Goal: Information Seeking & Learning: Compare options

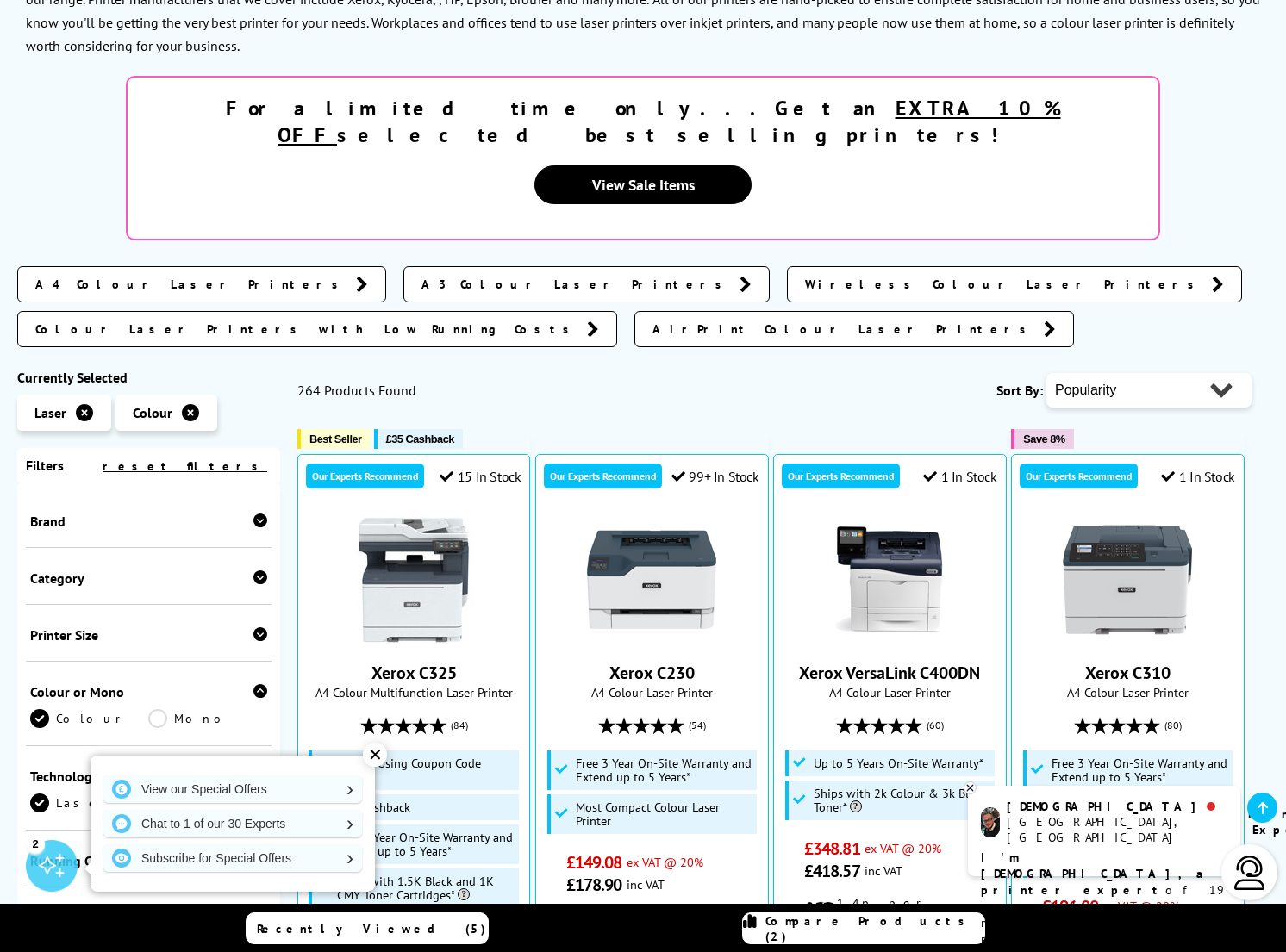
scroll to position [343, 0]
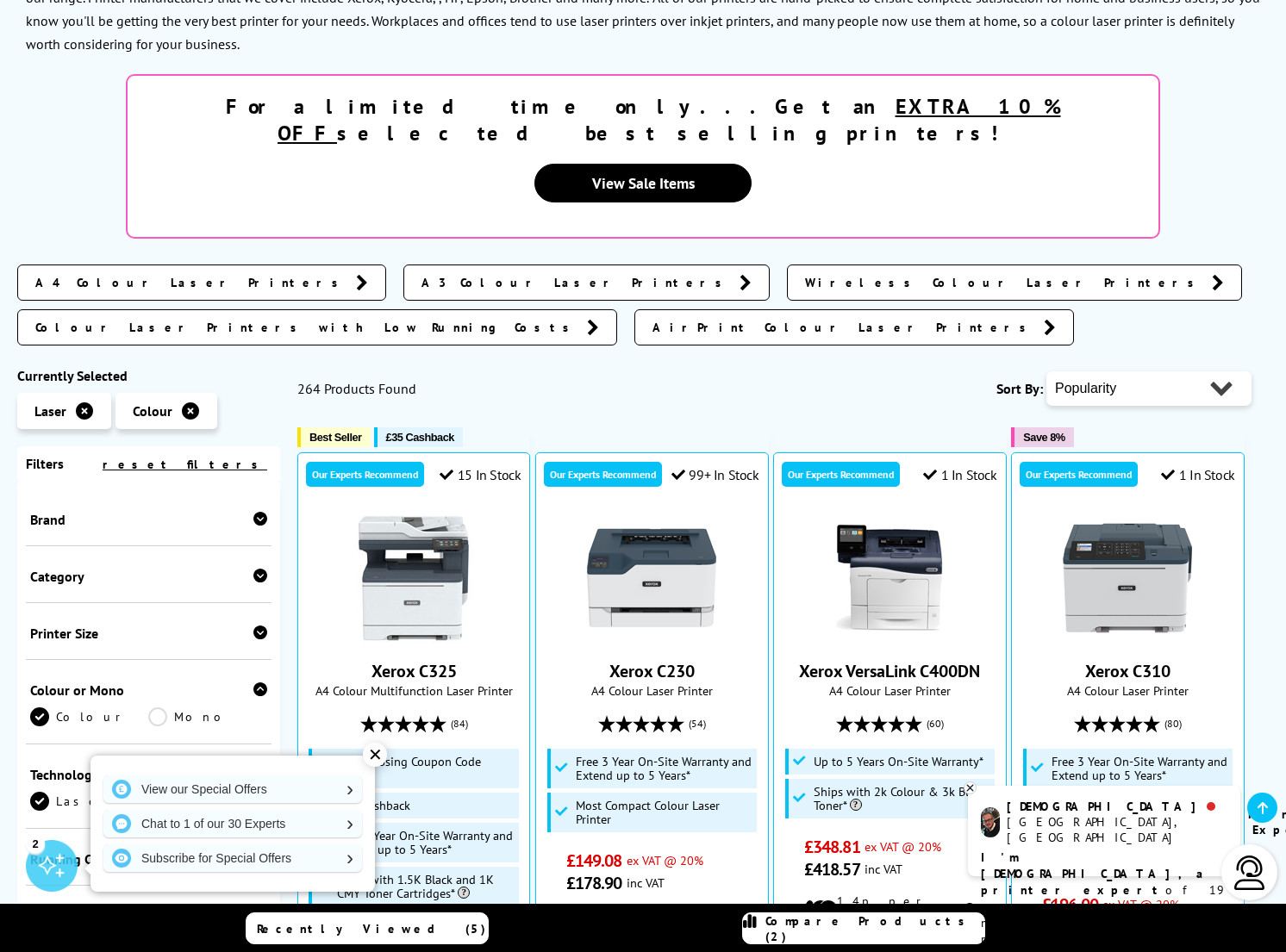
click at [253, 512] on icon at bounding box center [260, 518] width 14 height 14
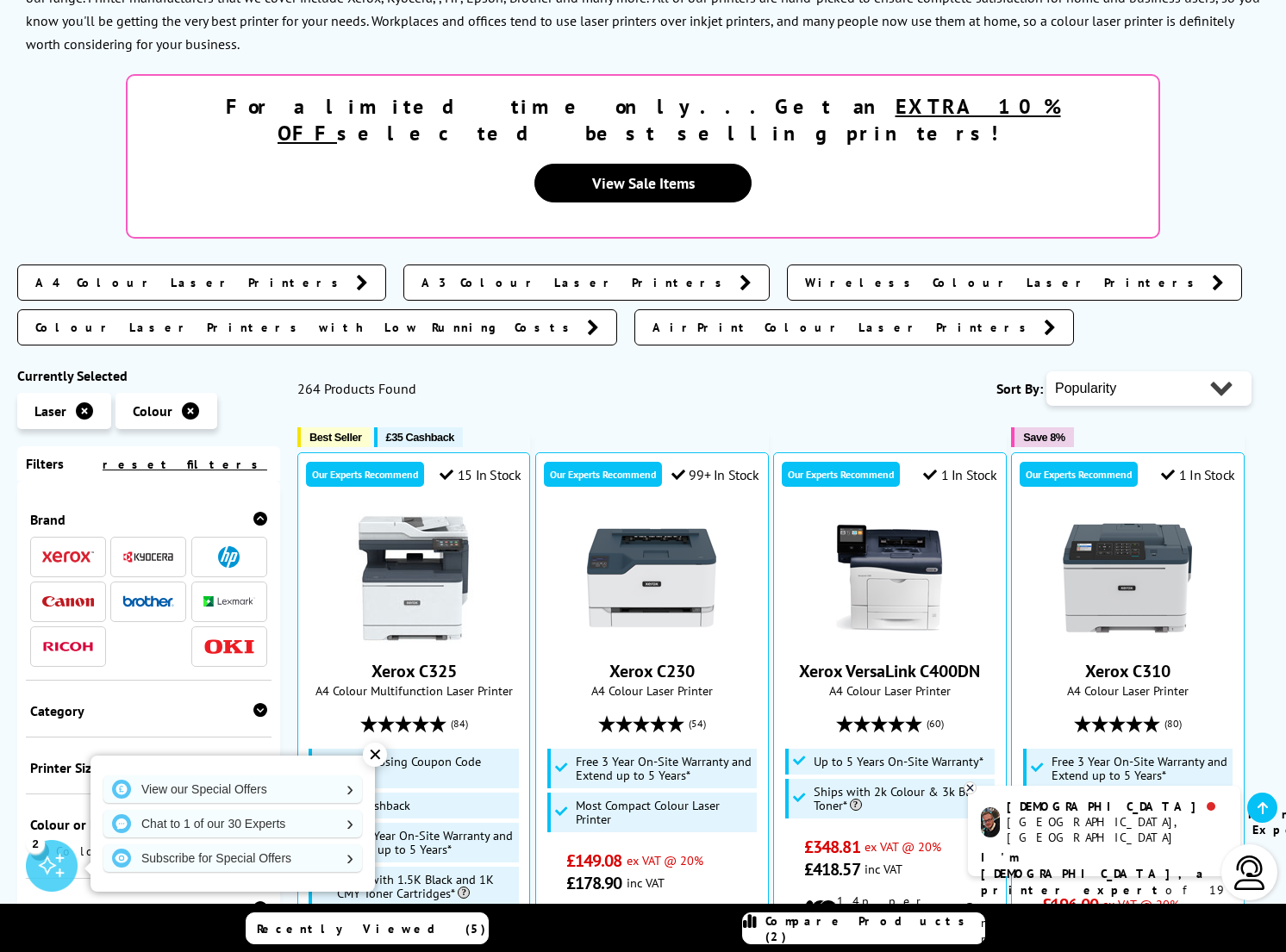
click at [54, 596] on img at bounding box center [67, 602] width 51 height 11
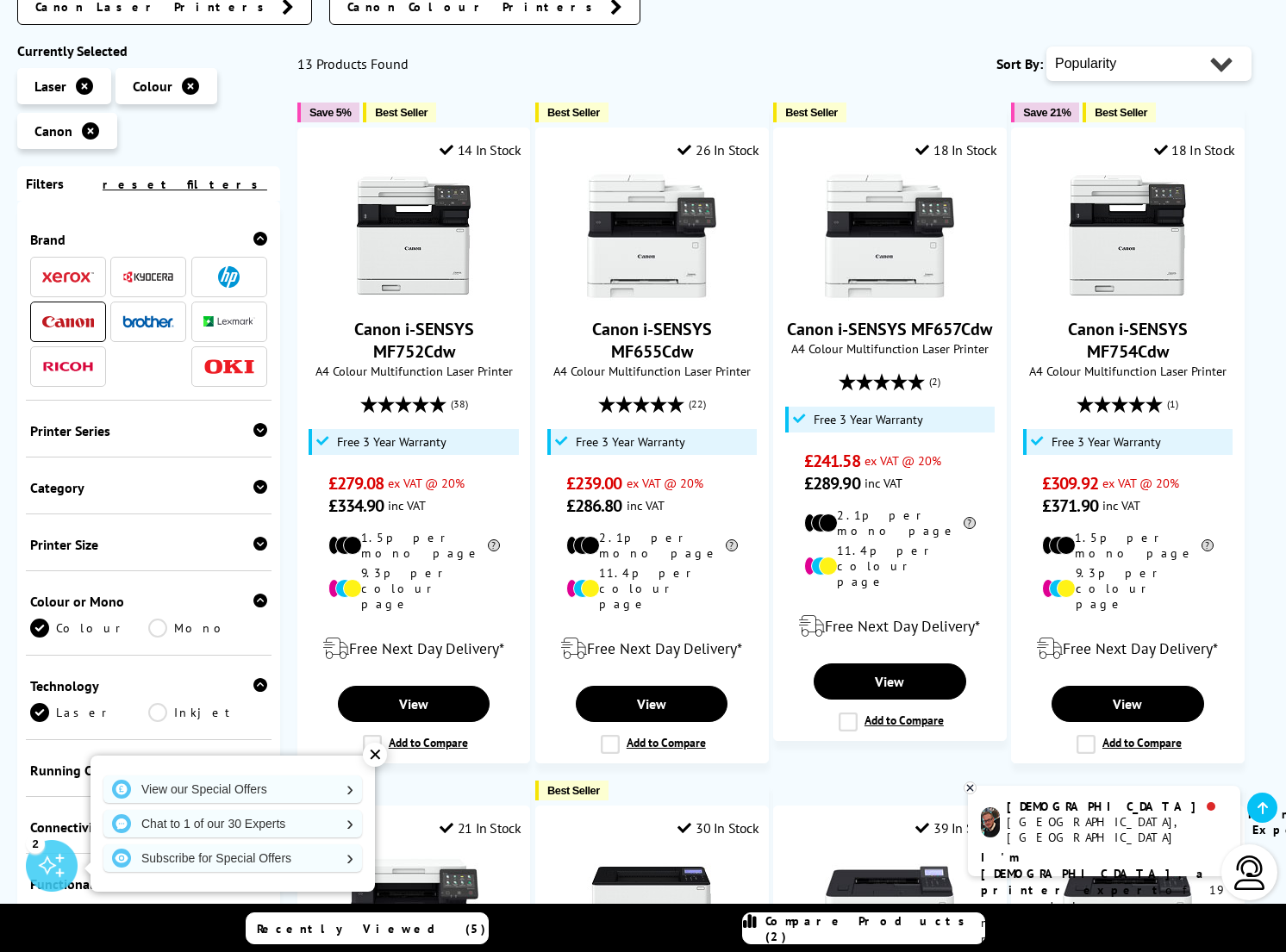
click at [253, 431] on icon at bounding box center [260, 430] width 14 height 14
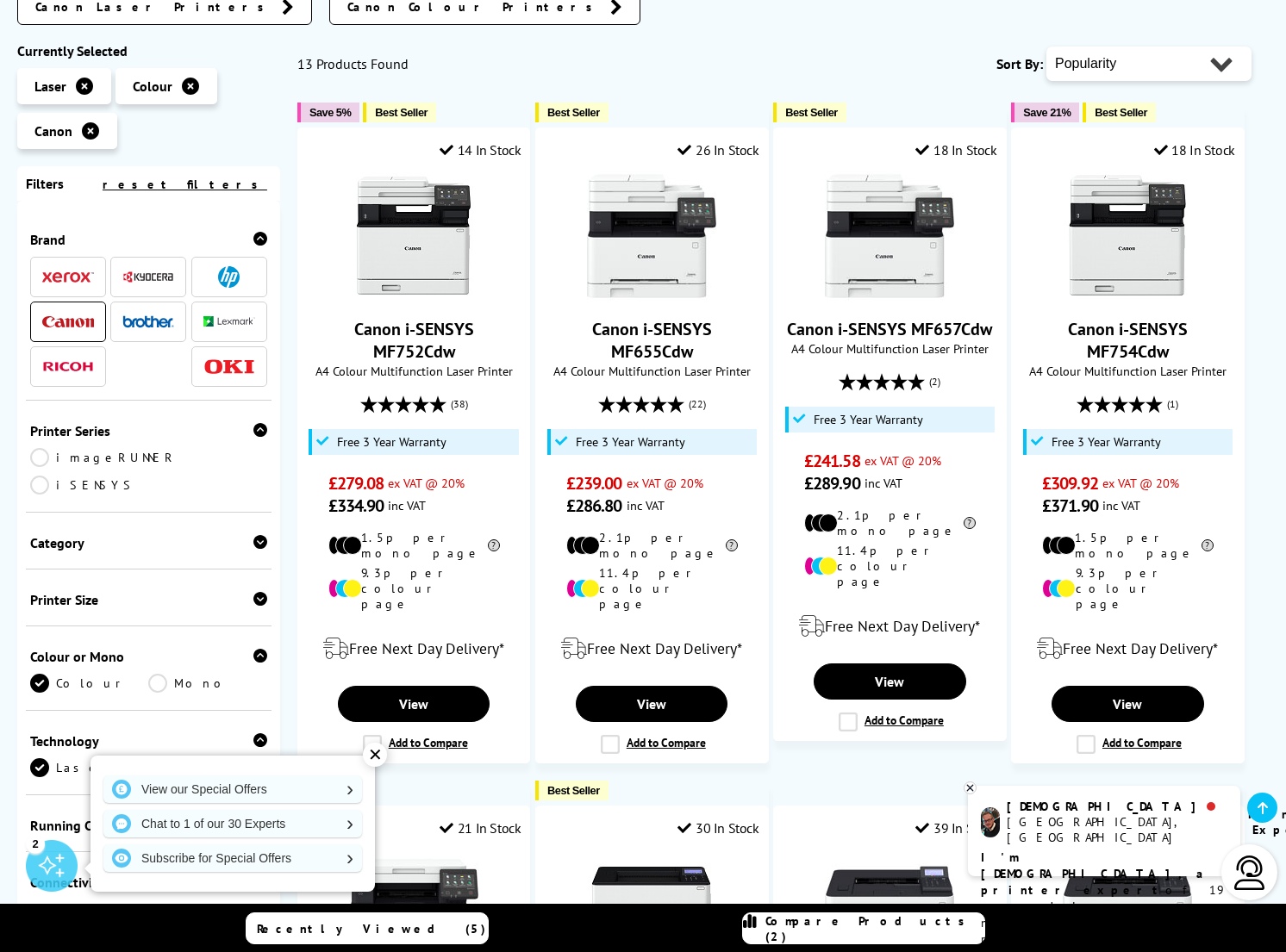
click at [253, 431] on icon at bounding box center [260, 430] width 14 height 14
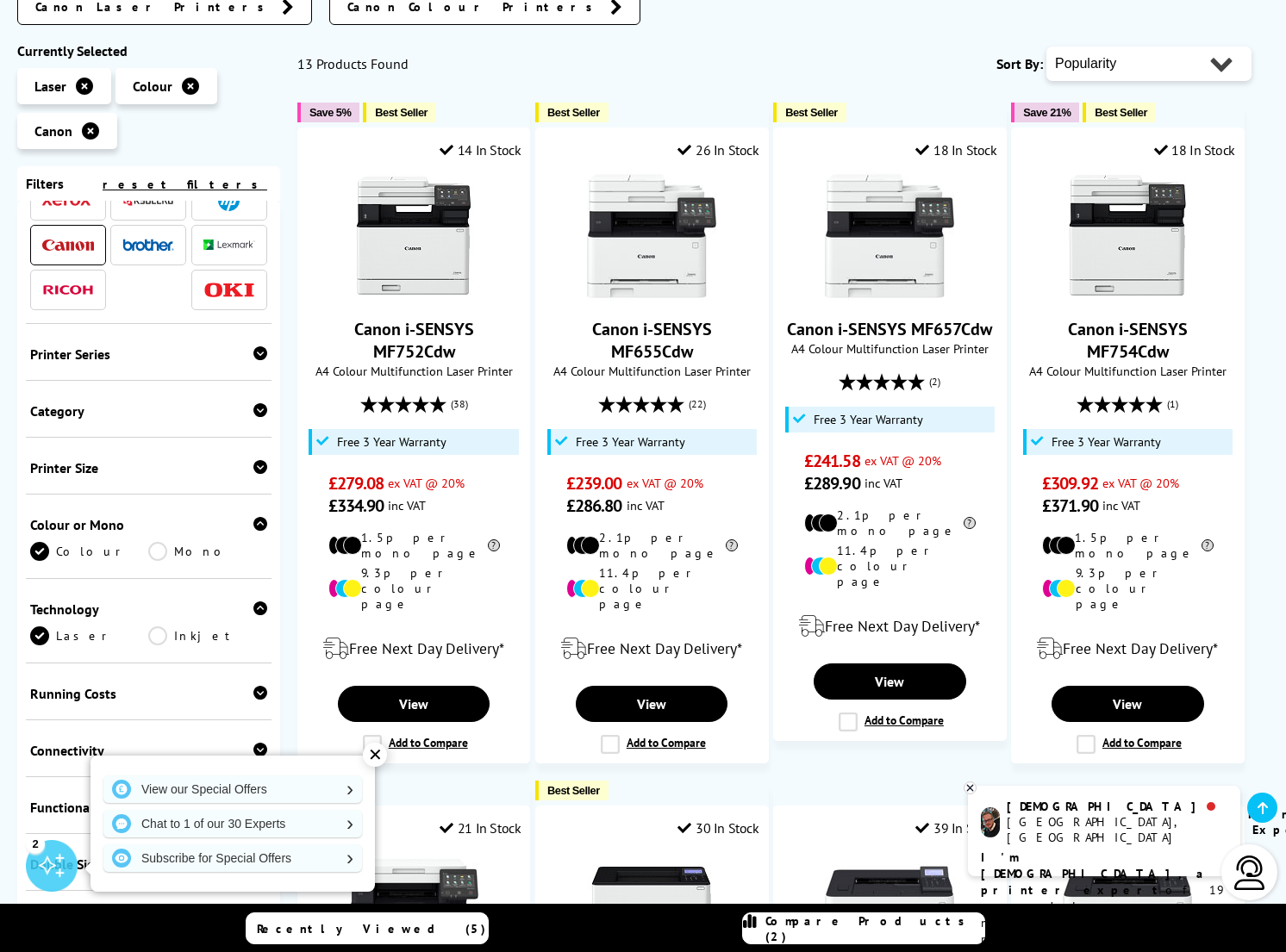
scroll to position [78, 0]
click at [255, 409] on icon at bounding box center [260, 409] width 14 height 14
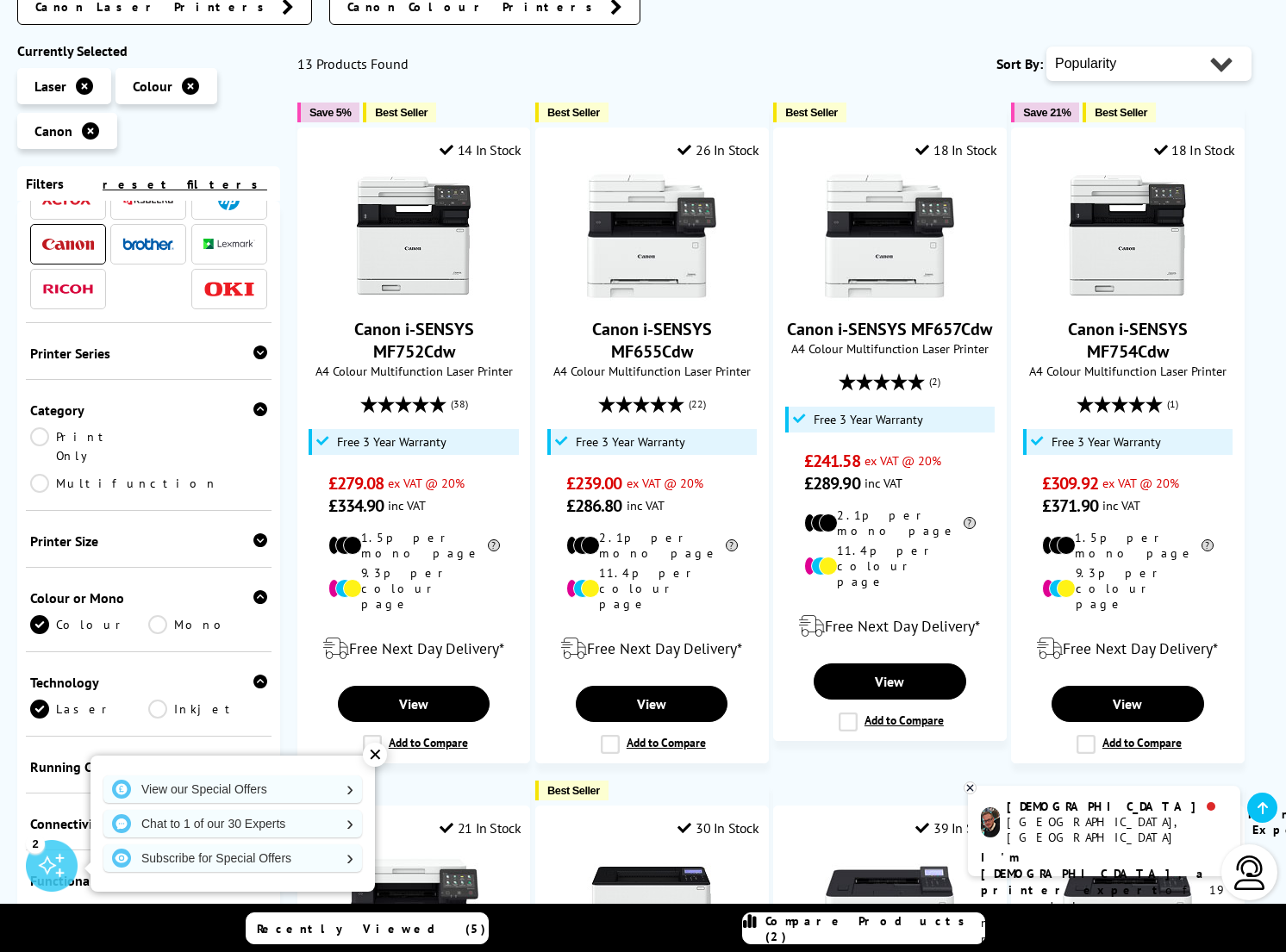
scroll to position [343, 0]
click at [158, 474] on link "Multifunction" at bounding box center [124, 483] width 188 height 19
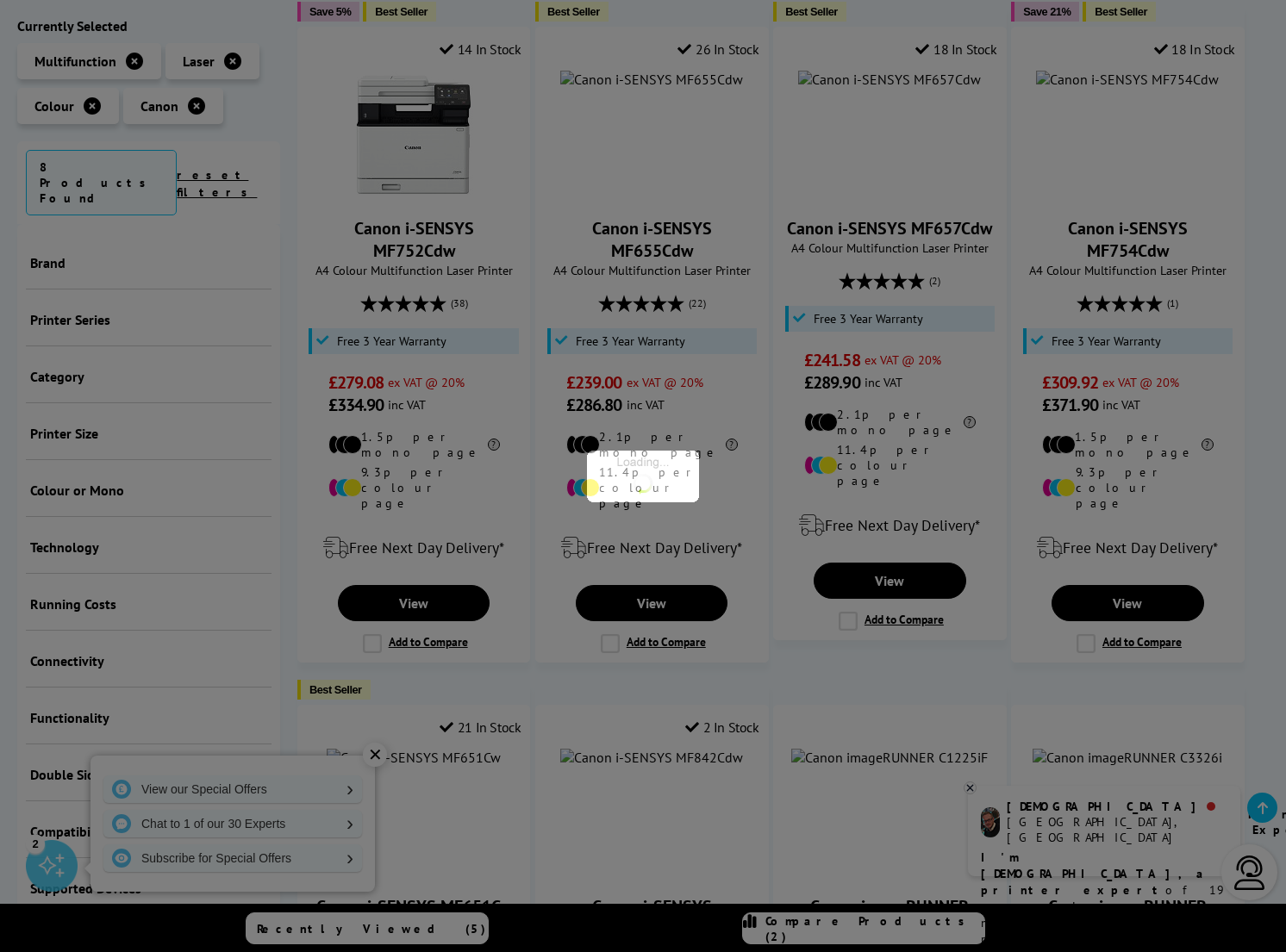
scroll to position [78, 0]
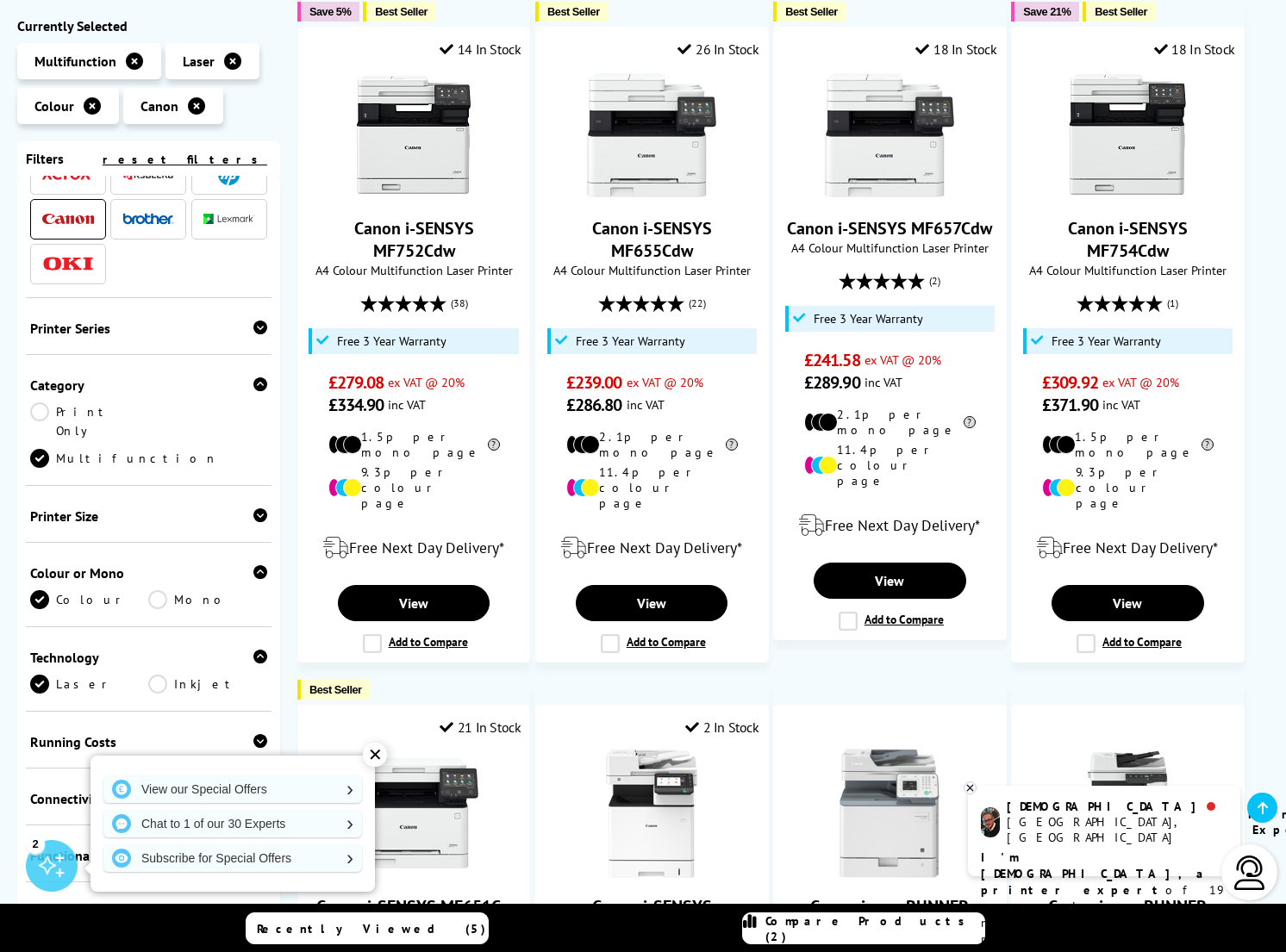
click at [258, 509] on icon at bounding box center [260, 515] width 14 height 14
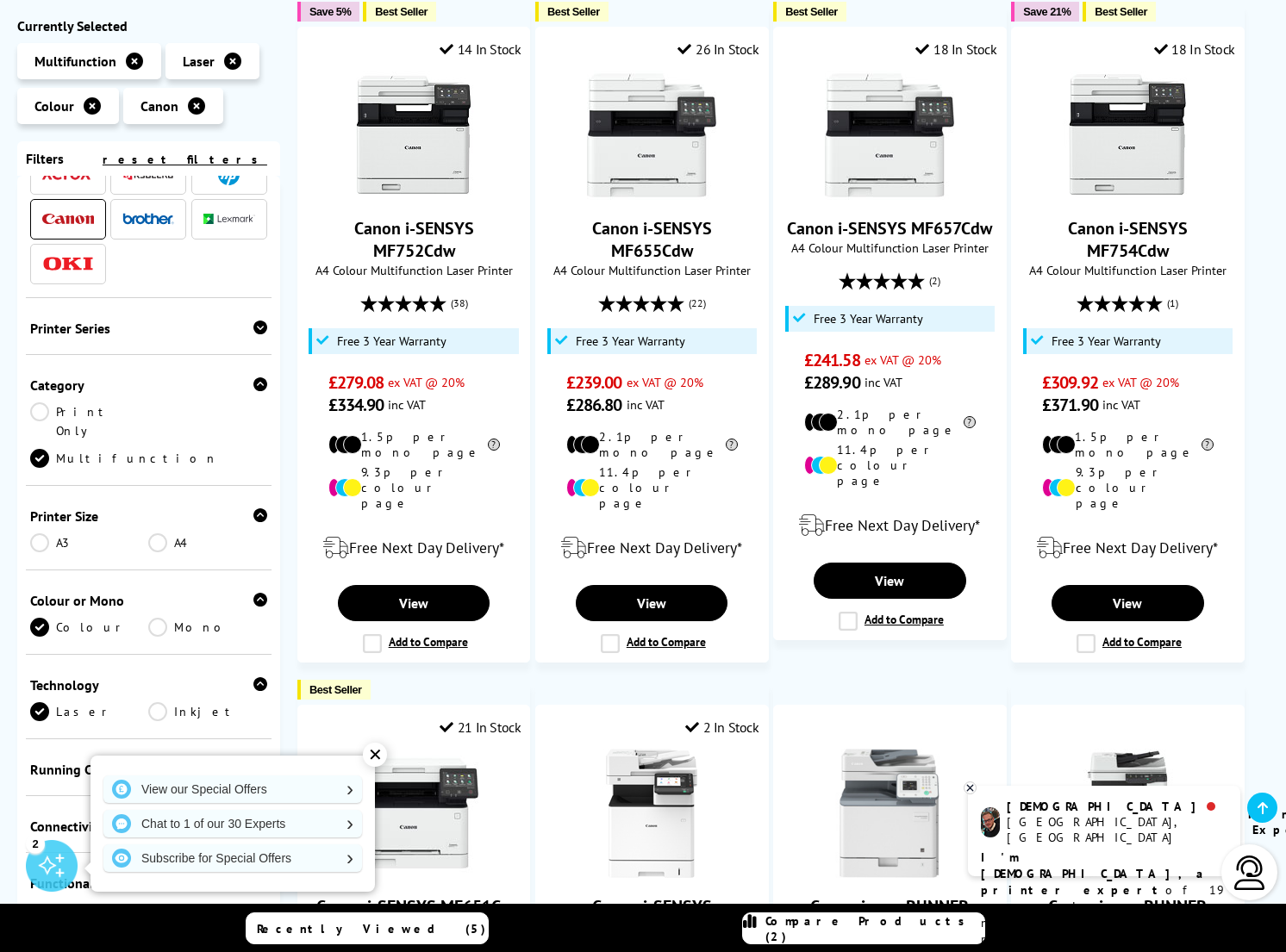
click at [155, 533] on link "A4" at bounding box center [207, 543] width 118 height 19
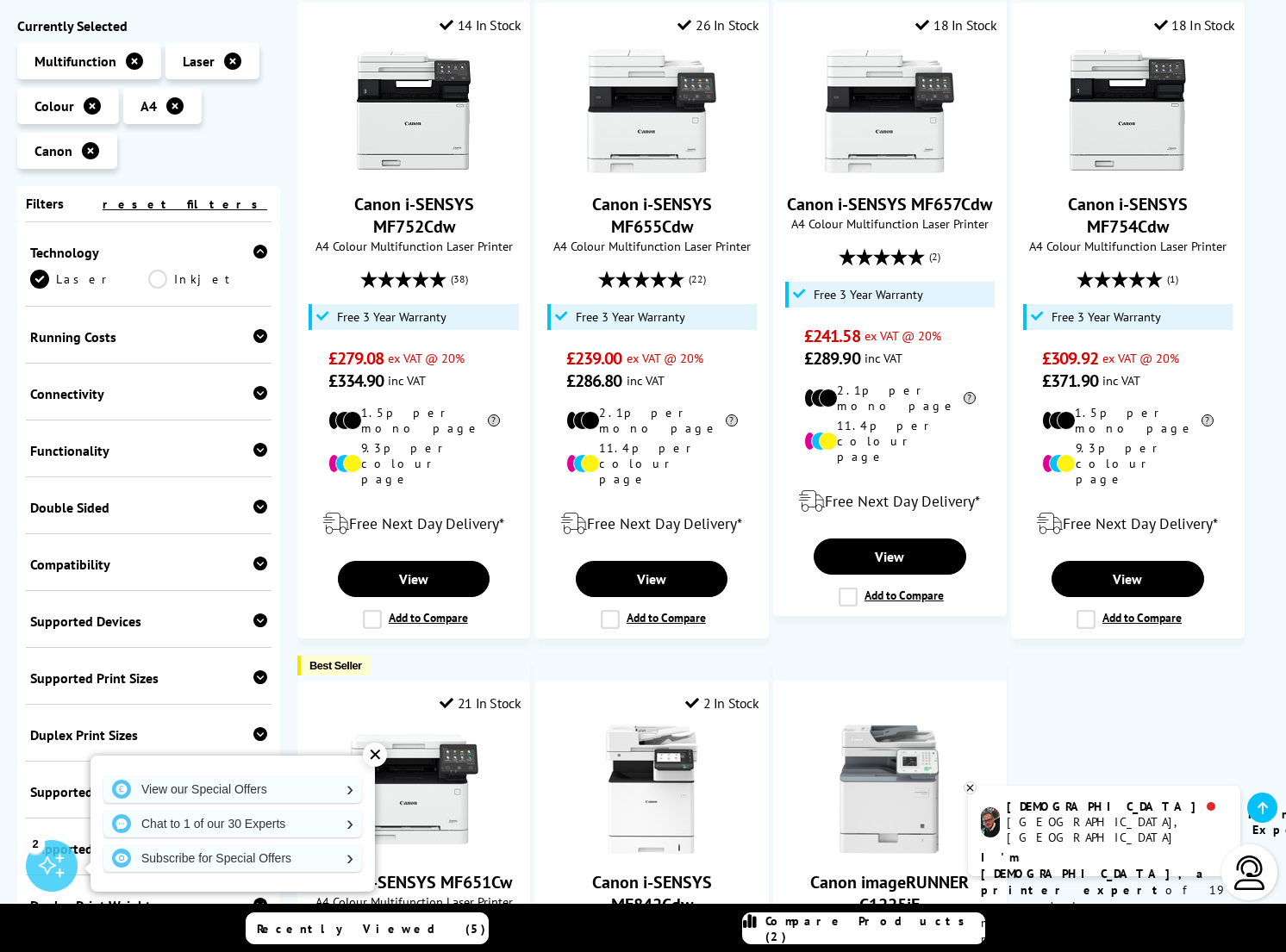
scroll to position [535, 0]
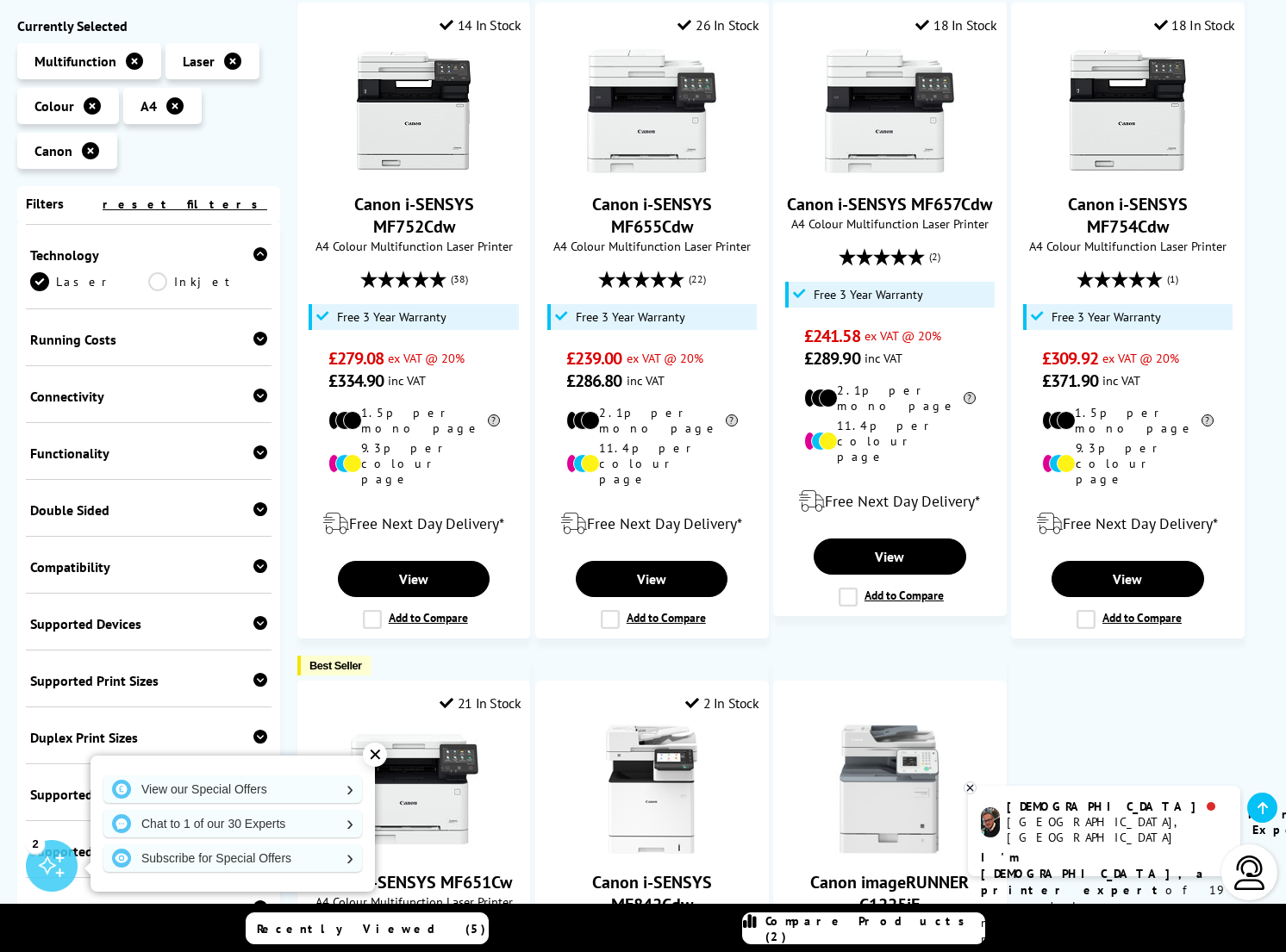
click at [257, 445] on icon at bounding box center [260, 452] width 14 height 14
click at [254, 502] on icon at bounding box center [260, 509] width 14 height 14
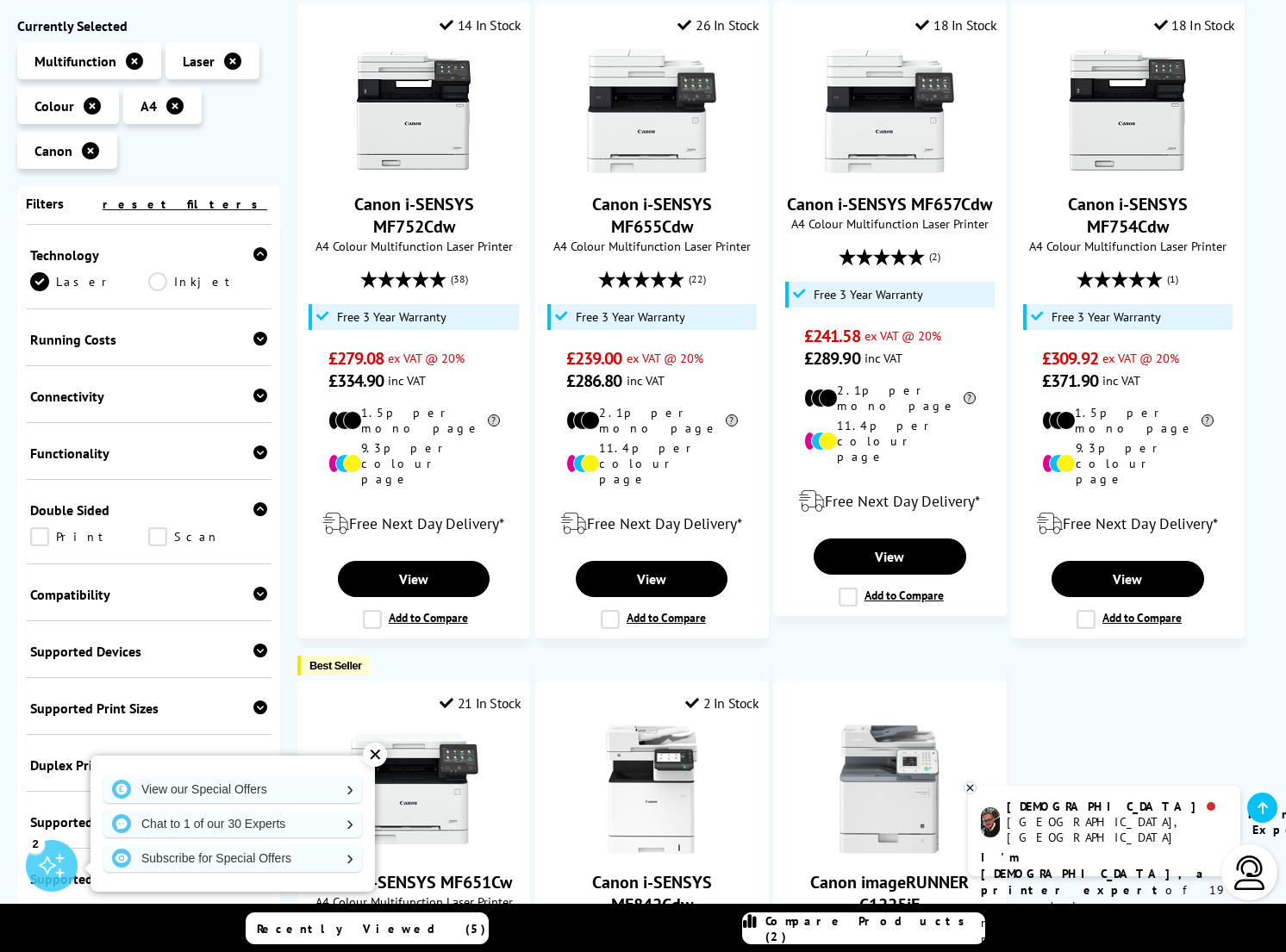
click at [254, 502] on icon at bounding box center [260, 509] width 14 height 14
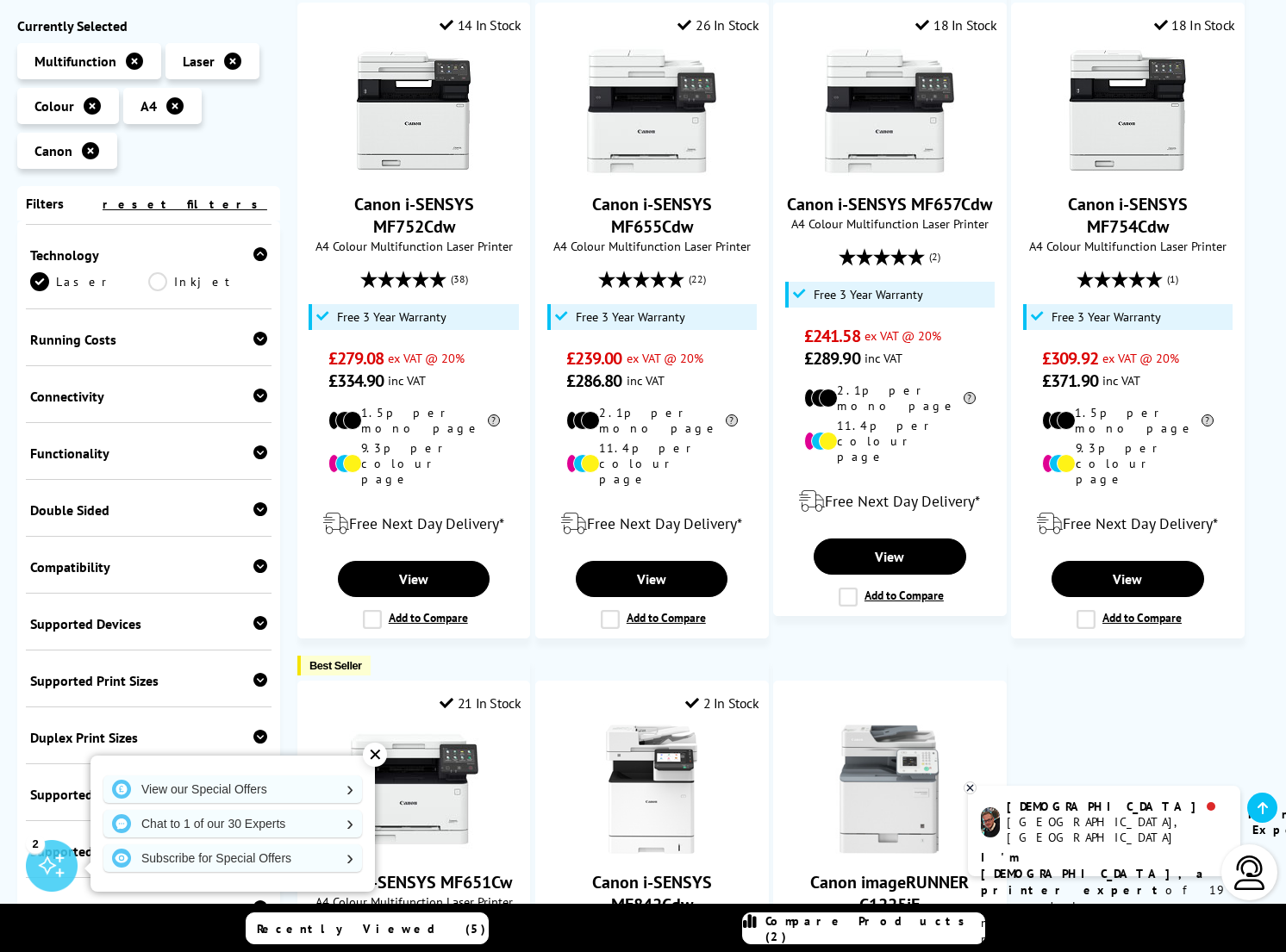
click at [259, 559] on icon at bounding box center [260, 566] width 14 height 14
click at [148, 612] on link "Mac" at bounding box center [89, 622] width 118 height 19
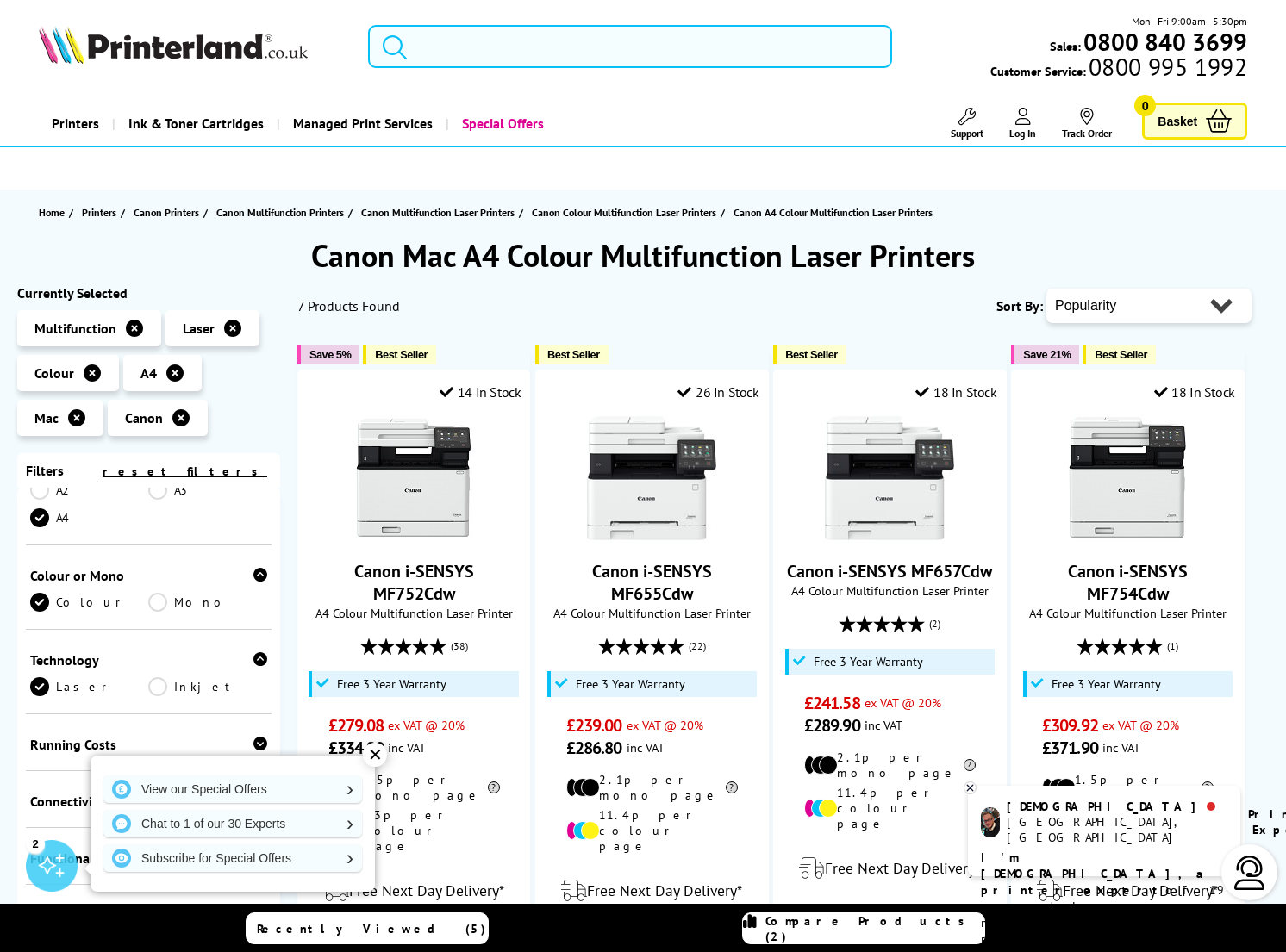
click at [452, 45] on input "search" at bounding box center [630, 46] width 524 height 43
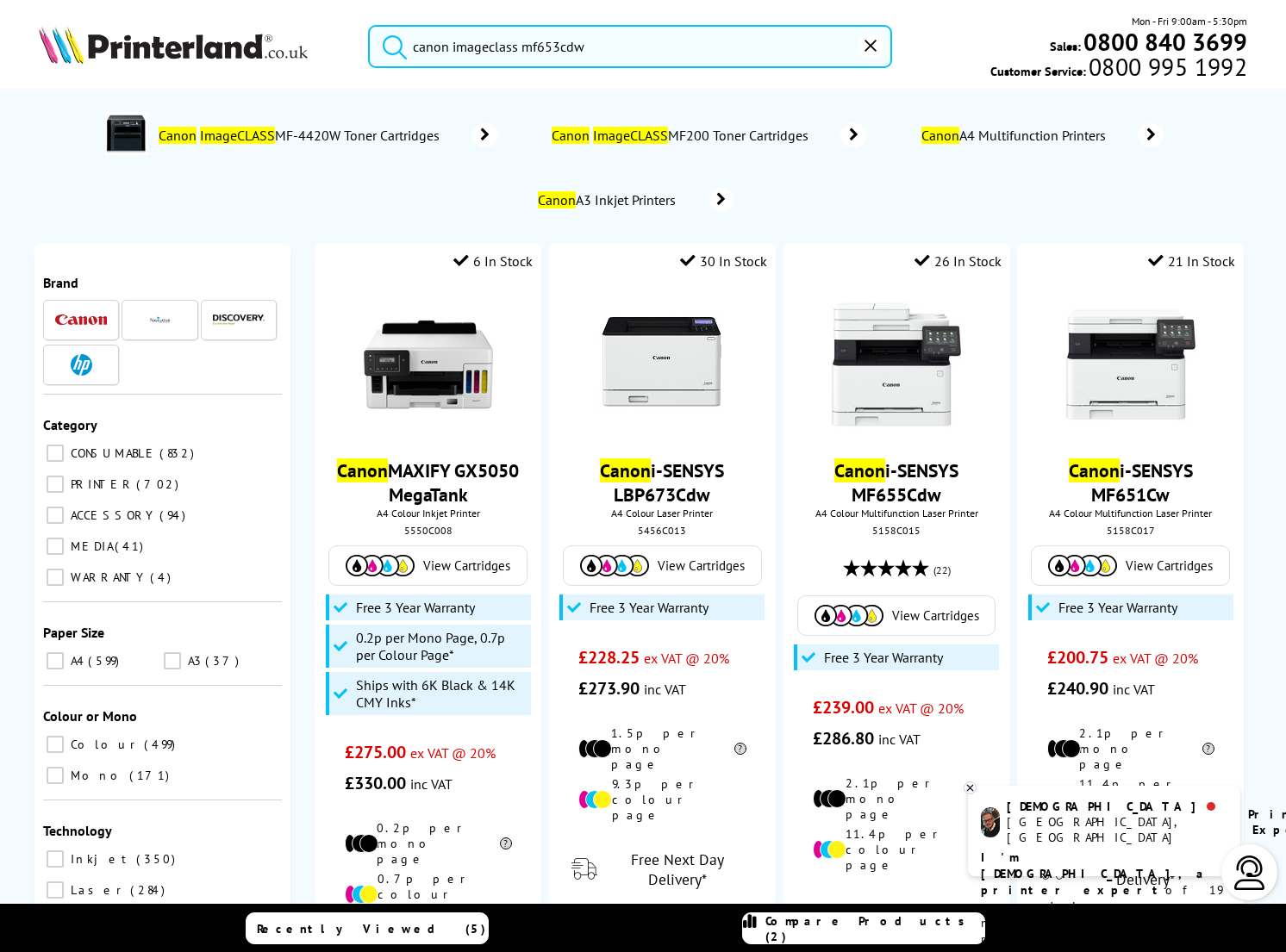
type input "canon imageclass mf653cdw"
click at [390, 43] on button "submit" at bounding box center [390, 44] width 43 height 38
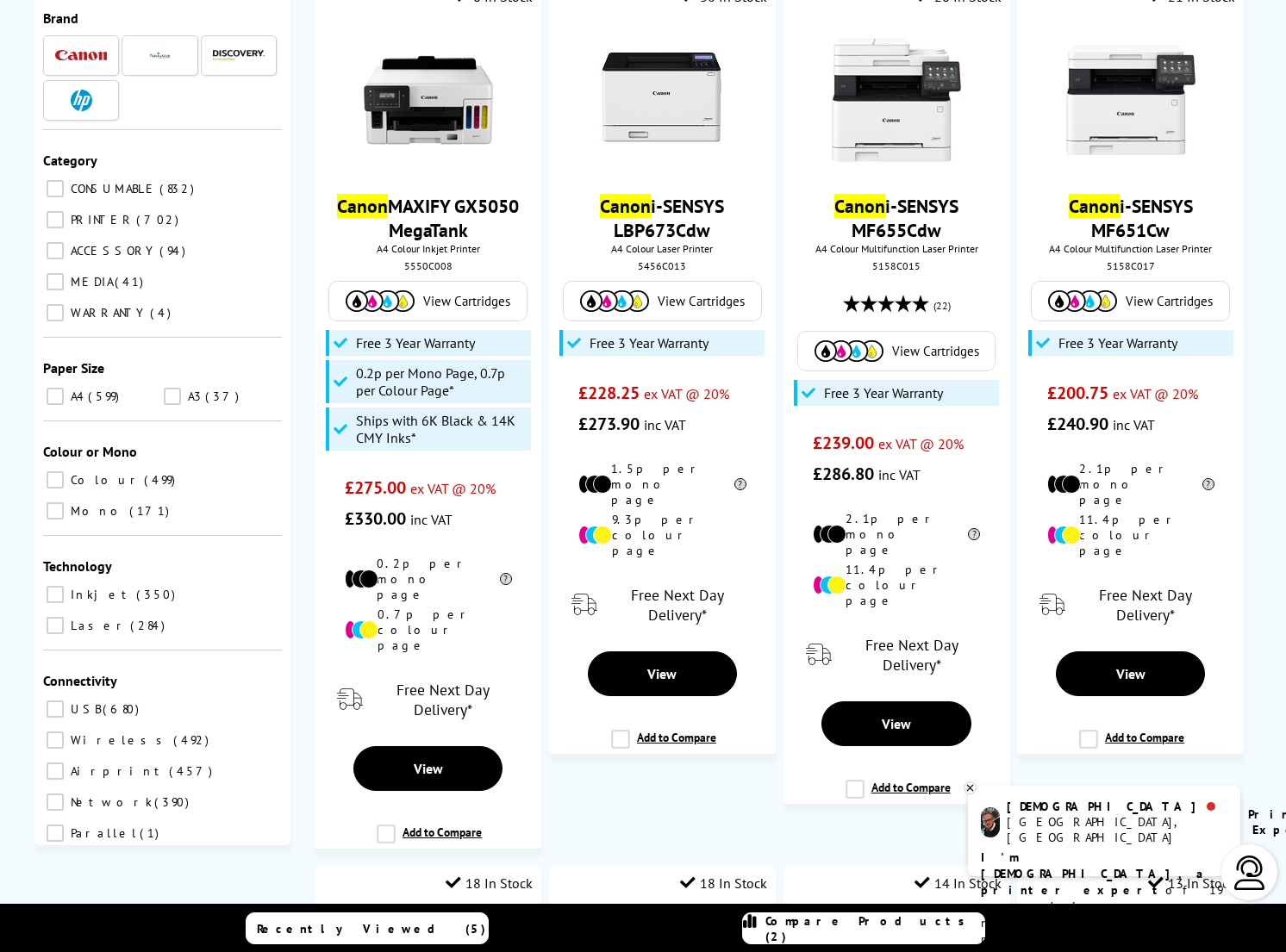
scroll to position [279, 0]
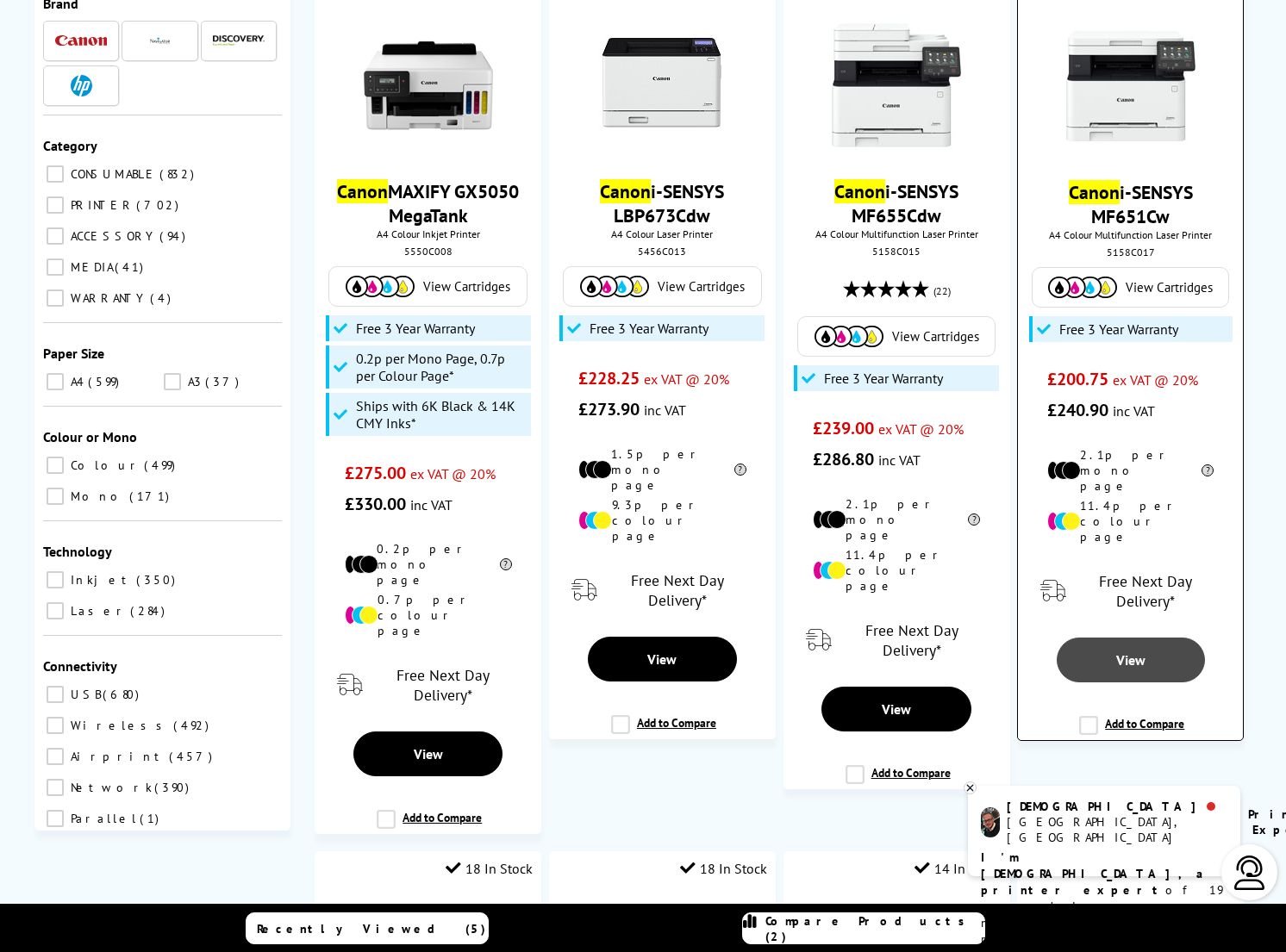
click at [1145, 651] on span "View" at bounding box center [1130, 660] width 29 height 17
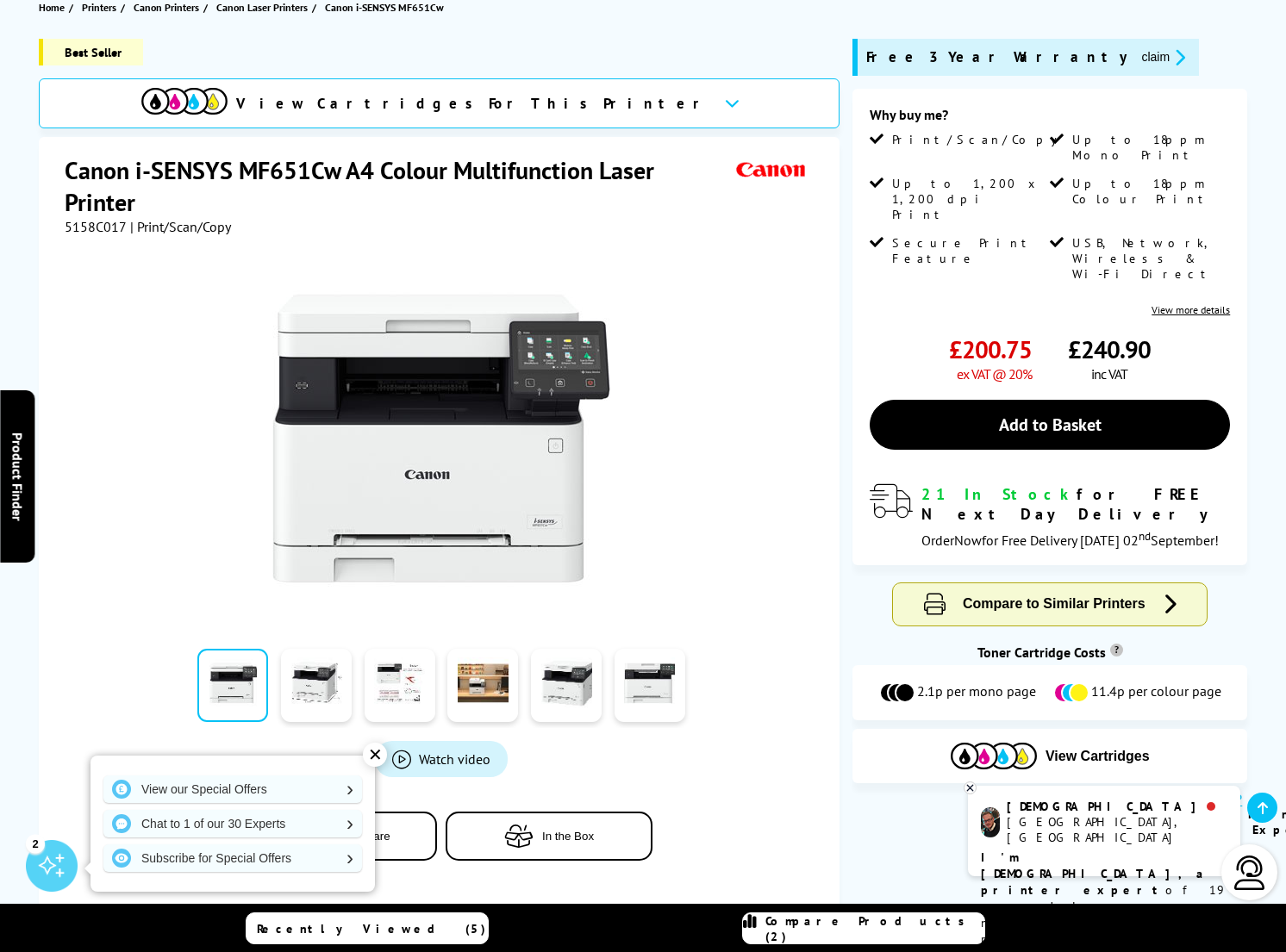
scroll to position [208, 0]
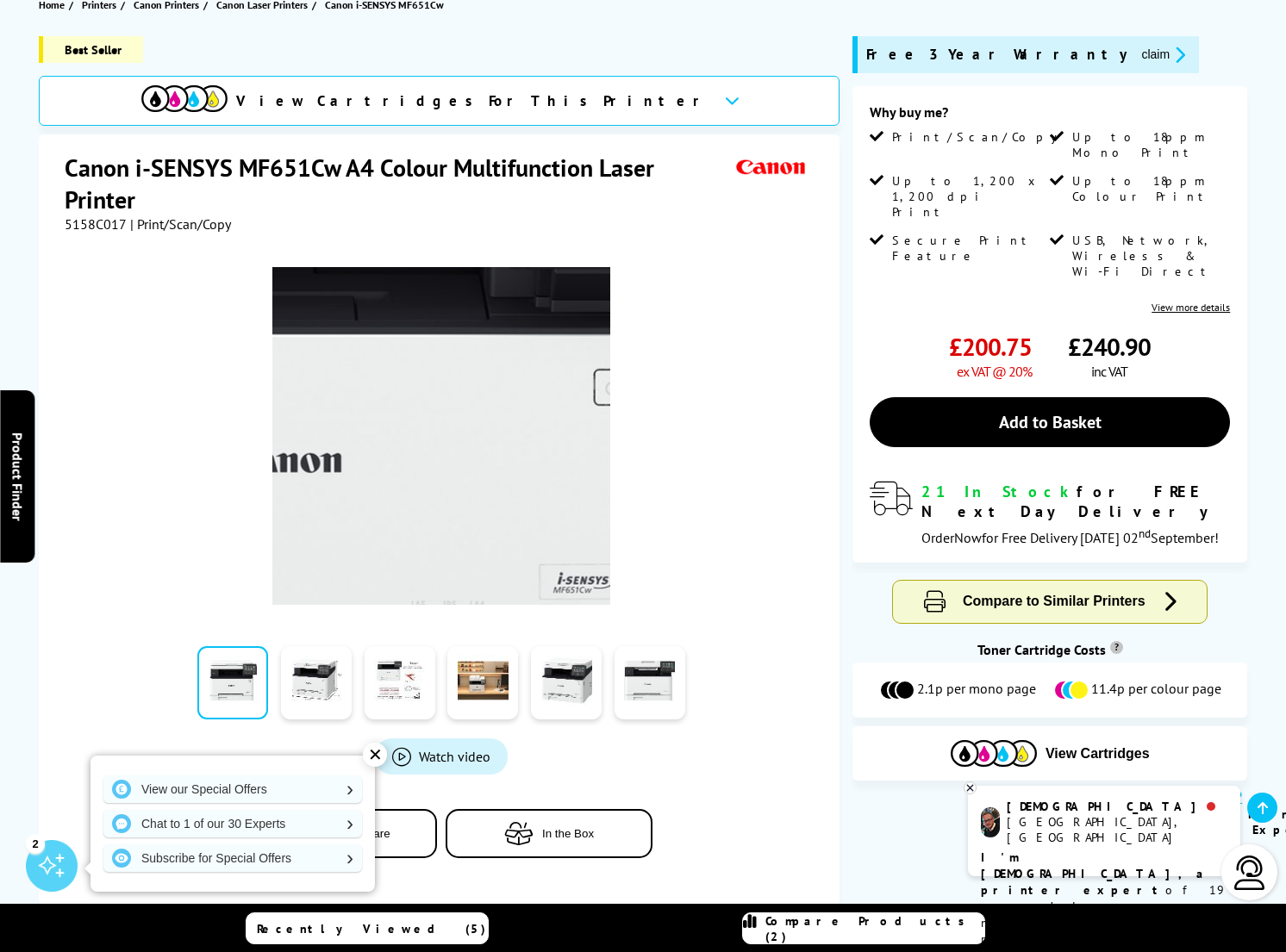
click at [475, 446] on img at bounding box center [441, 436] width 338 height 338
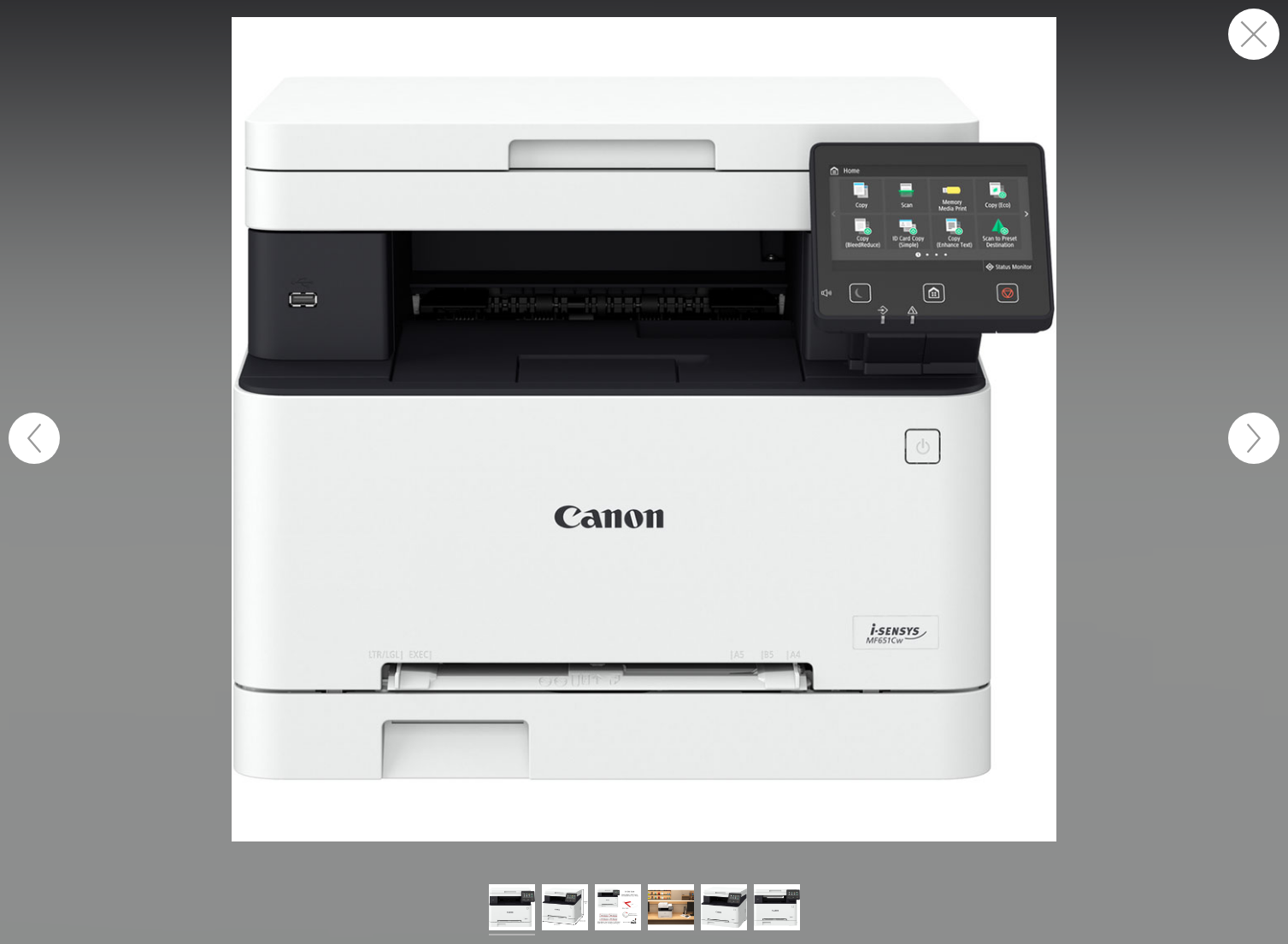
click at [1259, 440] on button "button" at bounding box center [1254, 439] width 51 height 51
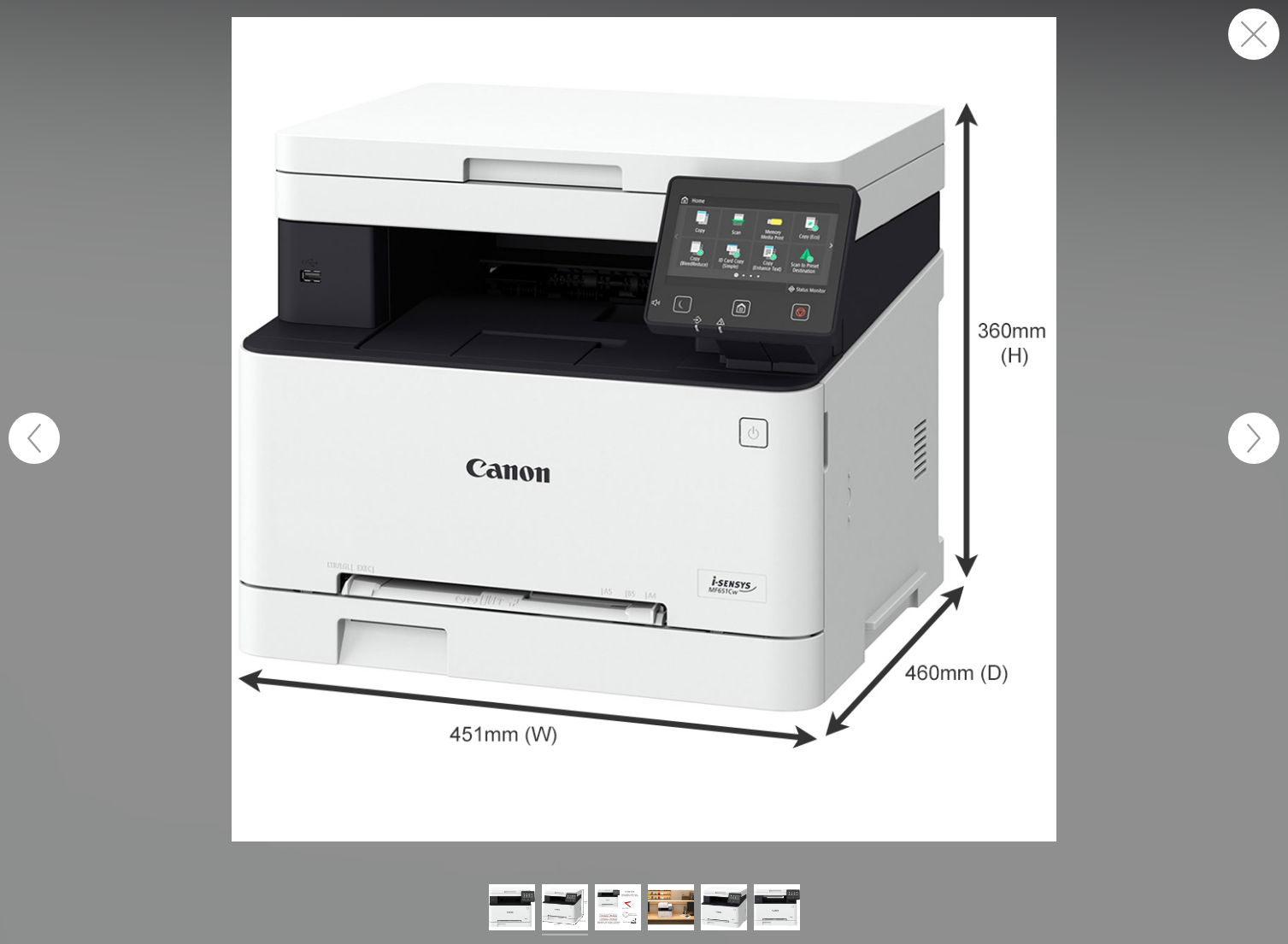
click at [1259, 440] on button "button" at bounding box center [1254, 439] width 51 height 51
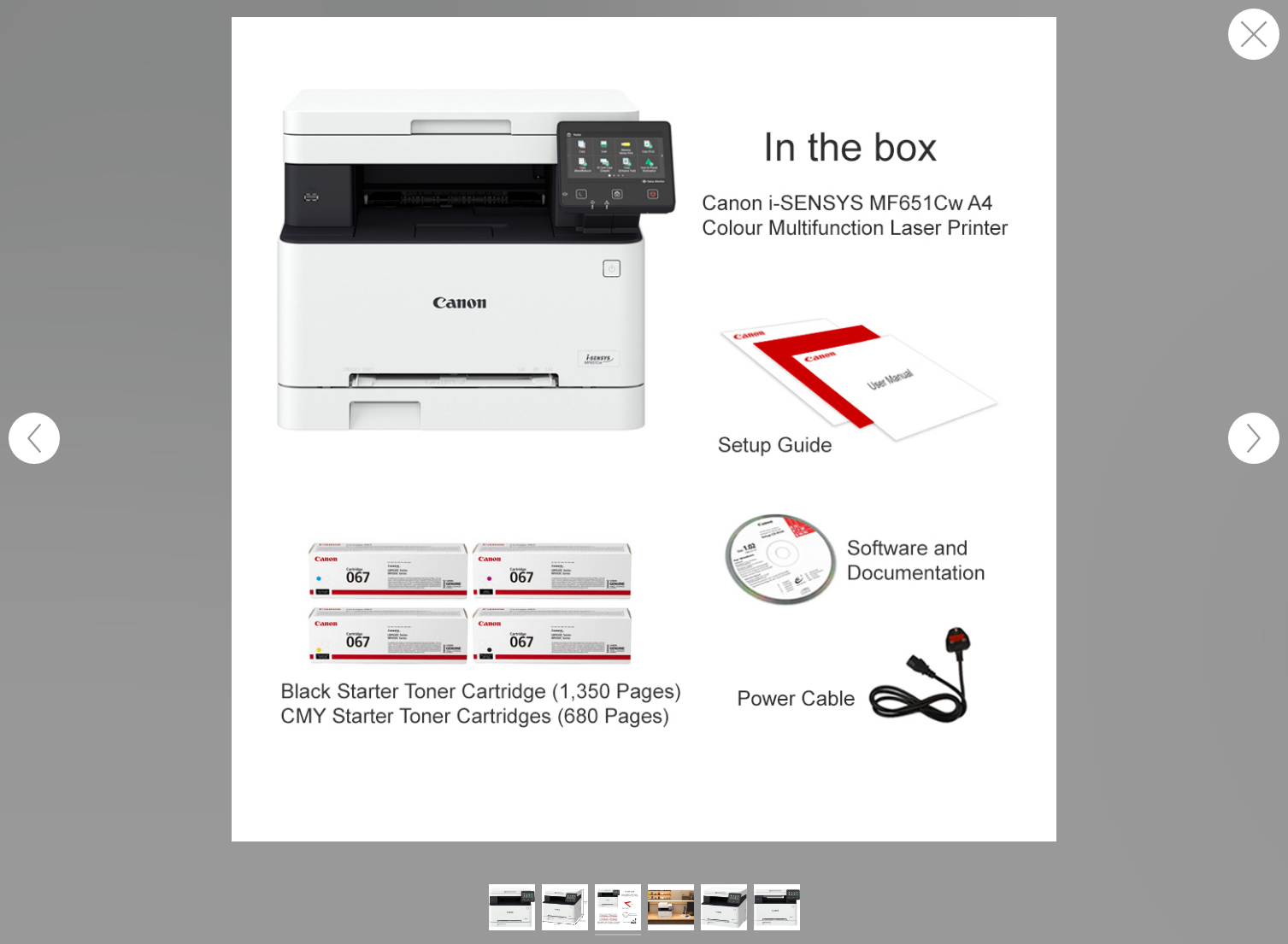
click at [1261, 436] on button "button" at bounding box center [1254, 439] width 51 height 51
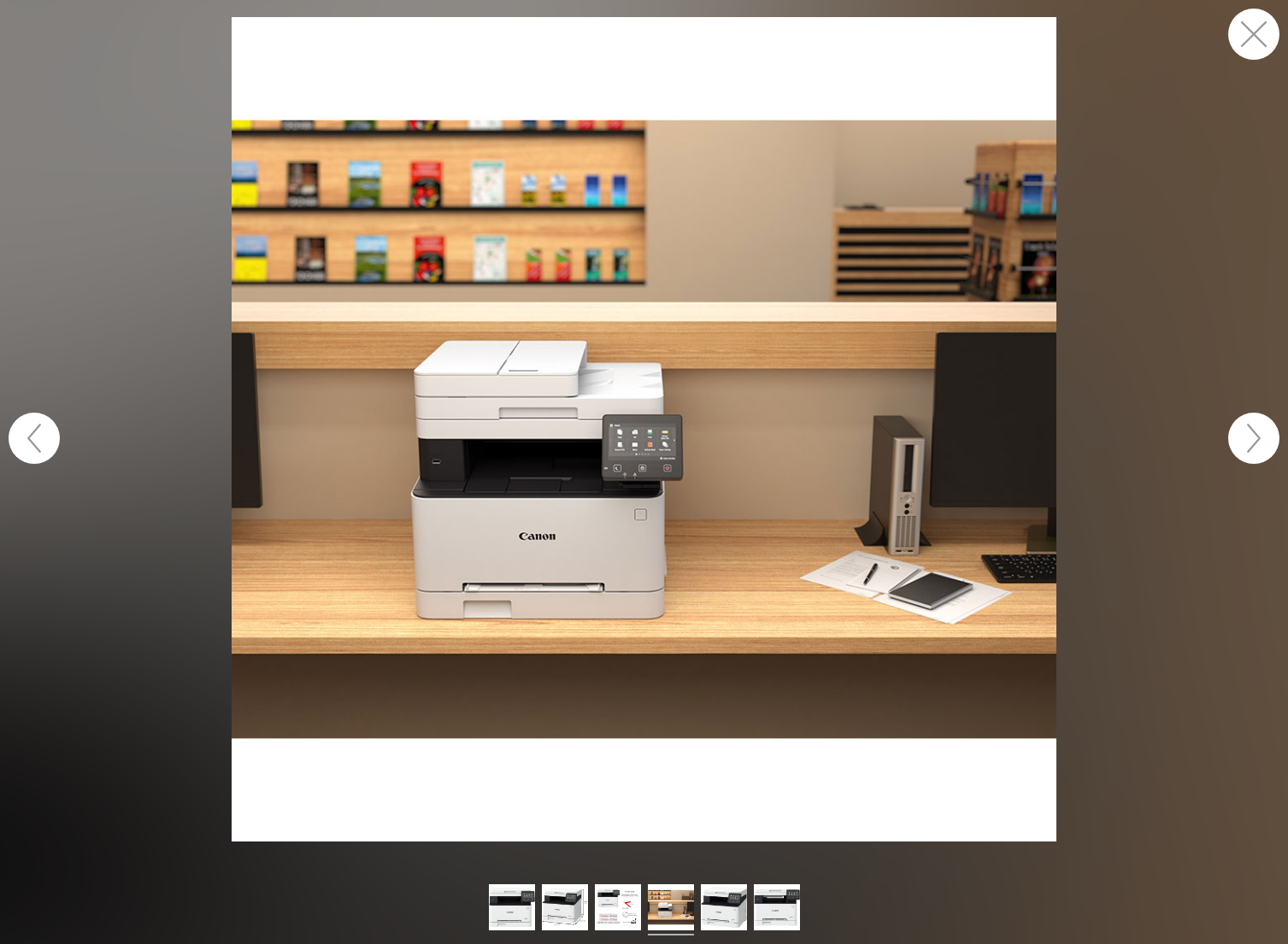
click at [1261, 436] on button "button" at bounding box center [1254, 439] width 51 height 51
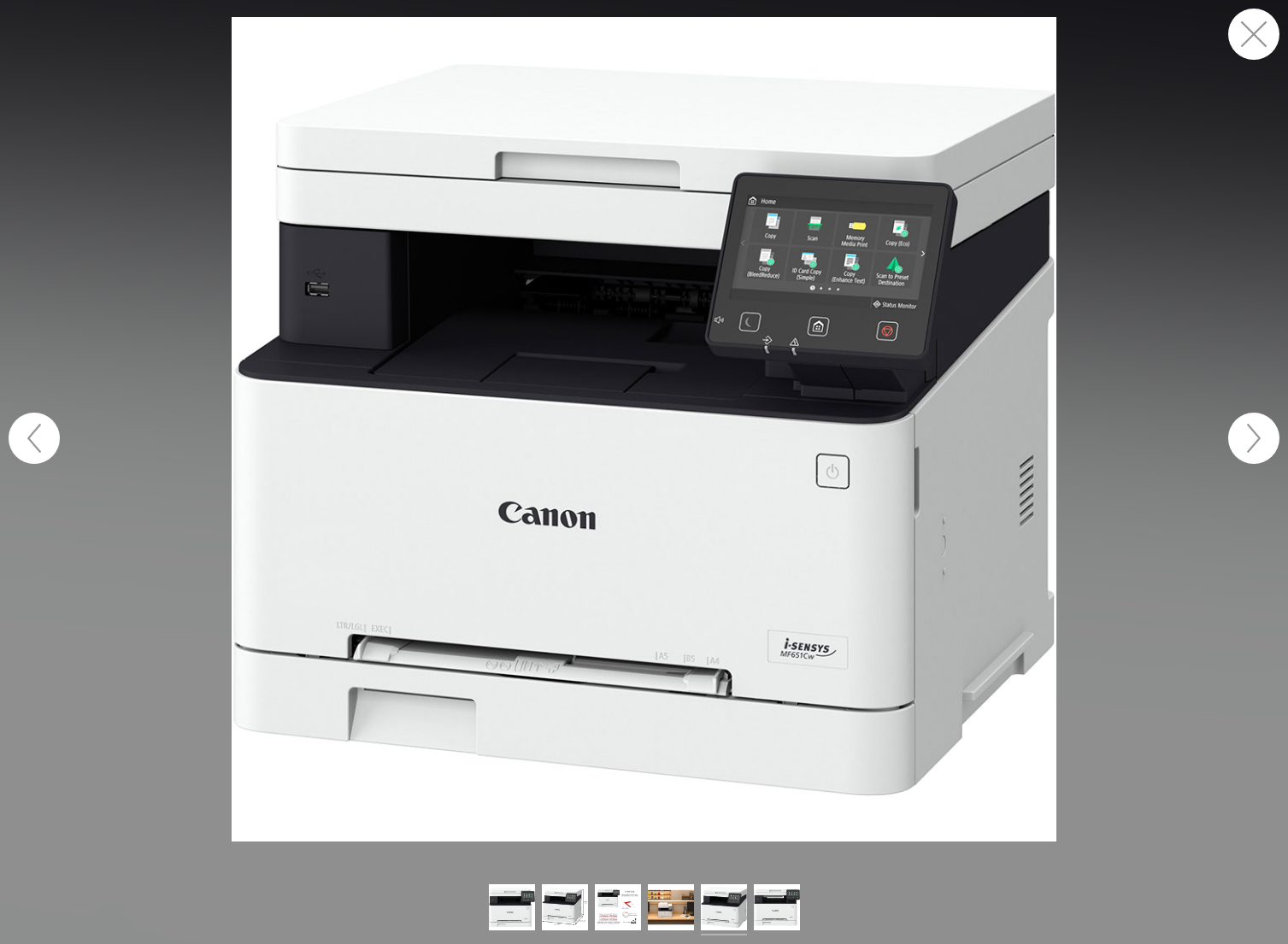
click at [1261, 436] on button "button" at bounding box center [1254, 439] width 51 height 51
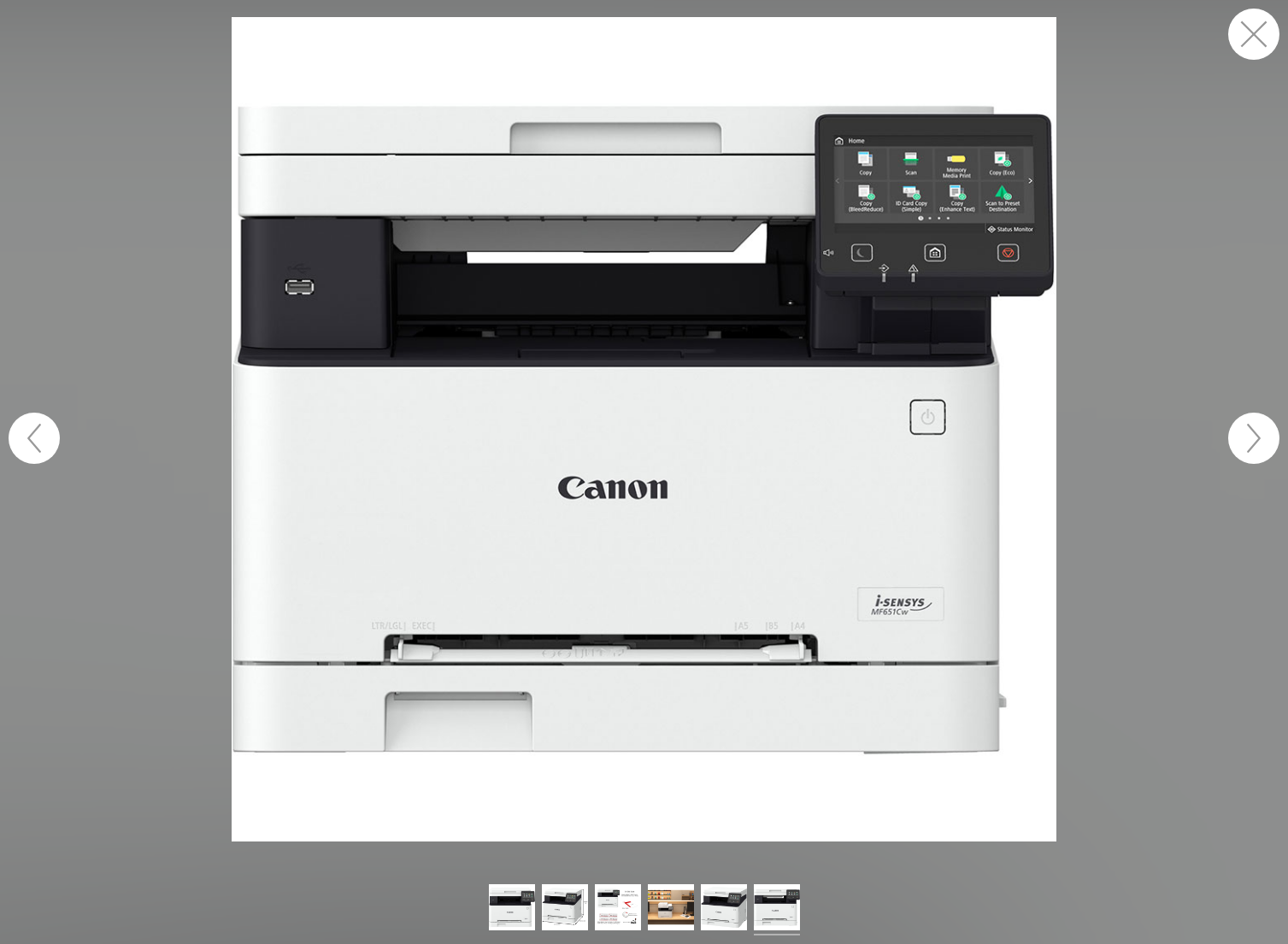
click at [1261, 436] on button "button" at bounding box center [1254, 439] width 51 height 51
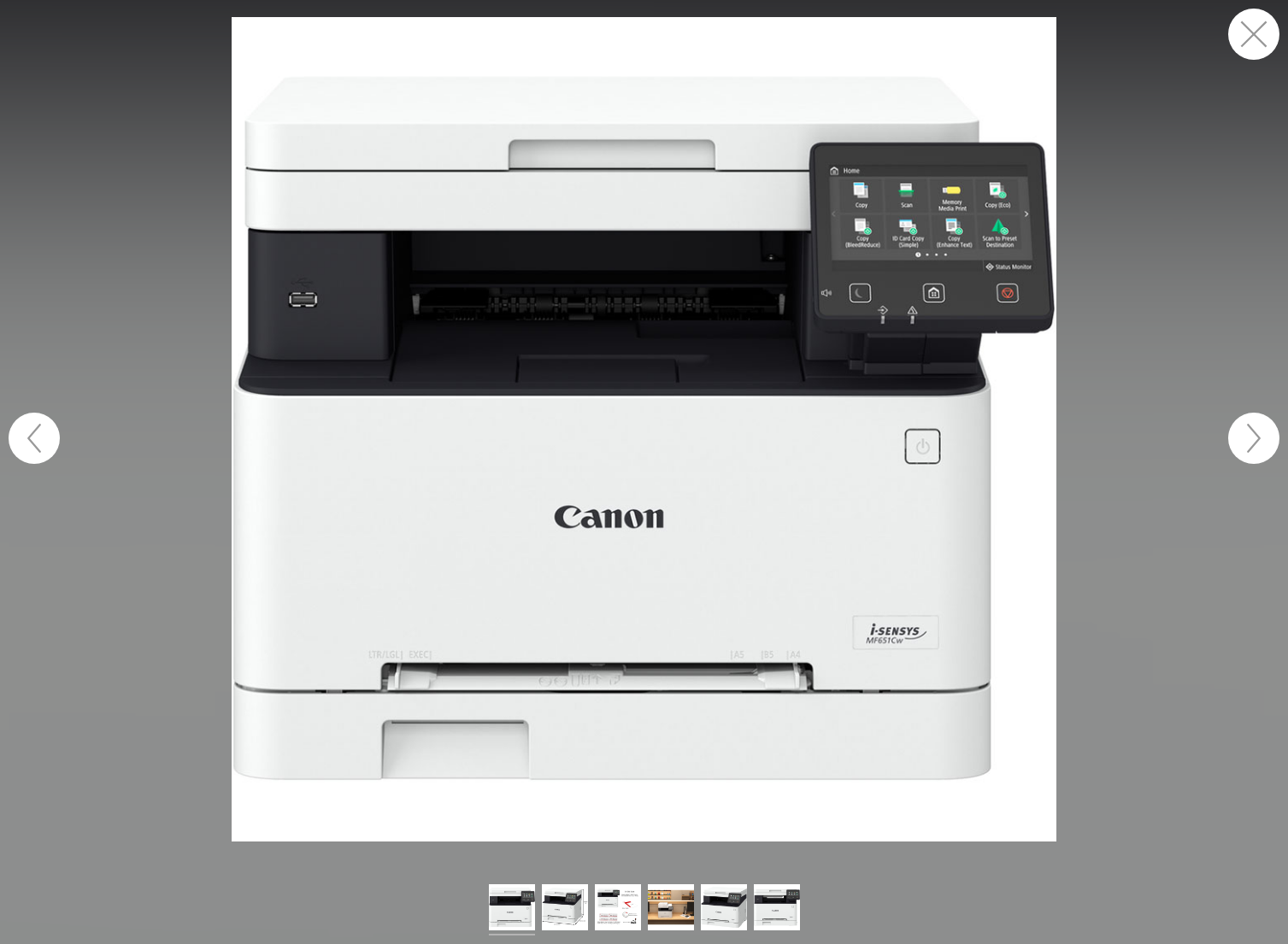
click at [1261, 436] on button "button" at bounding box center [1254, 439] width 51 height 51
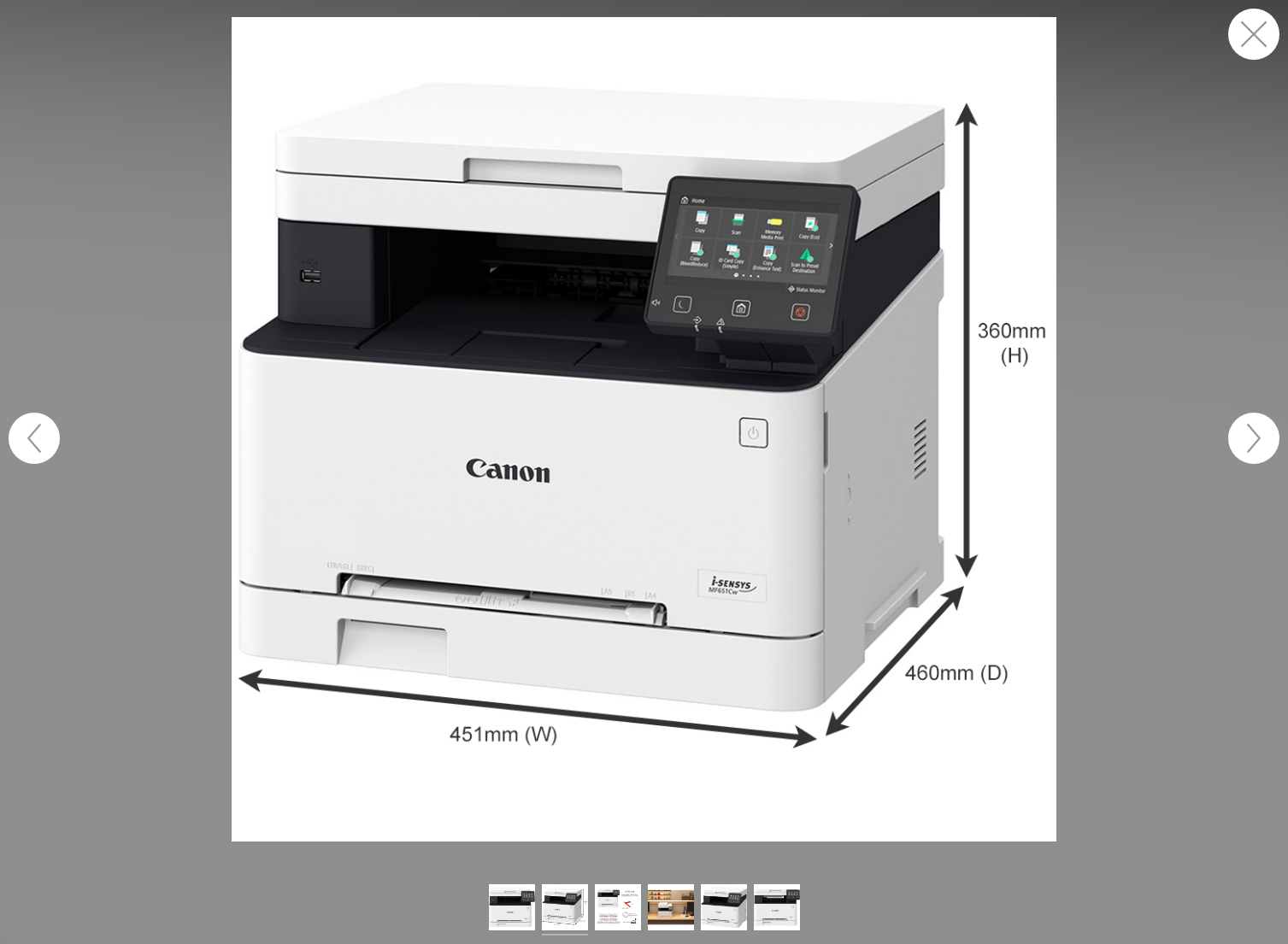
click at [1261, 436] on button "button" at bounding box center [1254, 439] width 51 height 51
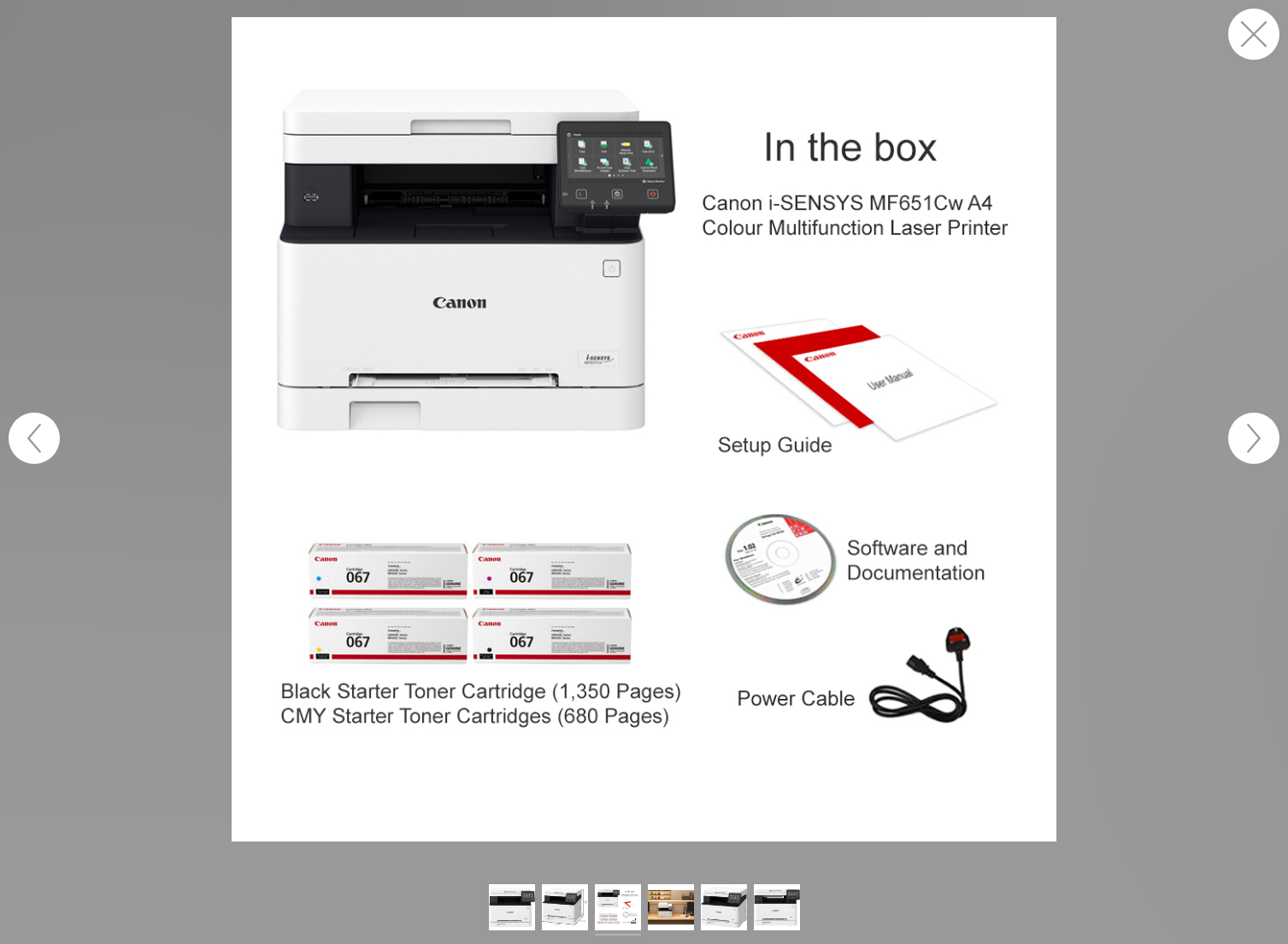
click at [1257, 33] on button "button" at bounding box center [1254, 34] width 51 height 51
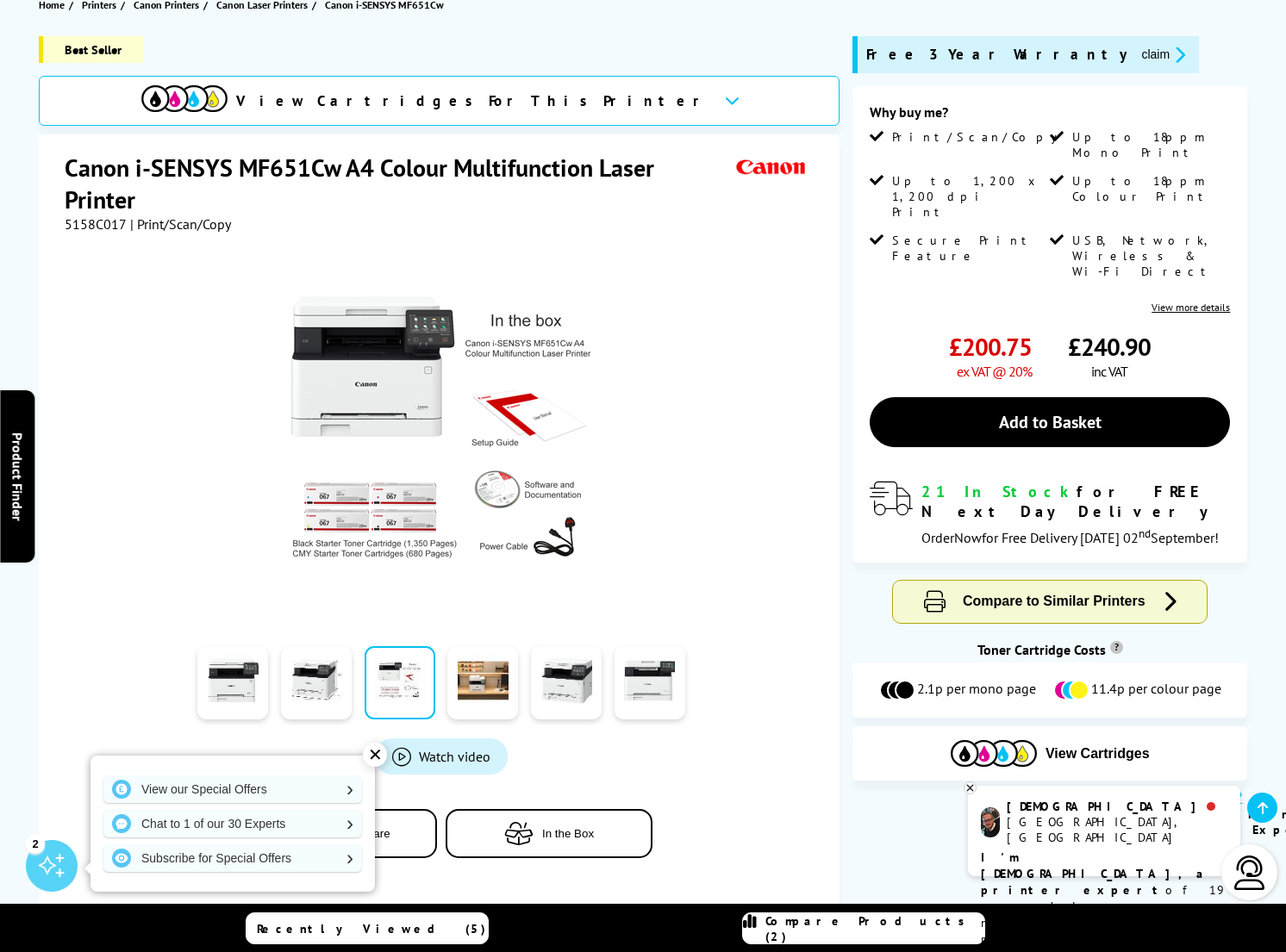
click at [1176, 301] on link "View more details" at bounding box center [1190, 308] width 79 height 13
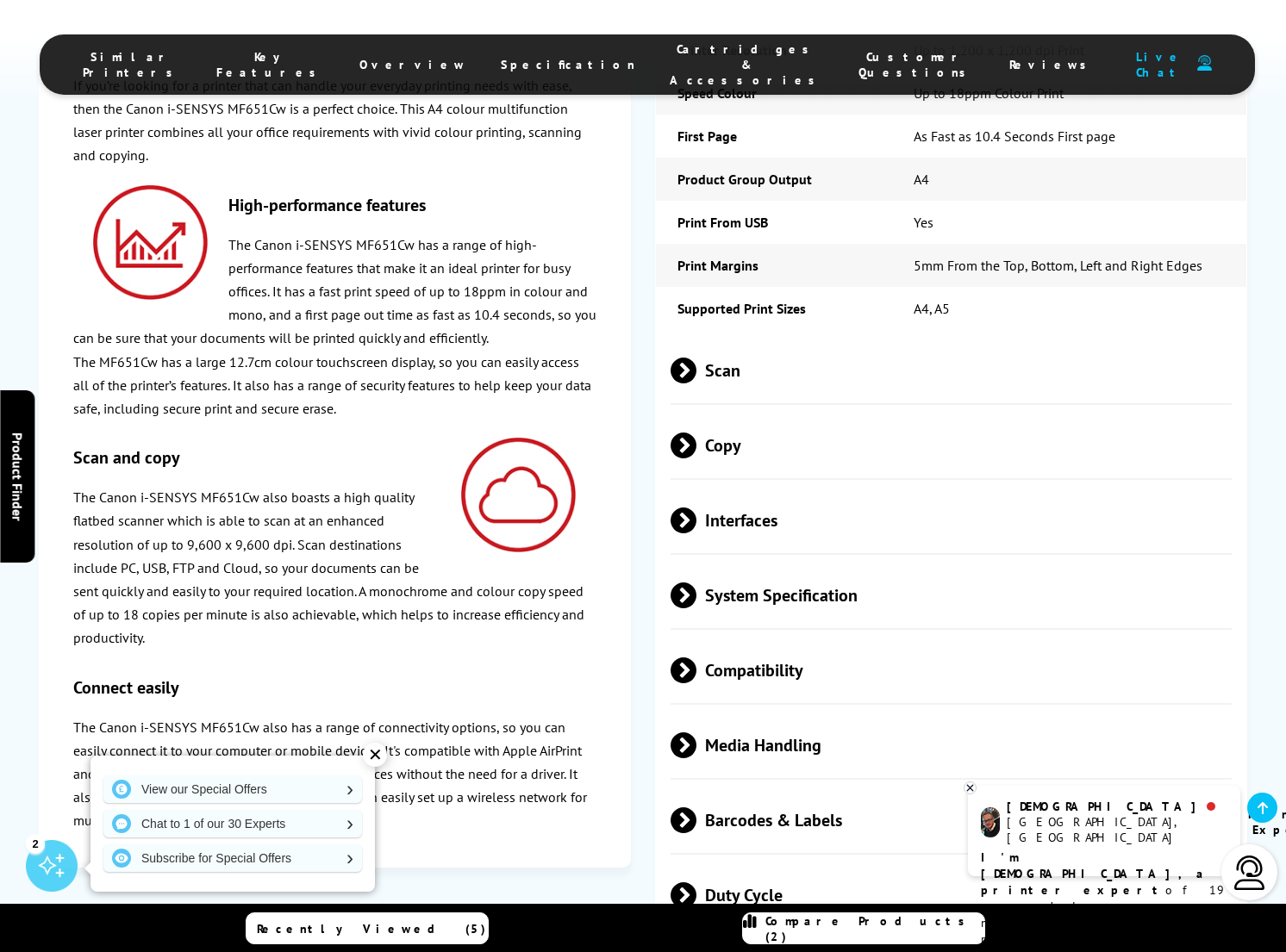
scroll to position [3662, 0]
click at [697, 507] on span at bounding box center [697, 519] width 0 height 26
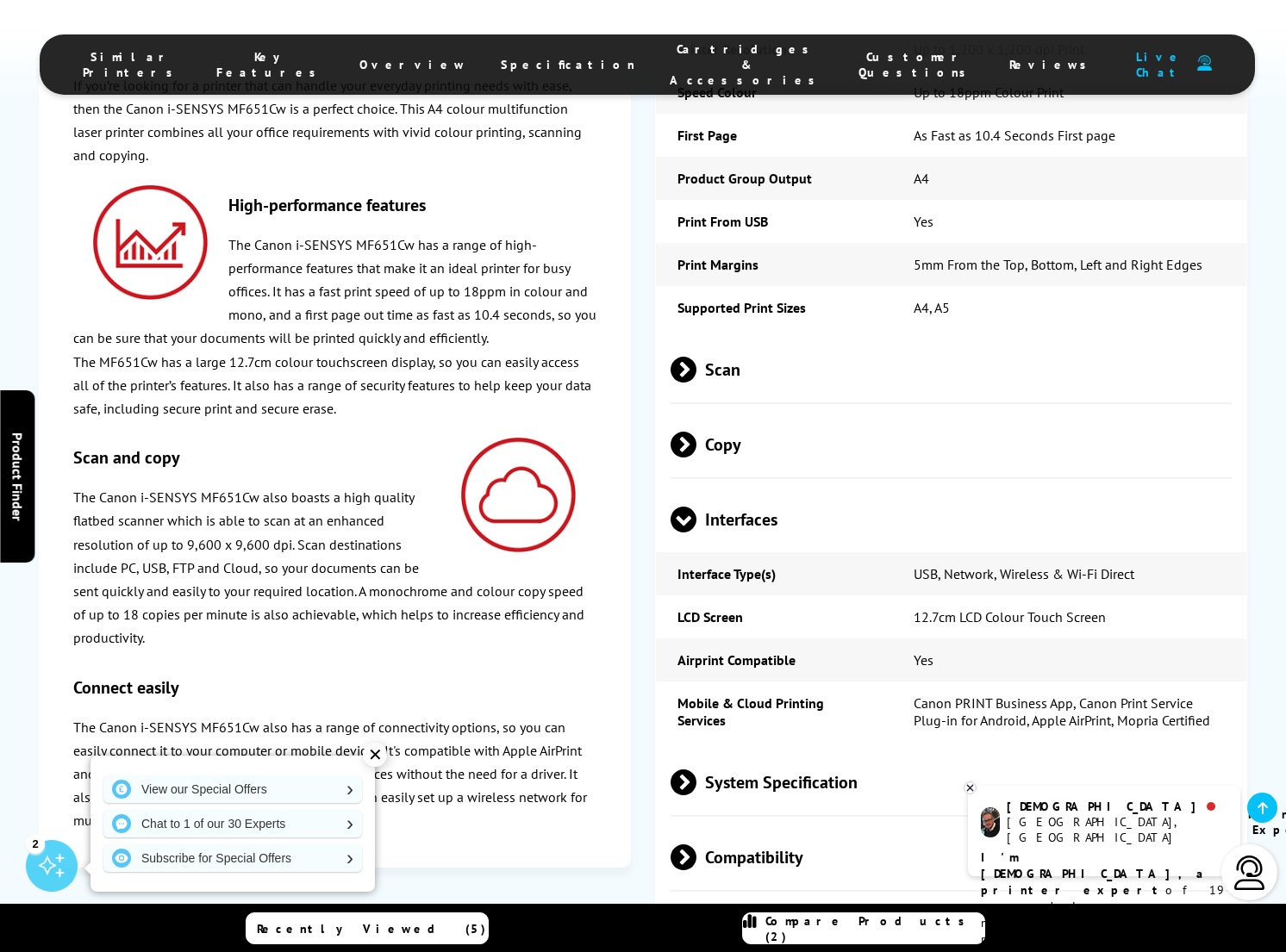
click at [689, 532] on span at bounding box center [682, 532] width 26 height 0
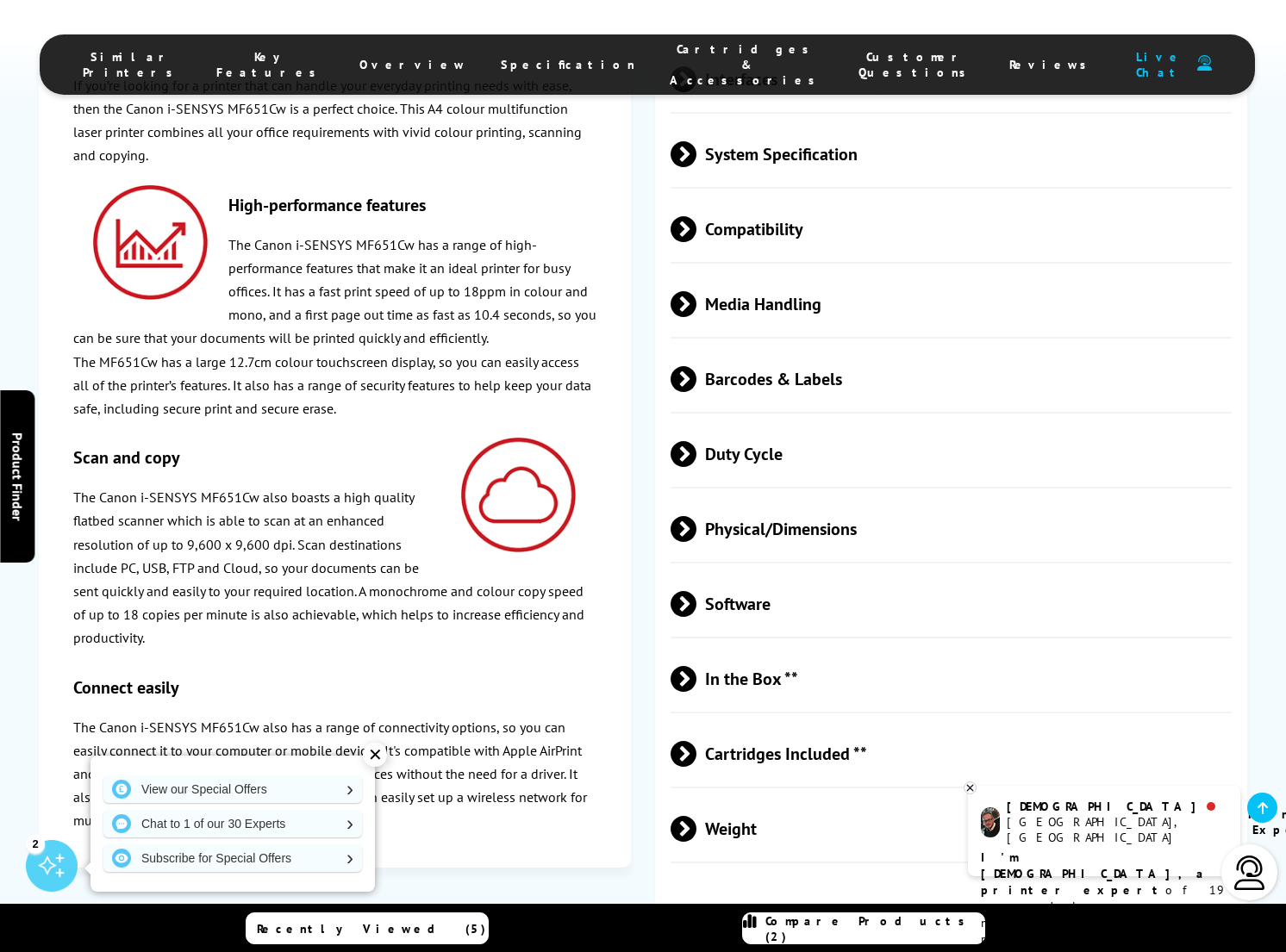
scroll to position [4104, 0]
click at [697, 289] on span at bounding box center [697, 302] width 0 height 26
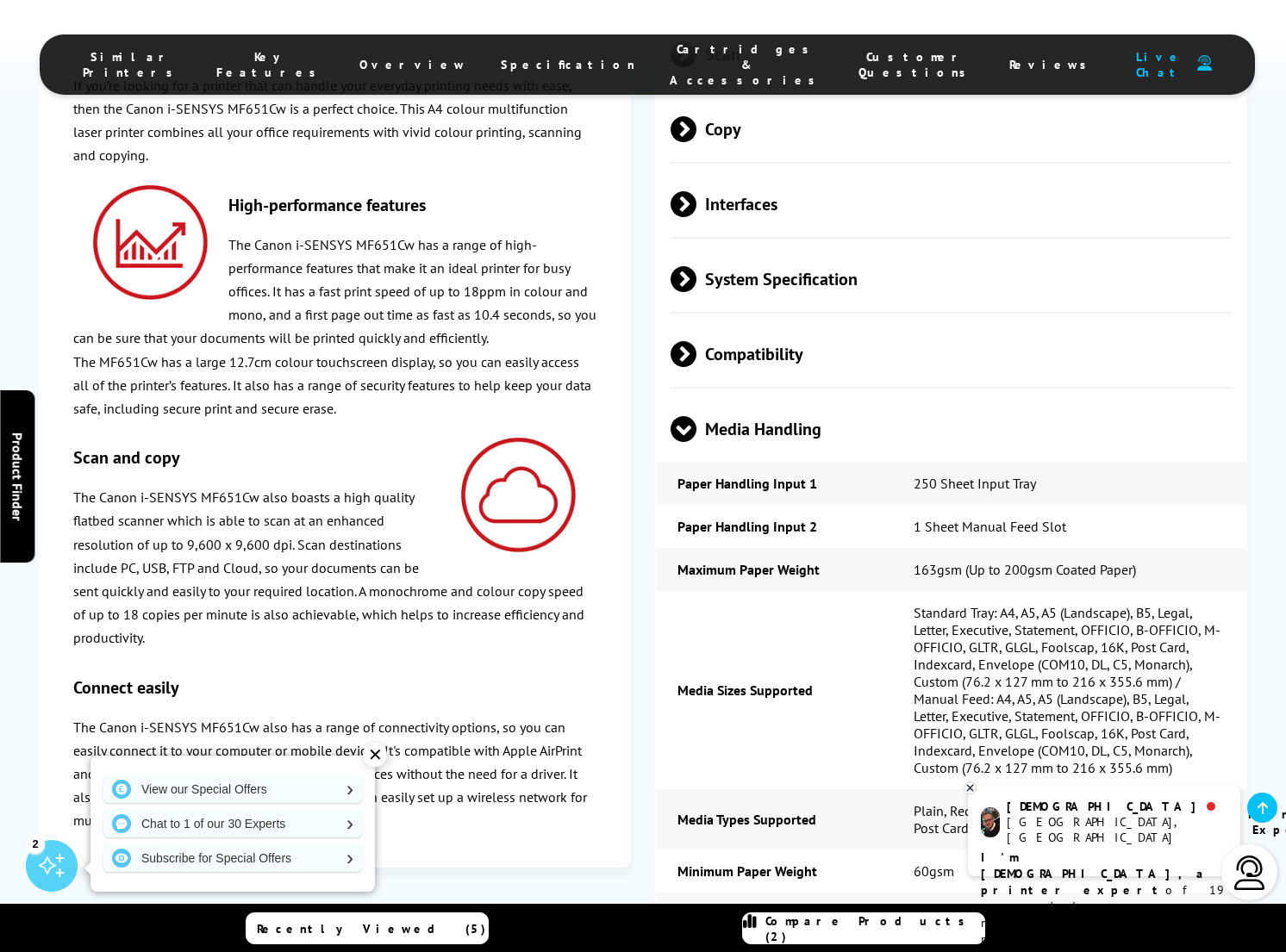
scroll to position [3977, 0]
click at [692, 443] on span at bounding box center [682, 443] width 26 height 0
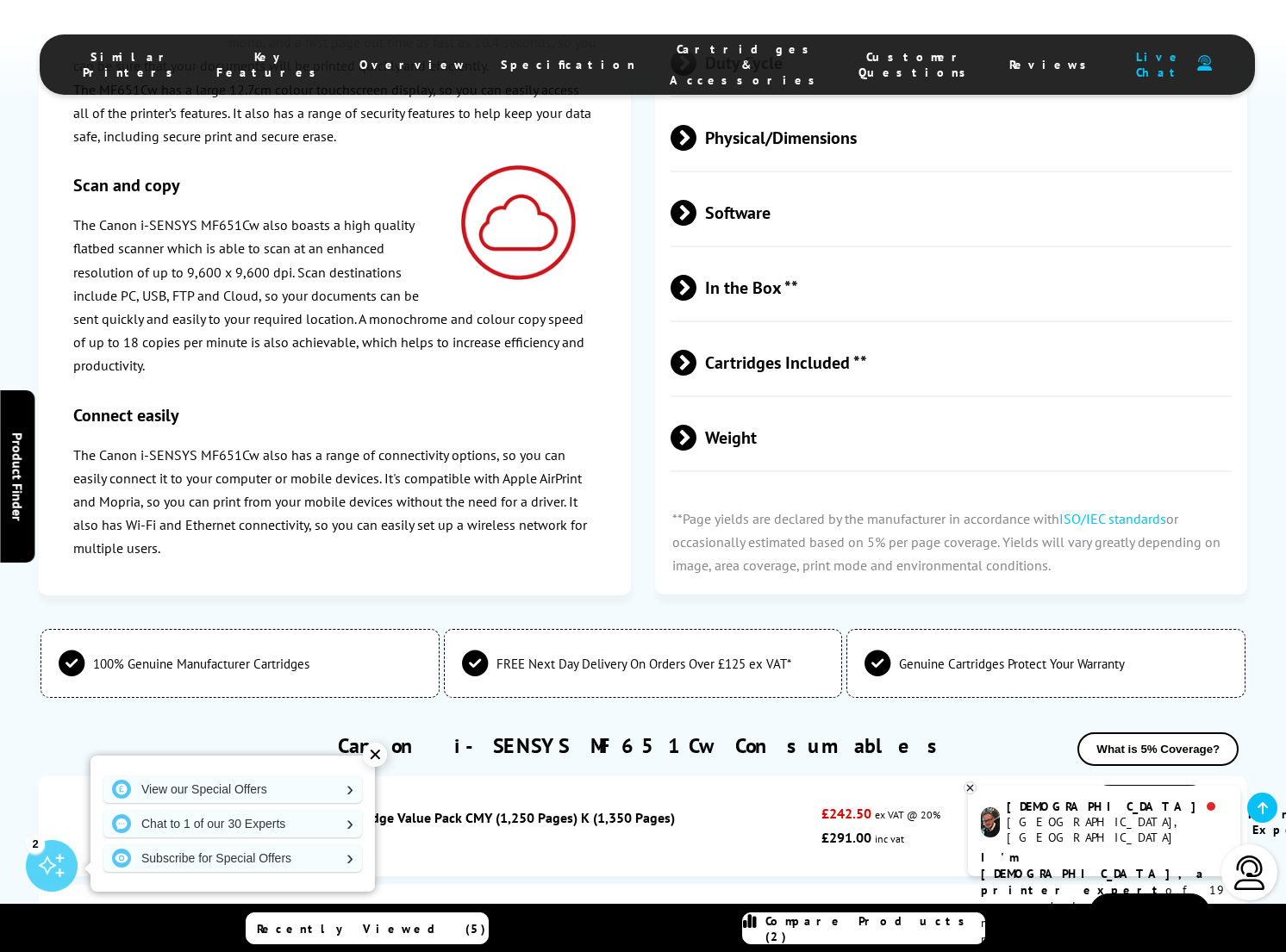
scroll to position [4495, 0]
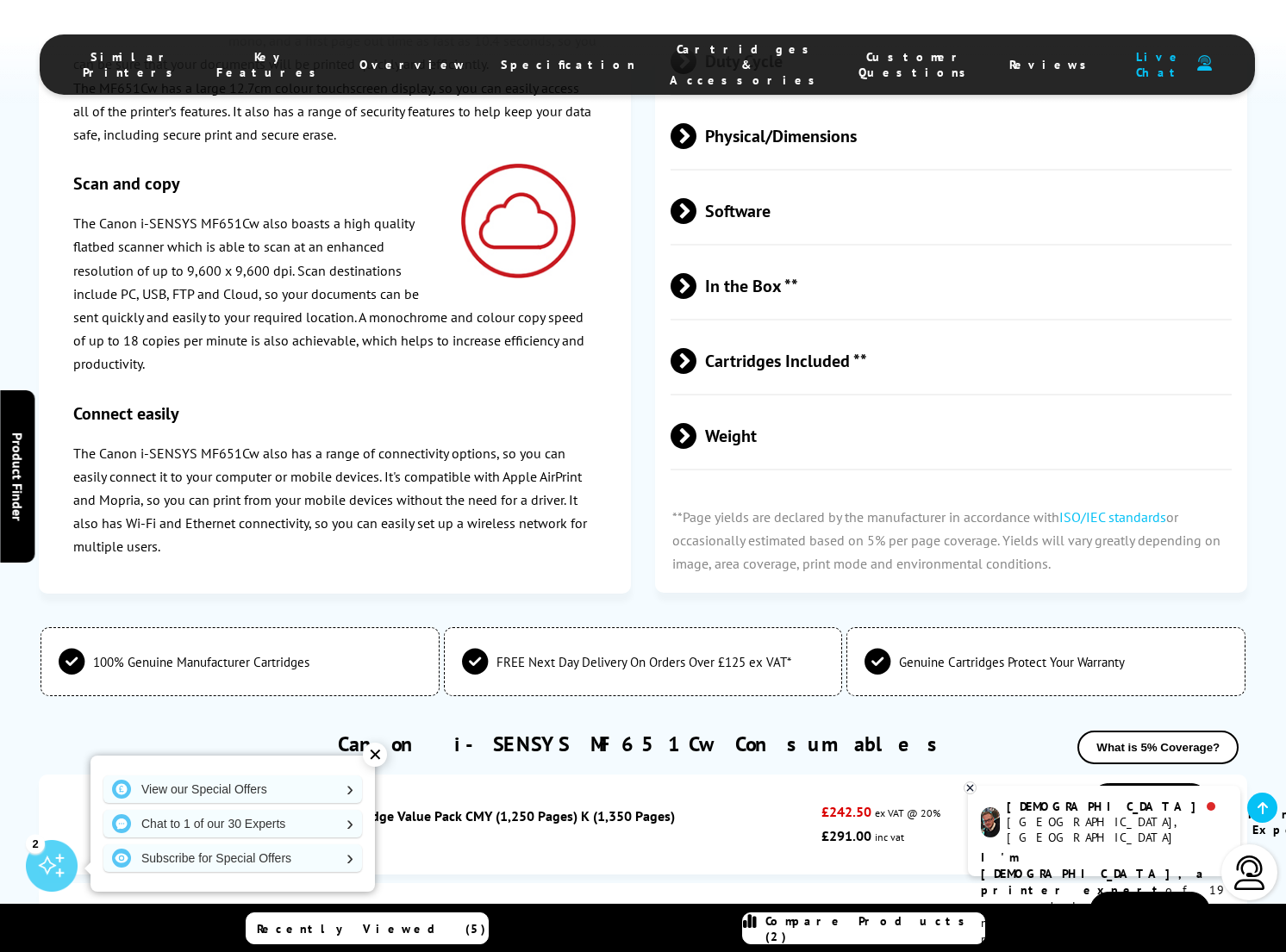
click at [697, 423] on span at bounding box center [697, 436] width 0 height 26
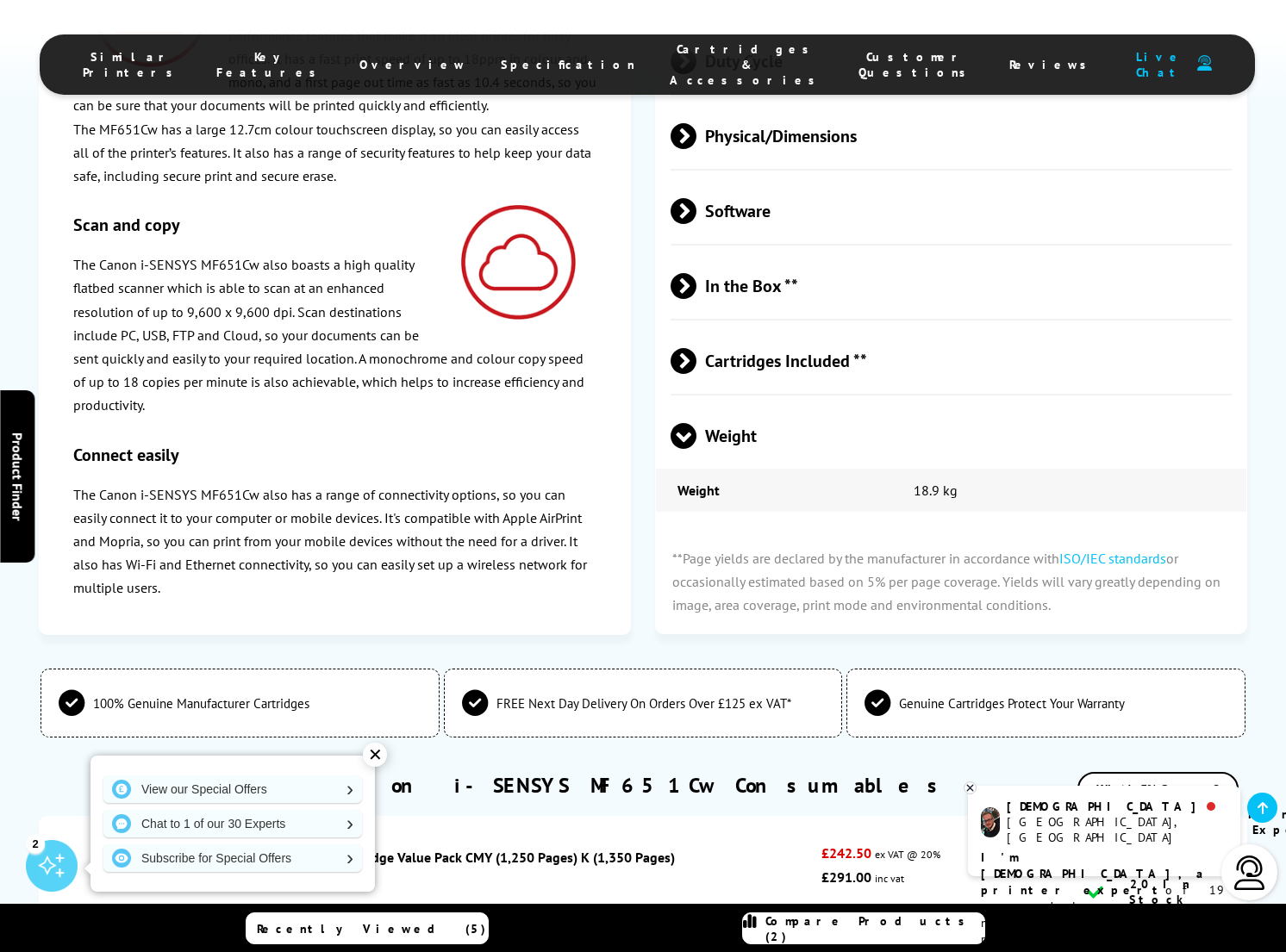
click at [684, 449] on span at bounding box center [682, 449] width 26 height 0
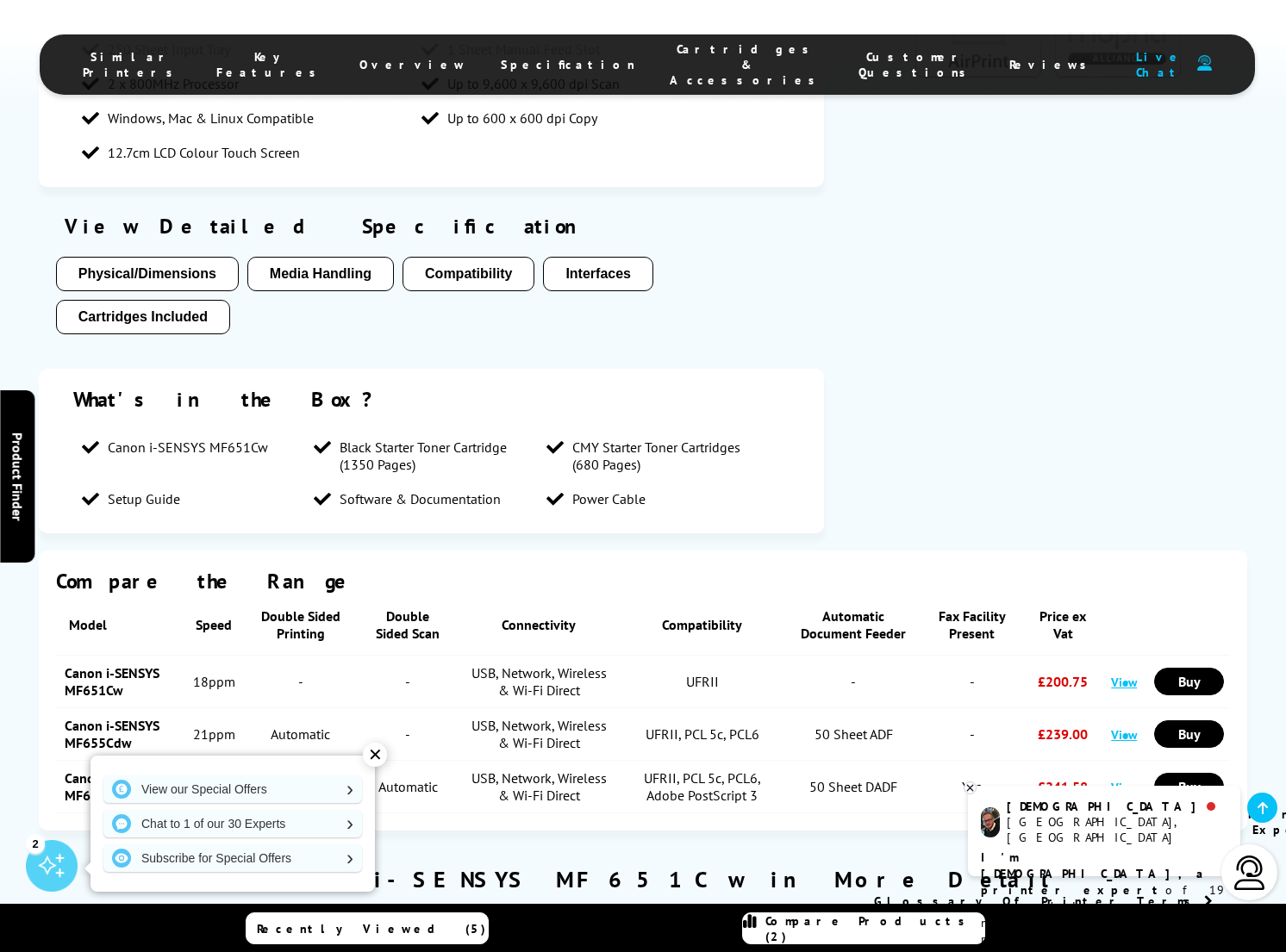
scroll to position [2661, 0]
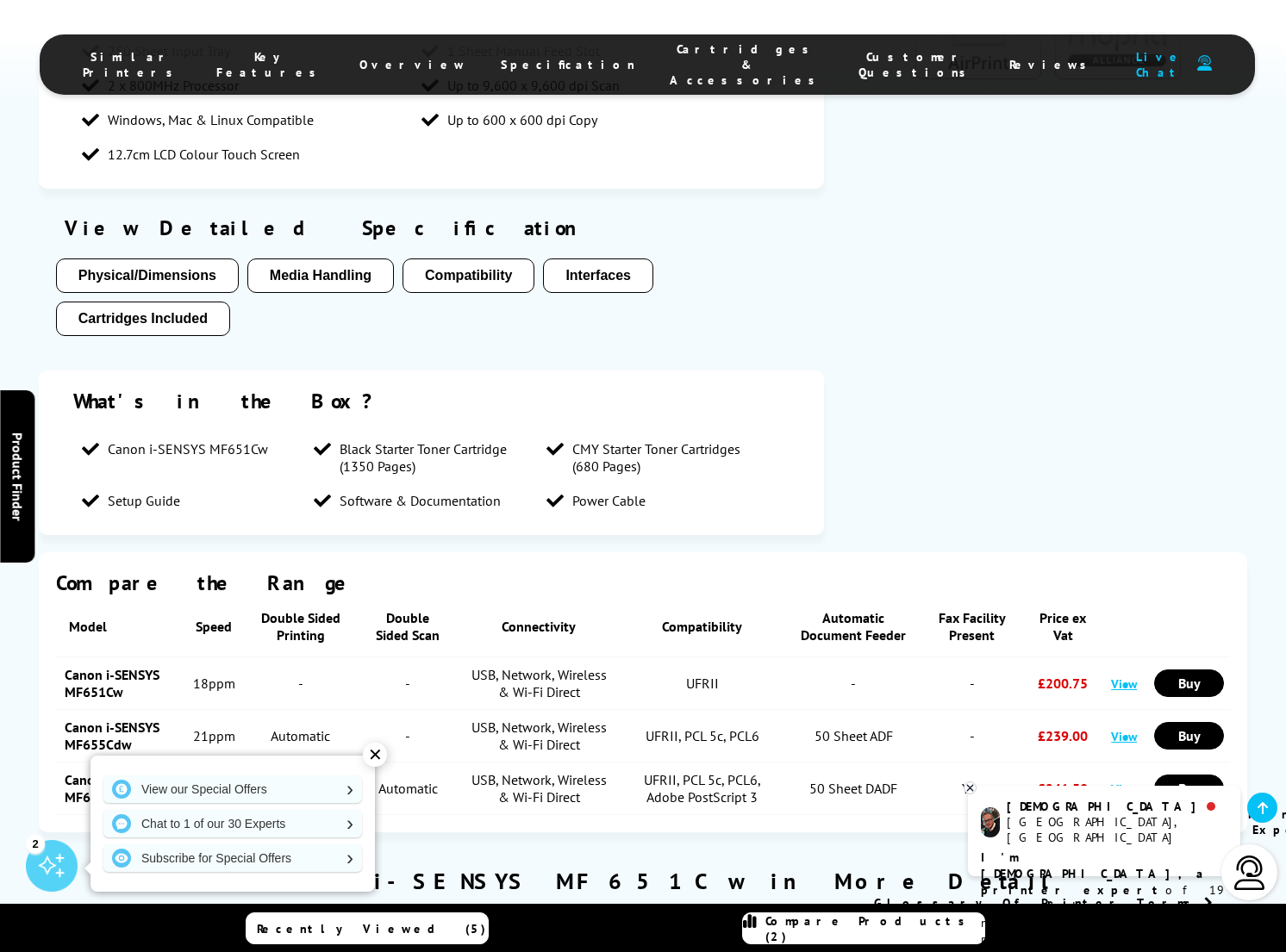
click at [306, 258] on button "Media Handling" at bounding box center [321, 275] width 146 height 34
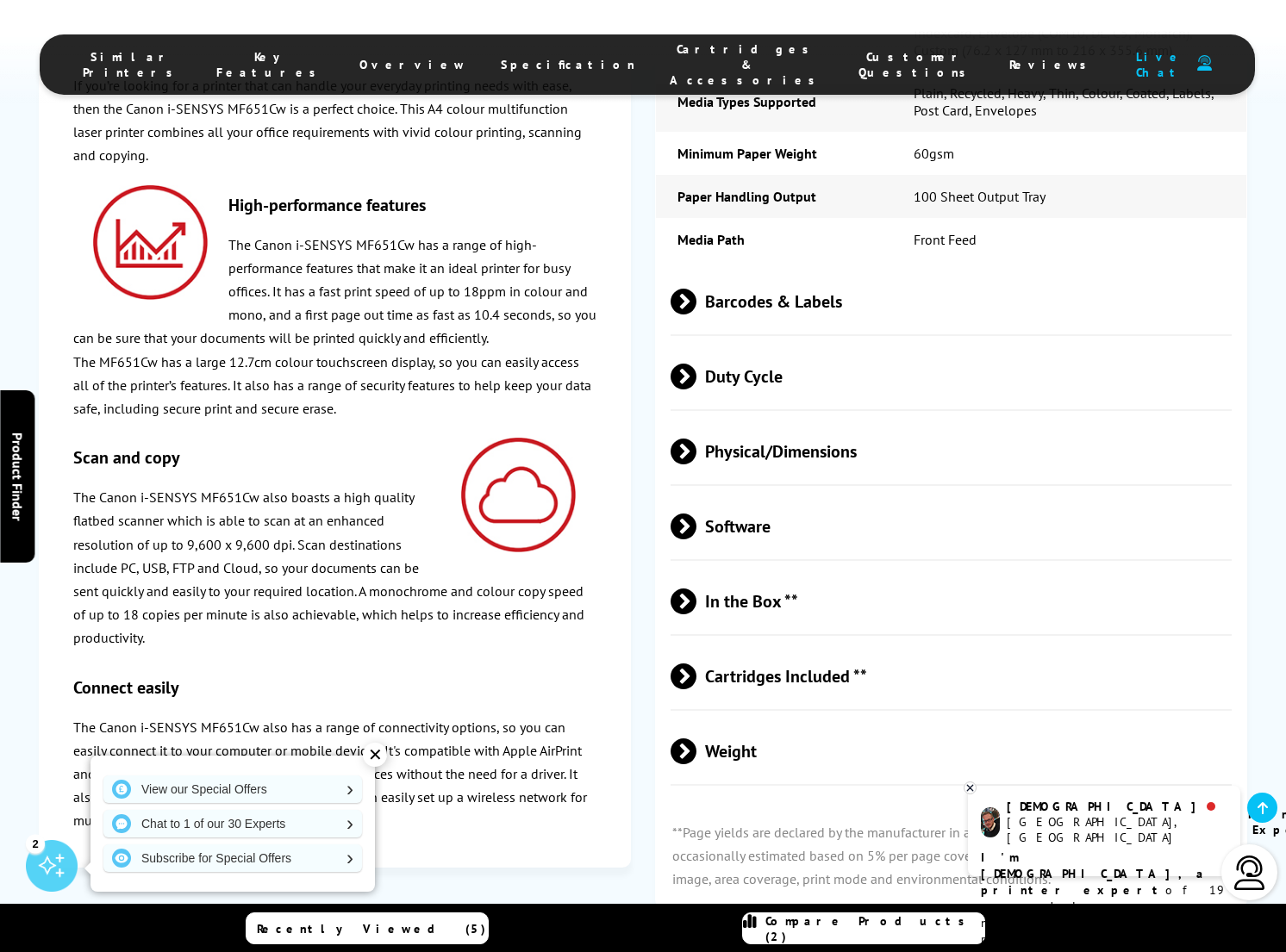
scroll to position [4697, 0]
click at [377, 755] on div "✕" at bounding box center [374, 755] width 24 height 24
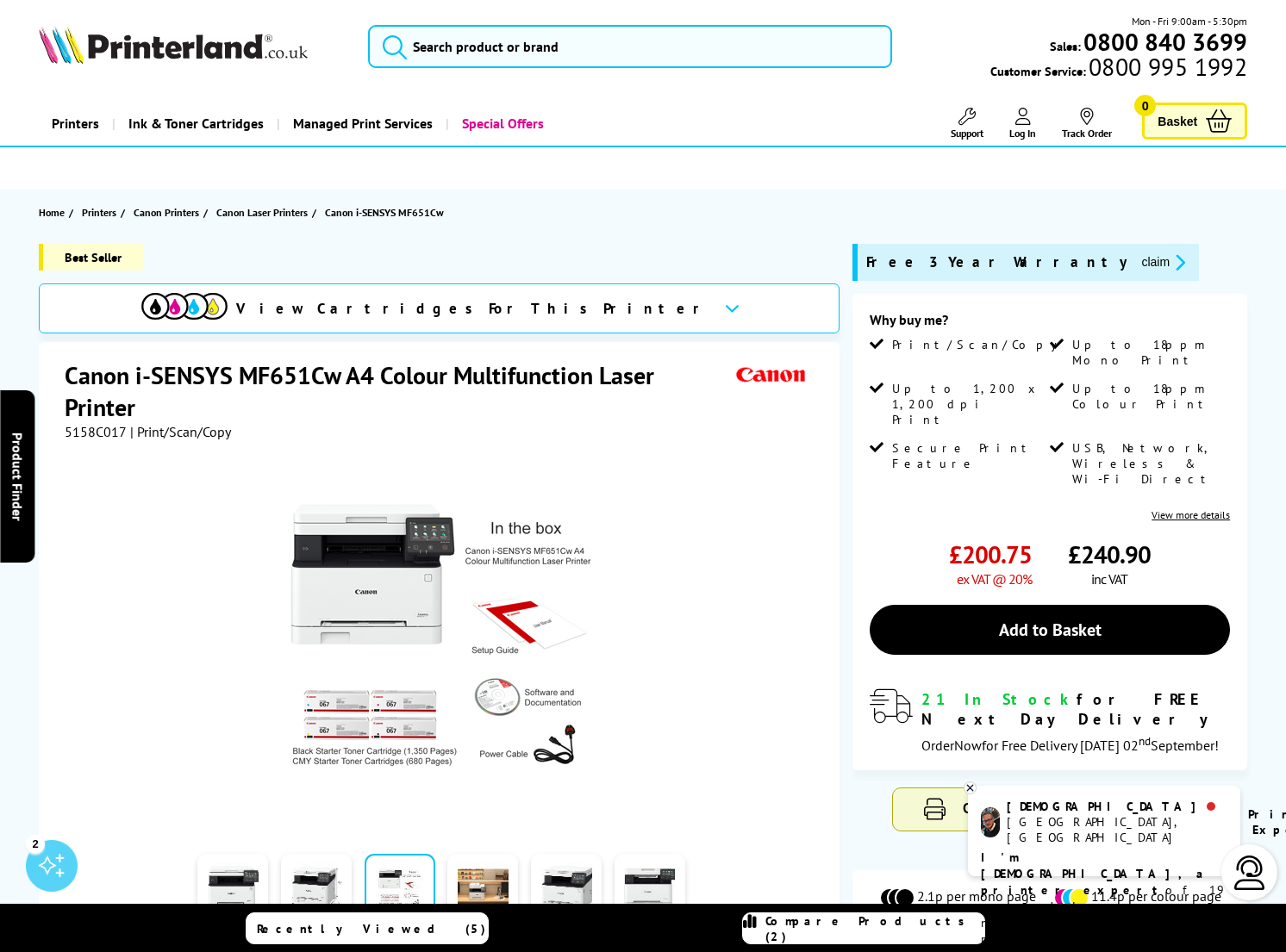
scroll to position [0, 0]
click at [725, 308] on icon at bounding box center [732, 308] width 14 height 9
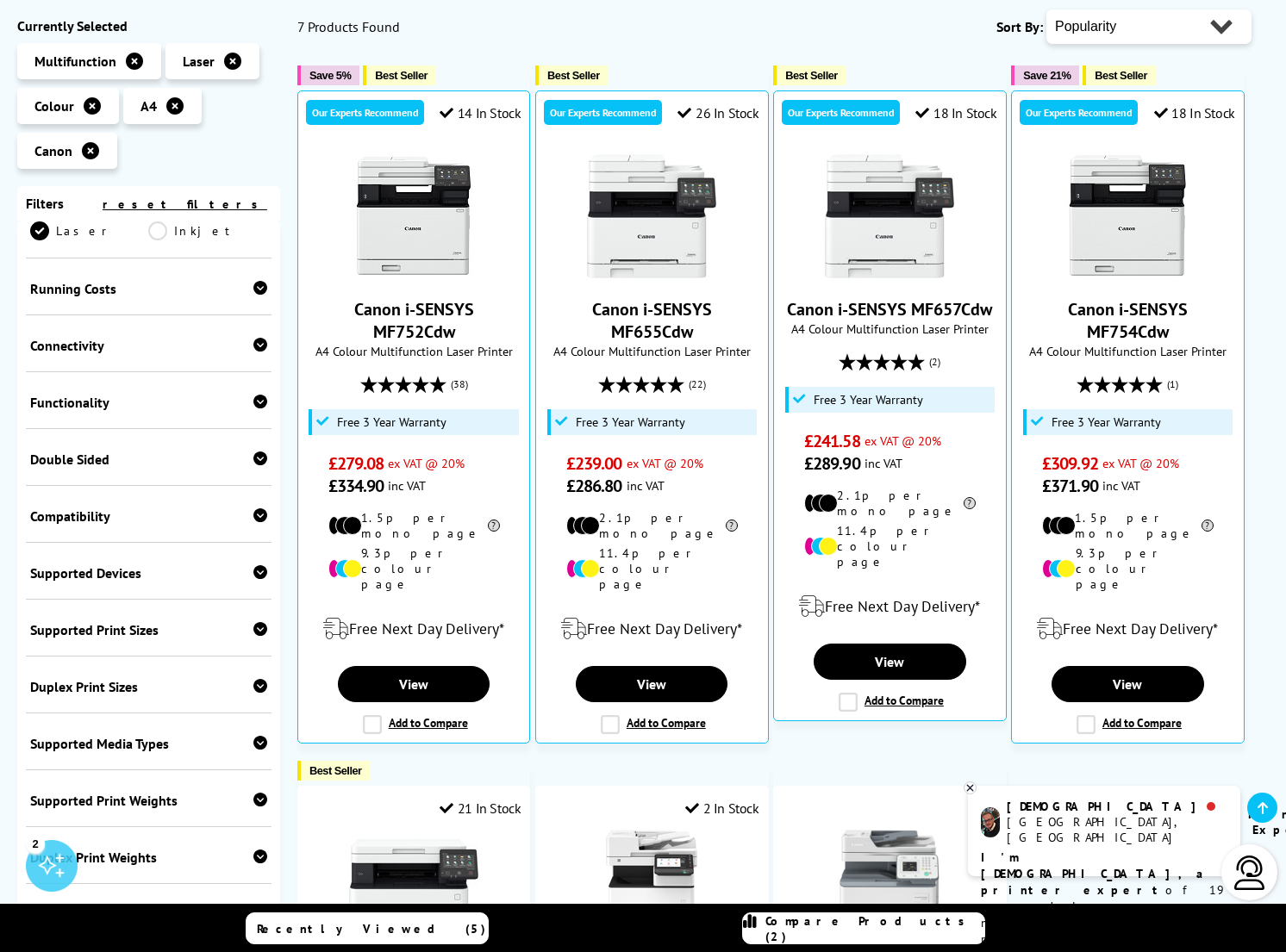
scroll to position [588, 0]
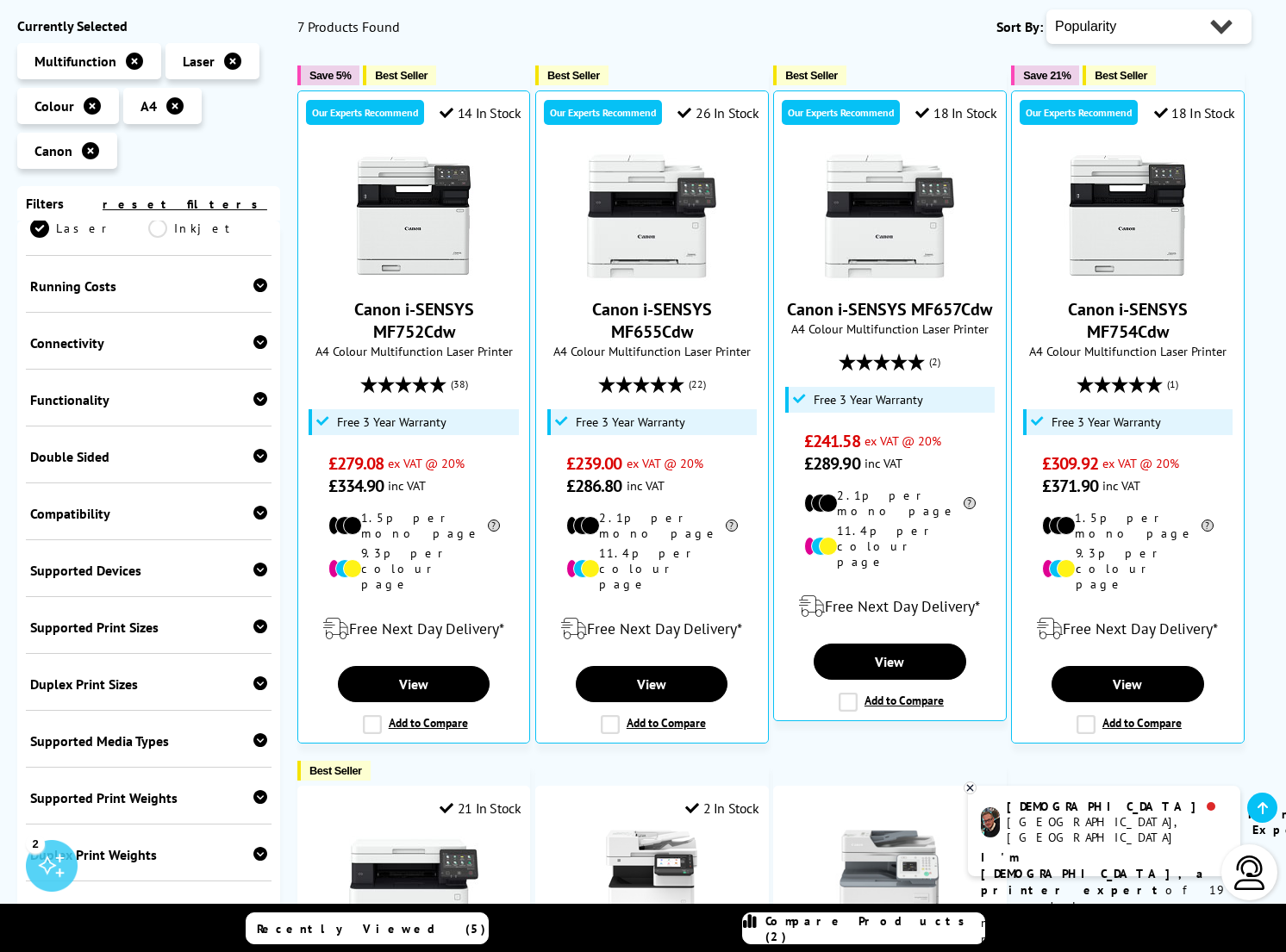
click at [257, 449] on icon at bounding box center [260, 456] width 14 height 14
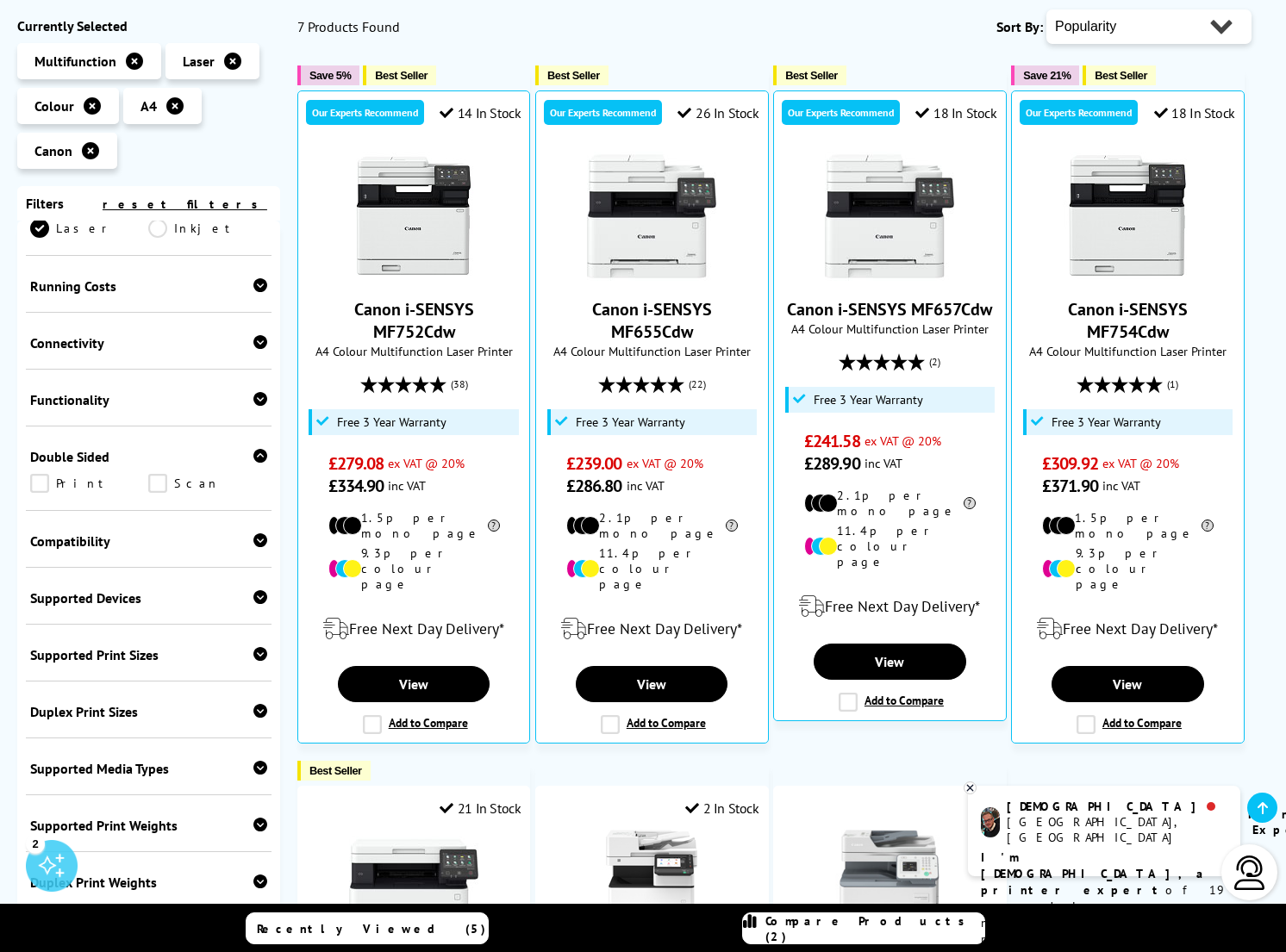
click at [40, 474] on link "Print" at bounding box center [89, 483] width 118 height 19
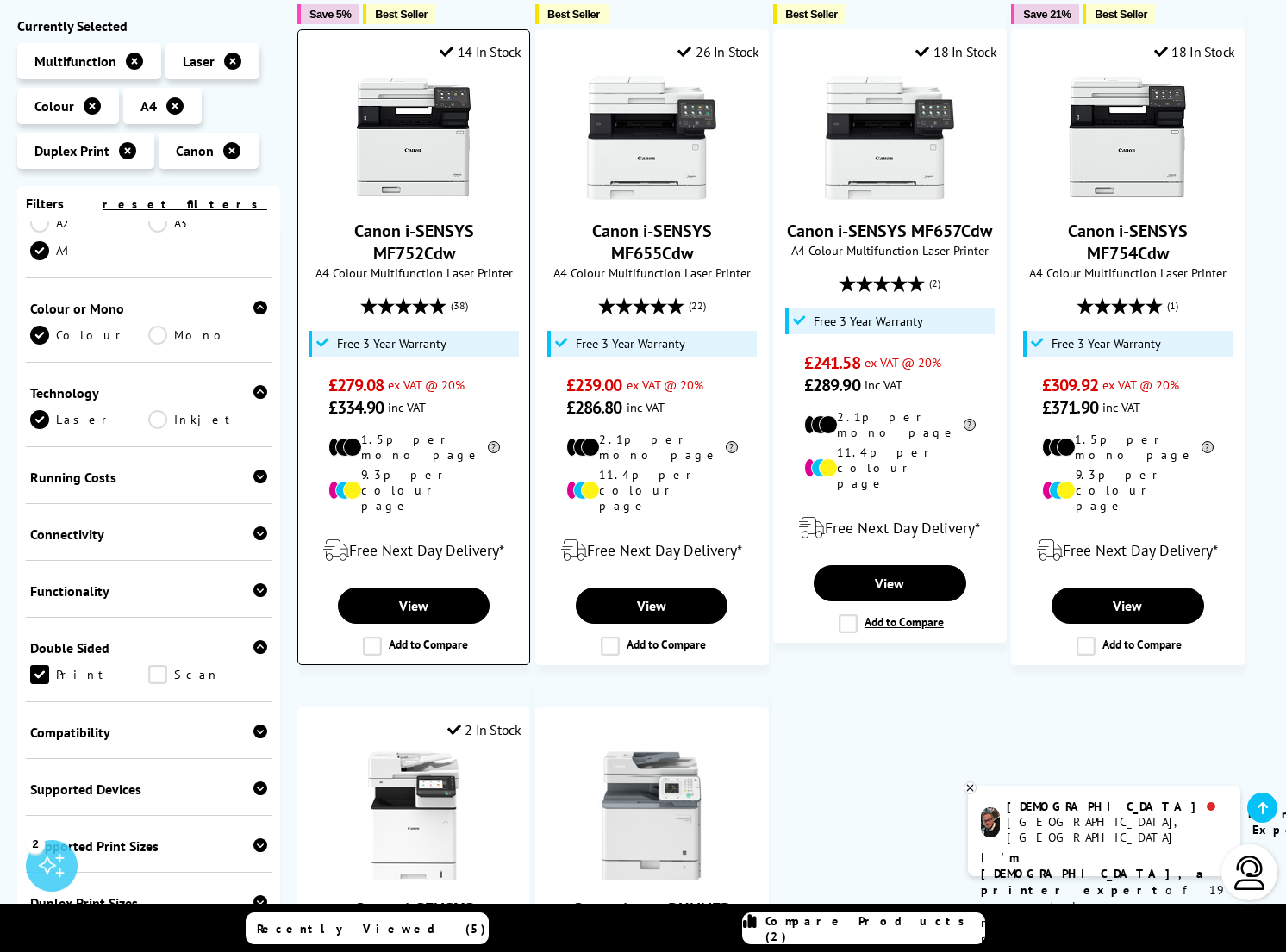
scroll to position [341, 0]
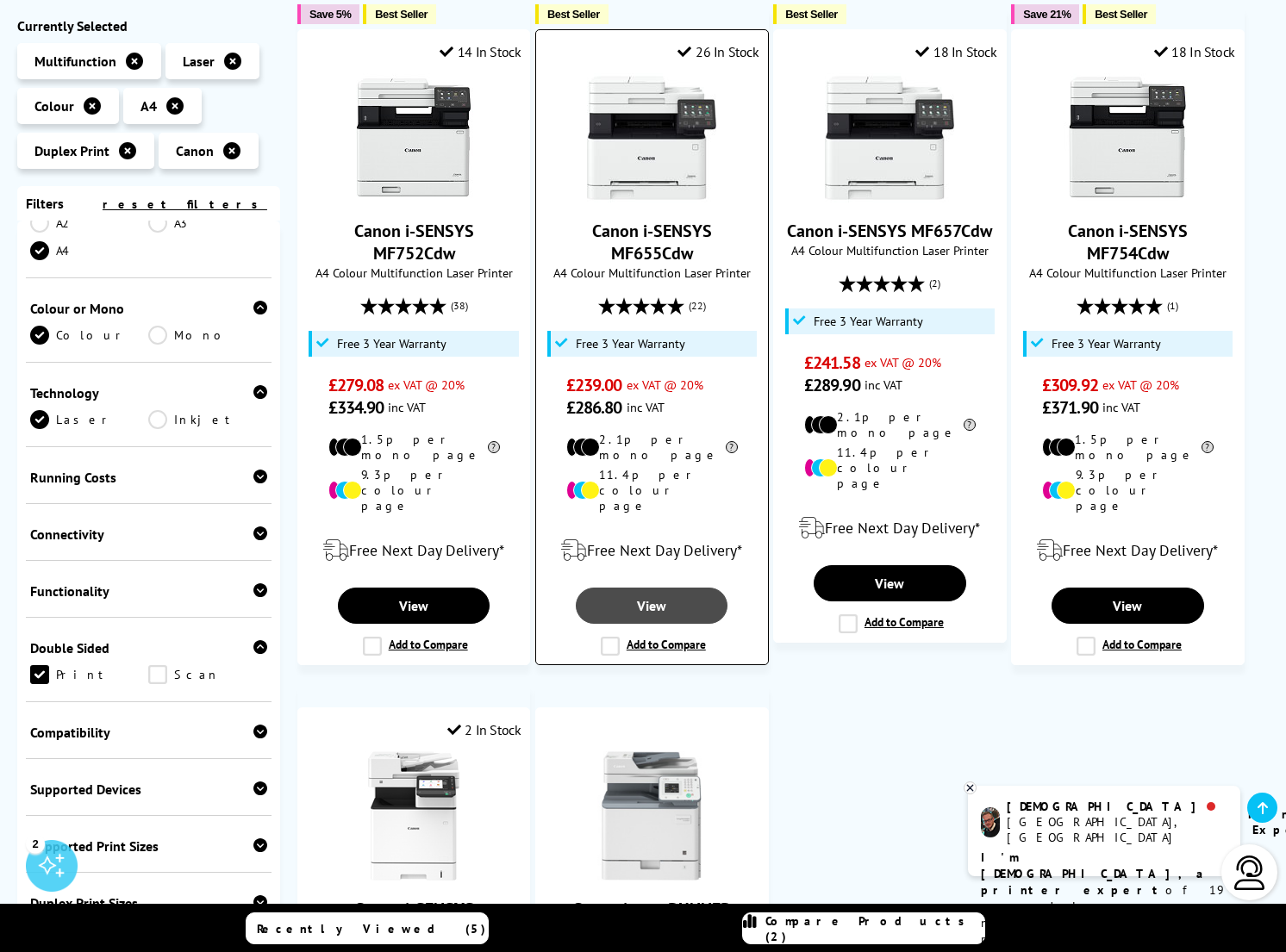
click at [654, 588] on link "View" at bounding box center [652, 606] width 152 height 36
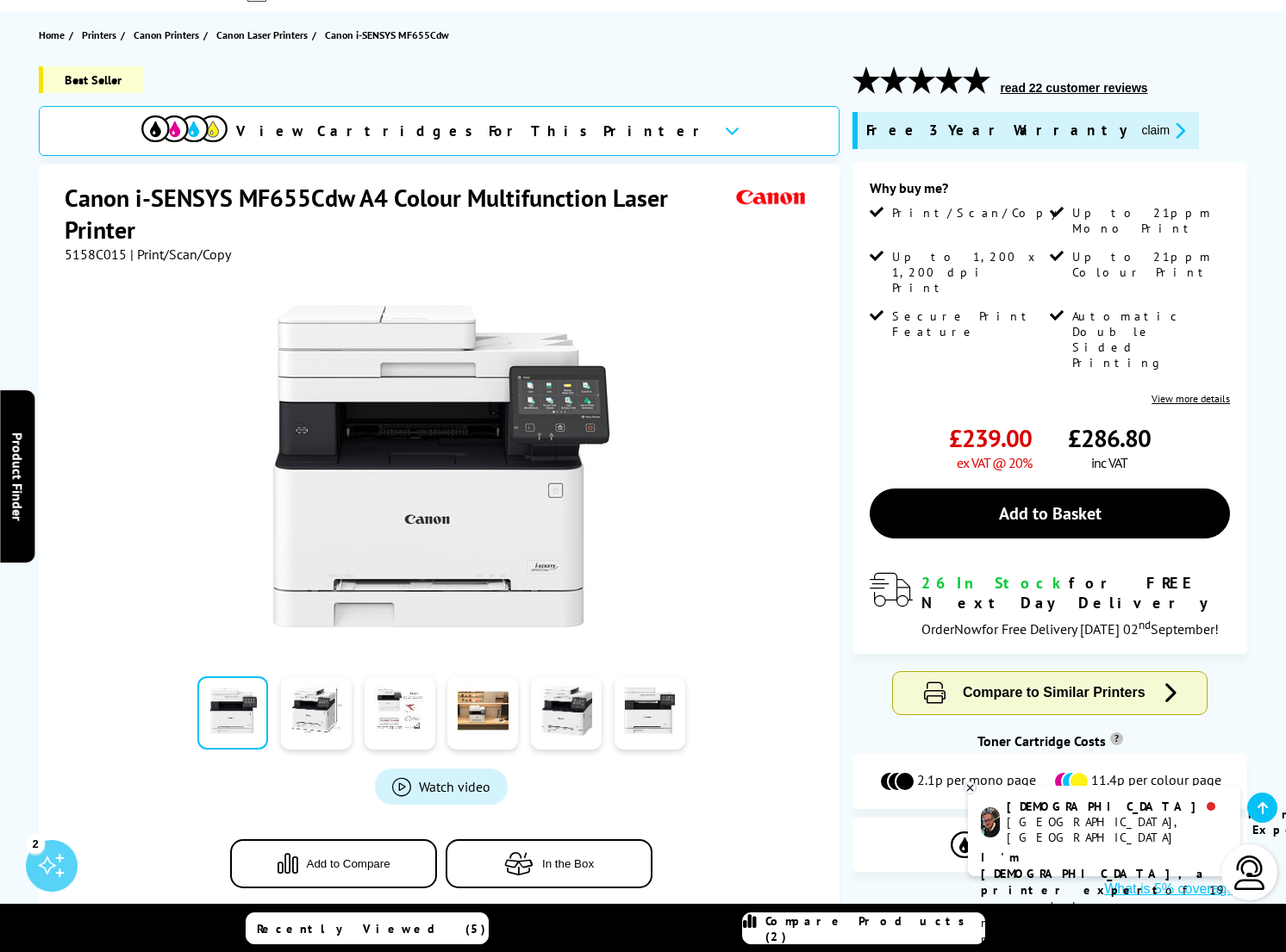
scroll to position [179, 0]
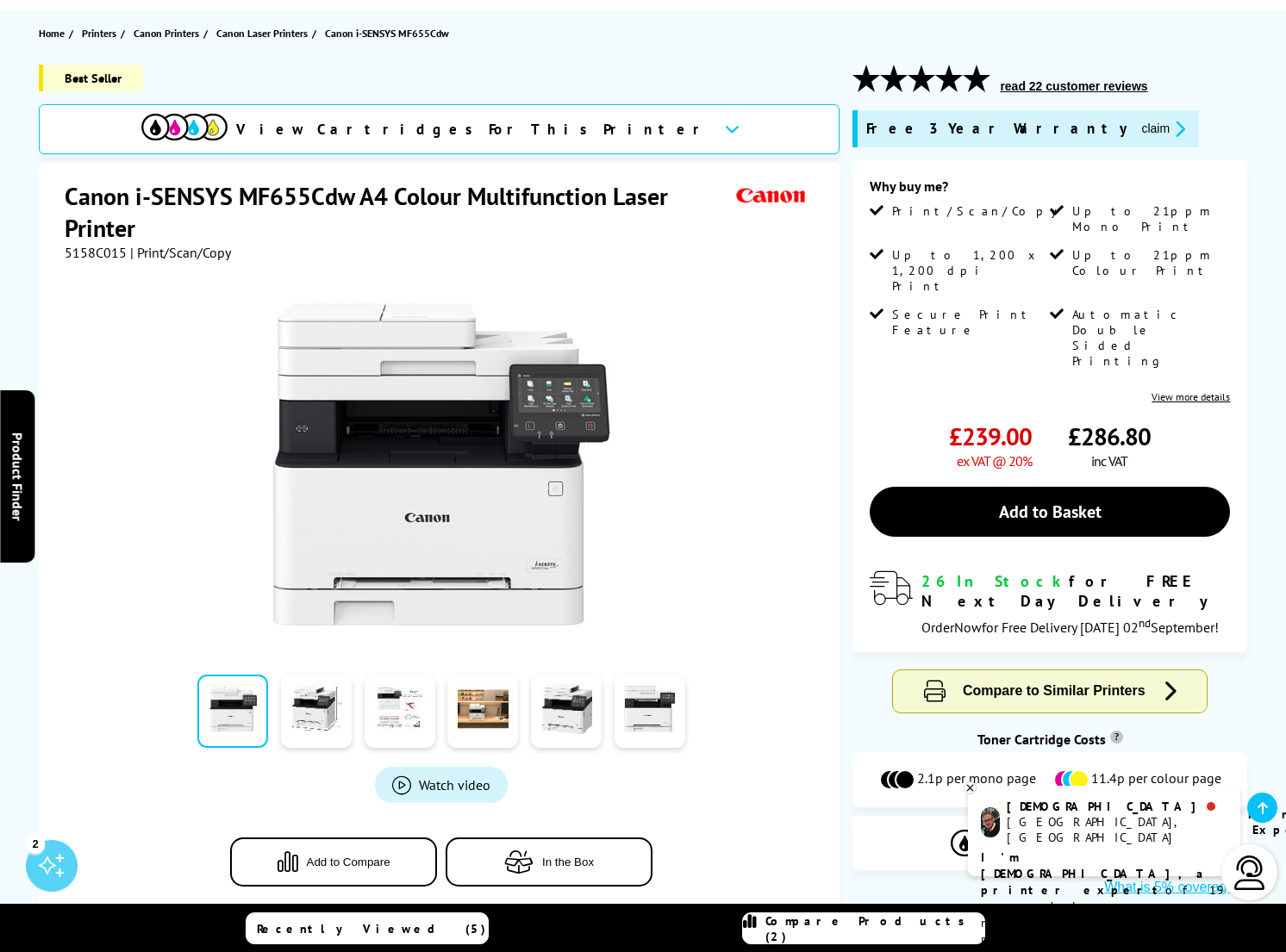
click at [465, 490] on img at bounding box center [441, 464] width 338 height 338
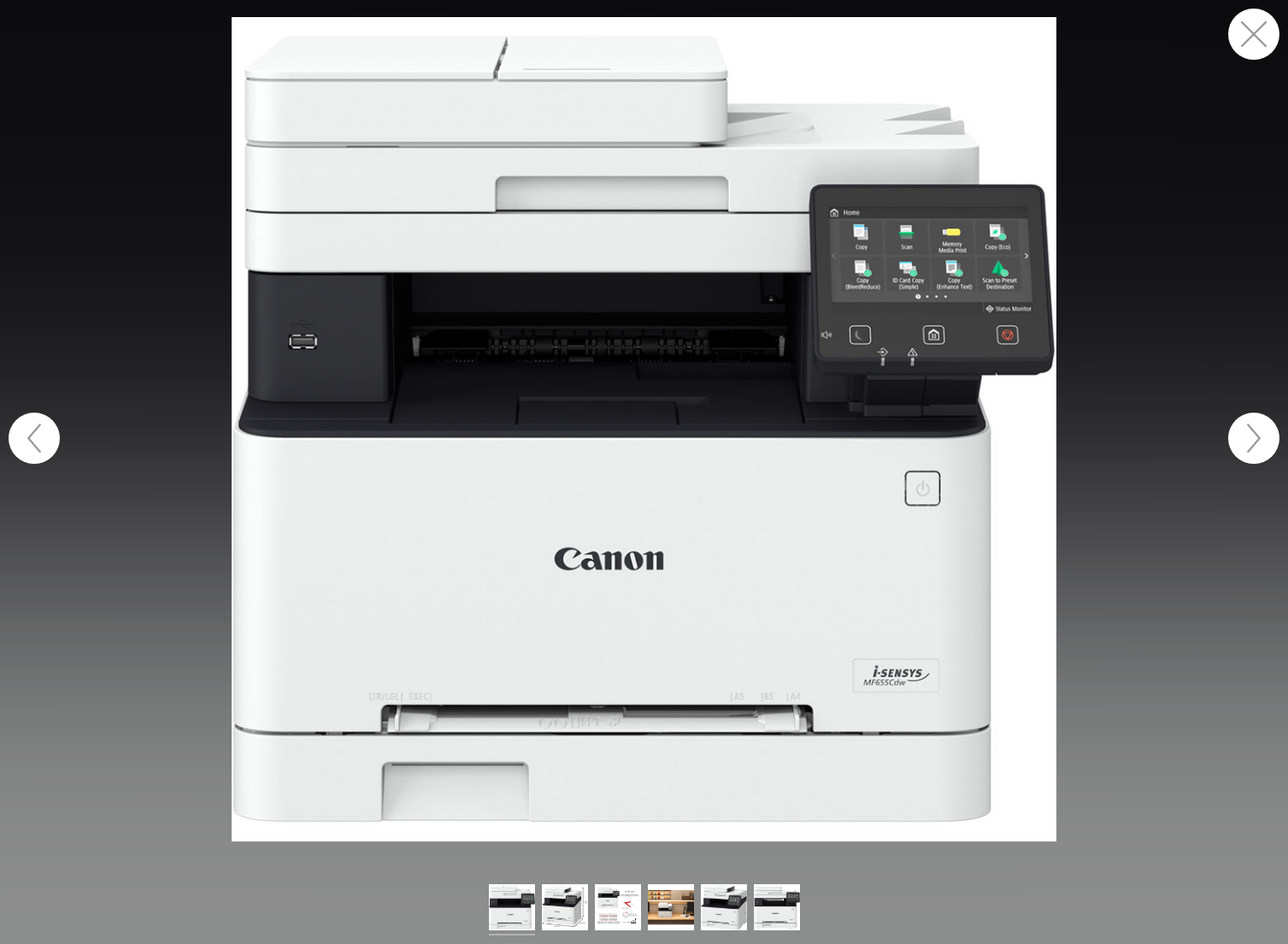
click at [1260, 440] on button "button" at bounding box center [1254, 439] width 51 height 51
click at [1259, 440] on button "button" at bounding box center [1254, 439] width 51 height 51
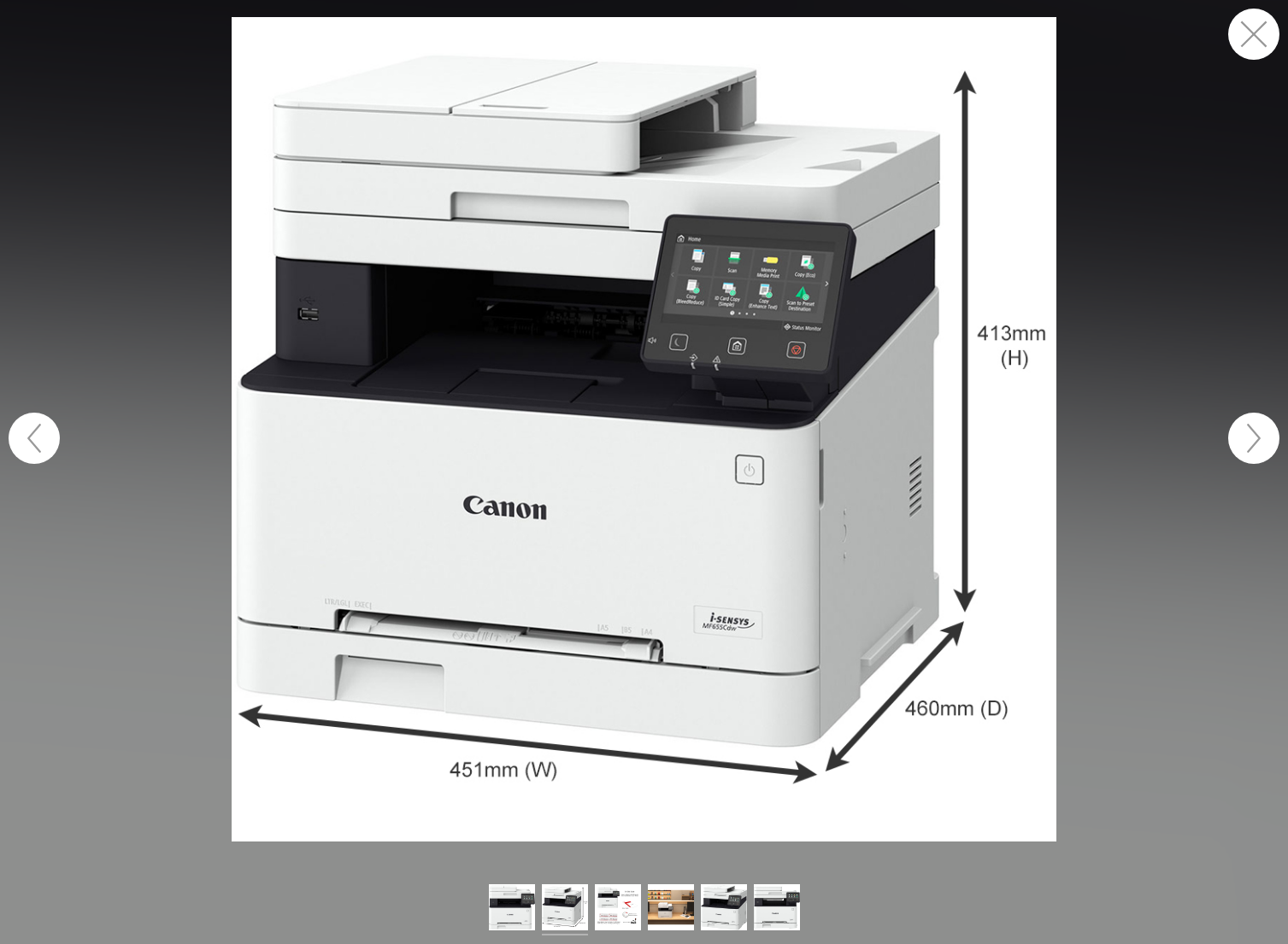
click at [1259, 440] on button "button" at bounding box center [1254, 439] width 51 height 51
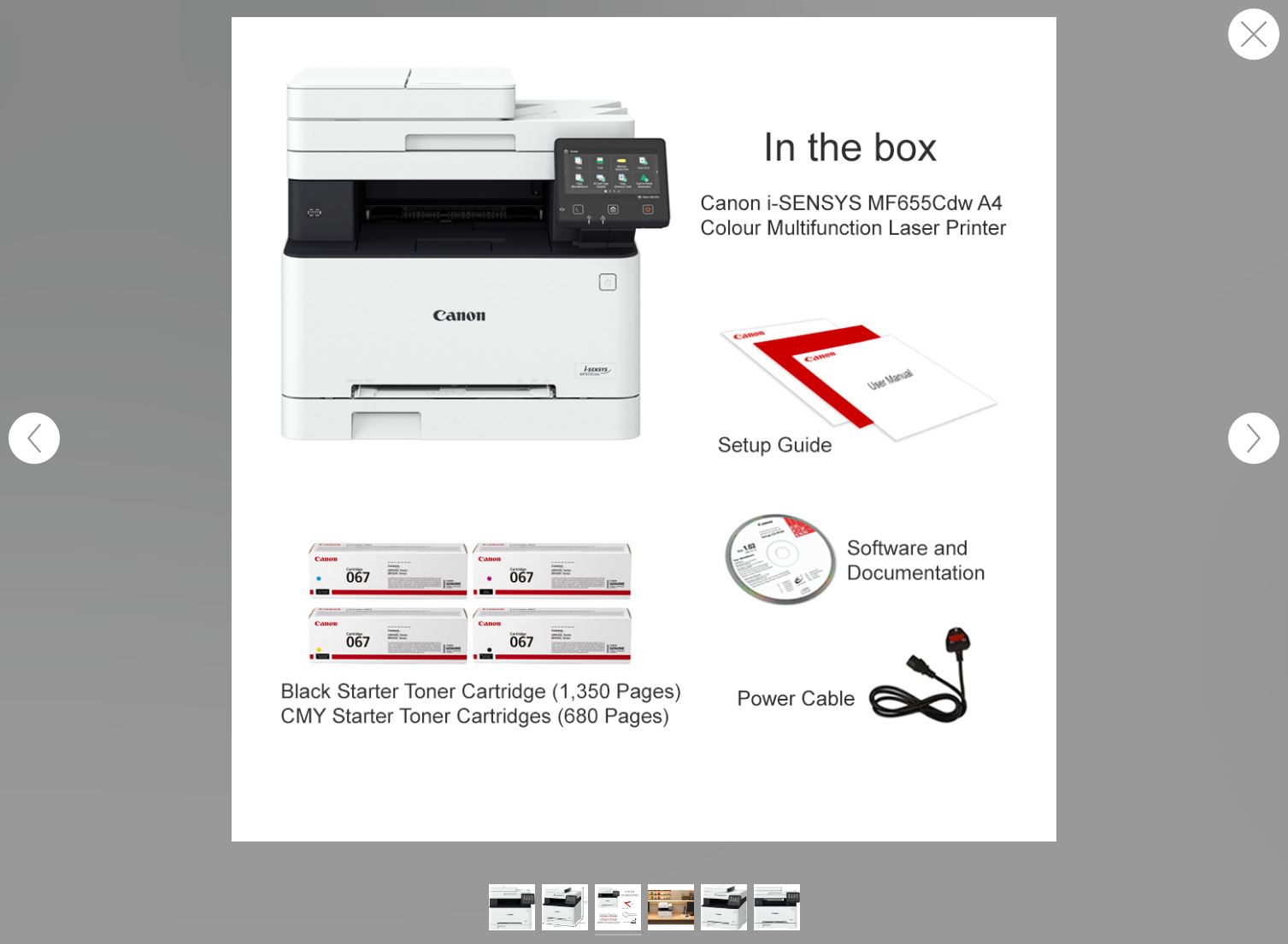
click at [1259, 440] on button "button" at bounding box center [1254, 439] width 51 height 51
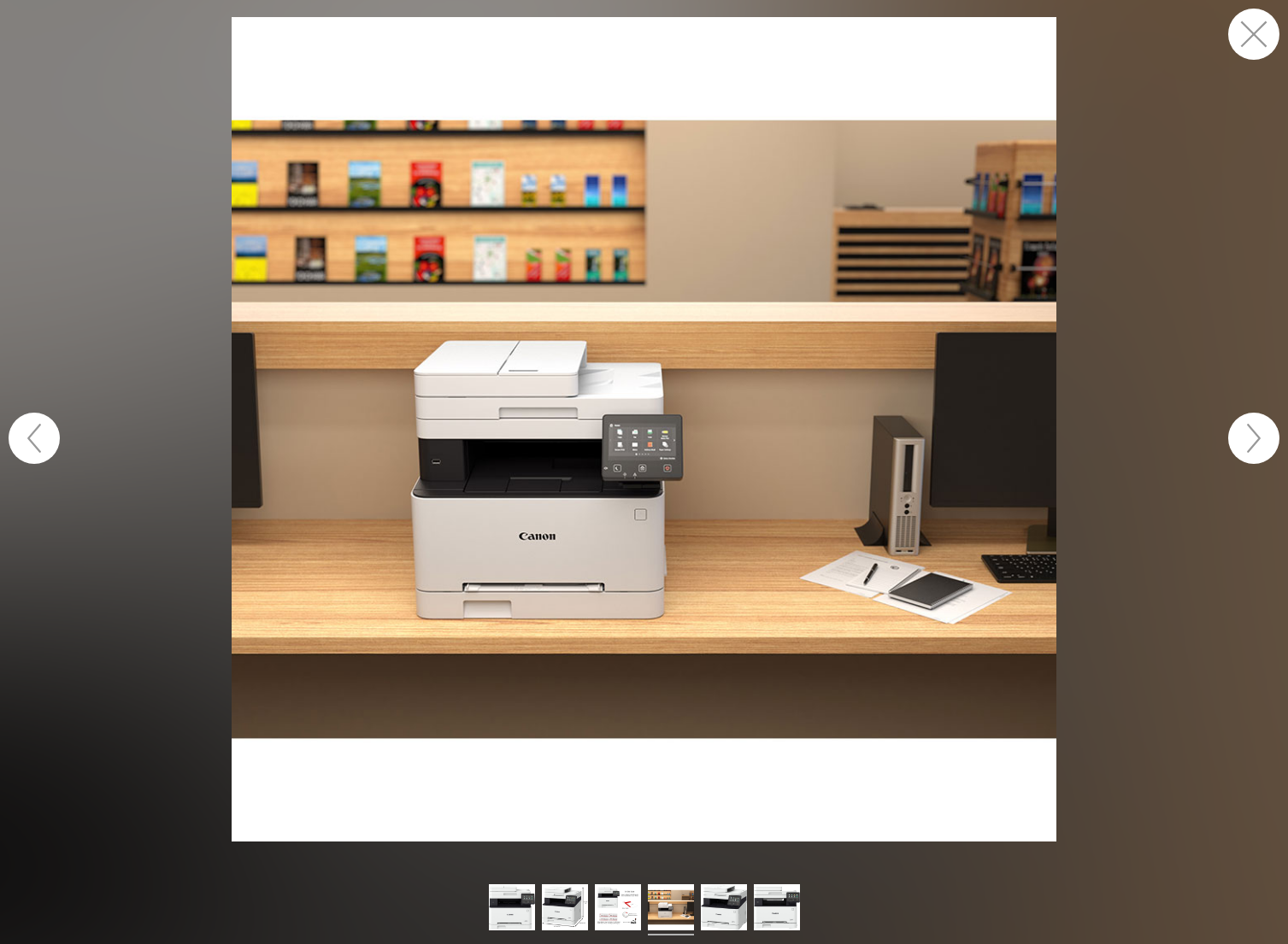
click at [1259, 440] on button "button" at bounding box center [1254, 439] width 51 height 51
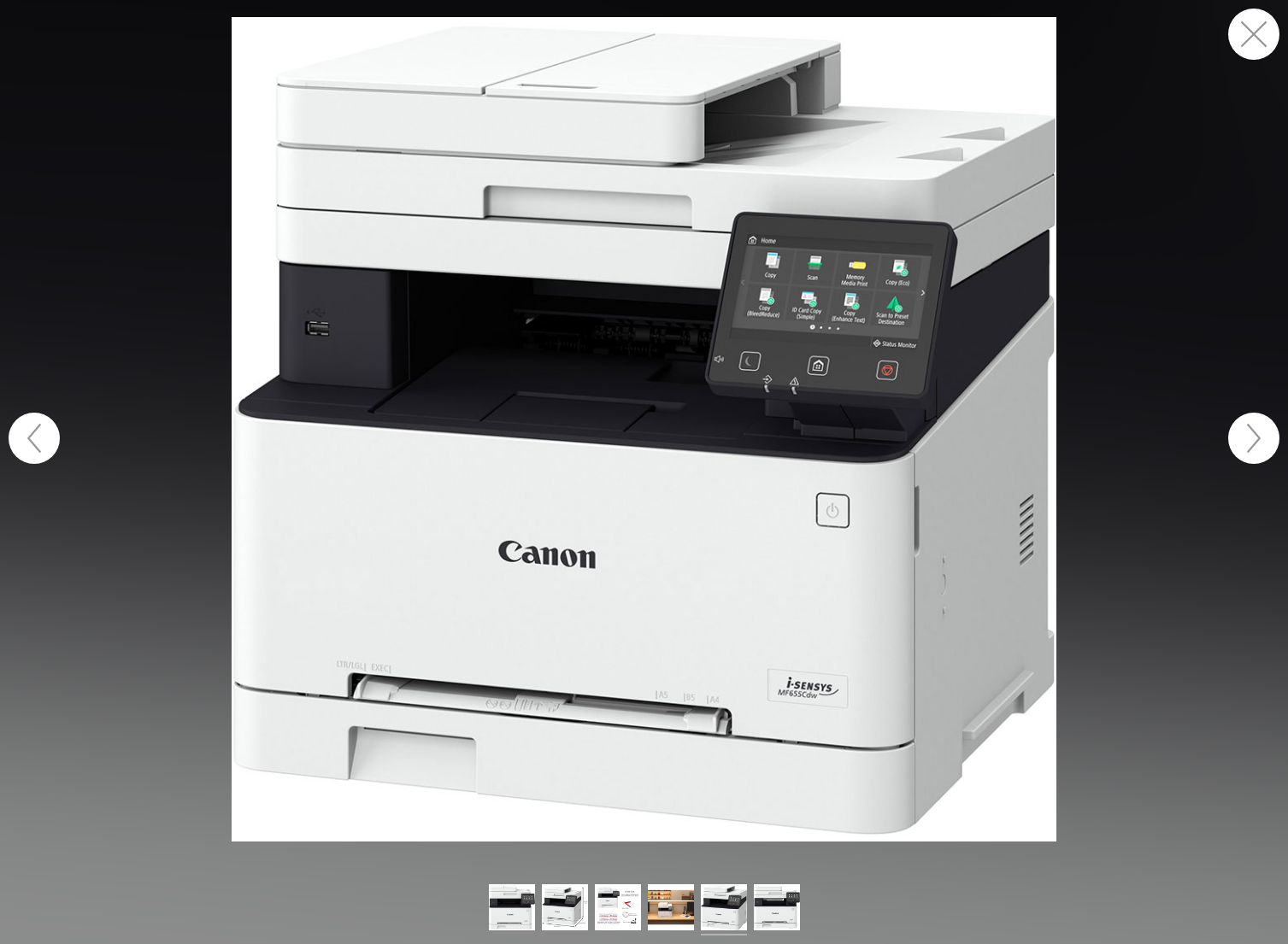
click at [1259, 440] on button "button" at bounding box center [1254, 439] width 51 height 51
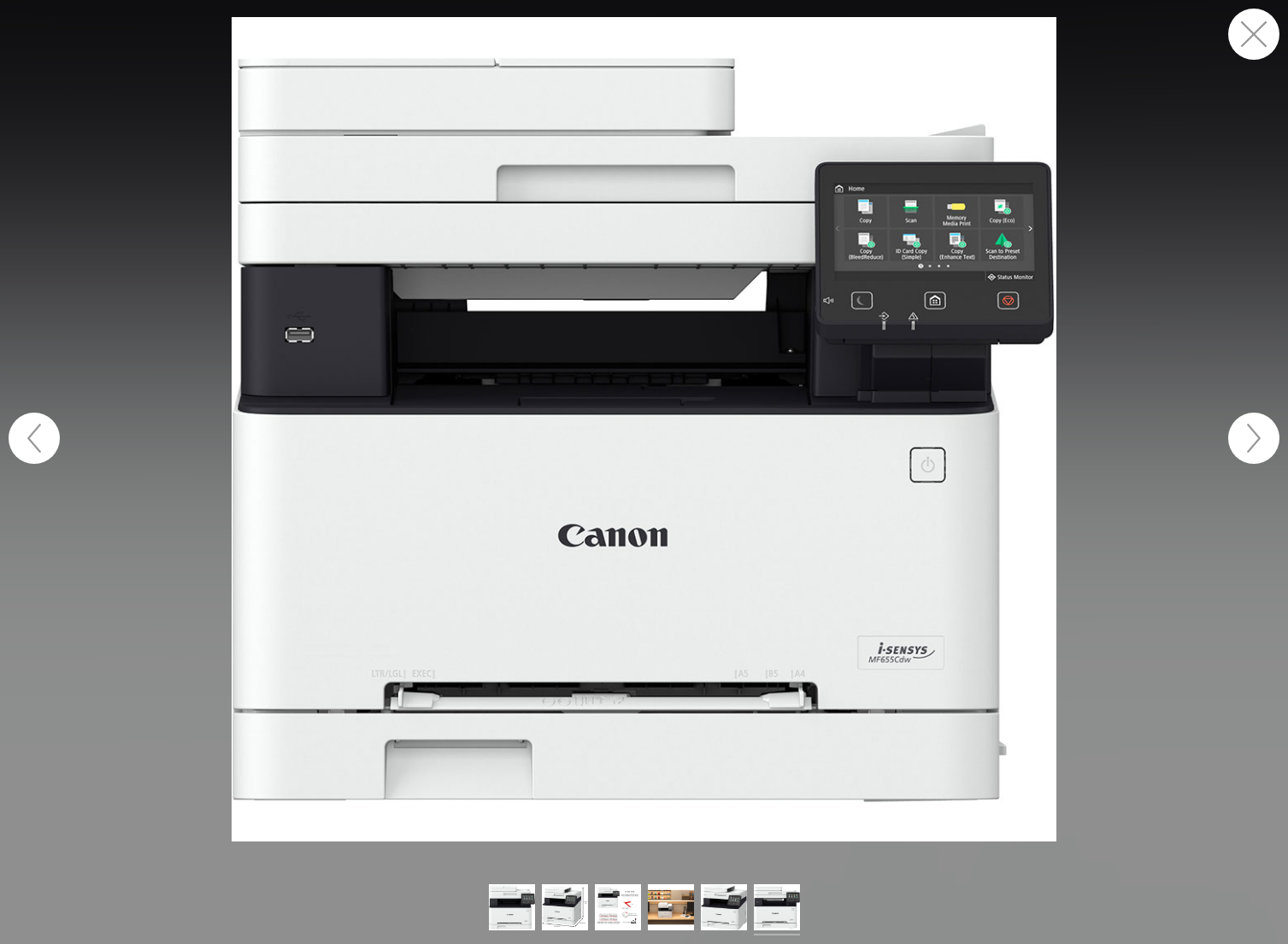
click at [1259, 440] on button "button" at bounding box center [1254, 439] width 51 height 51
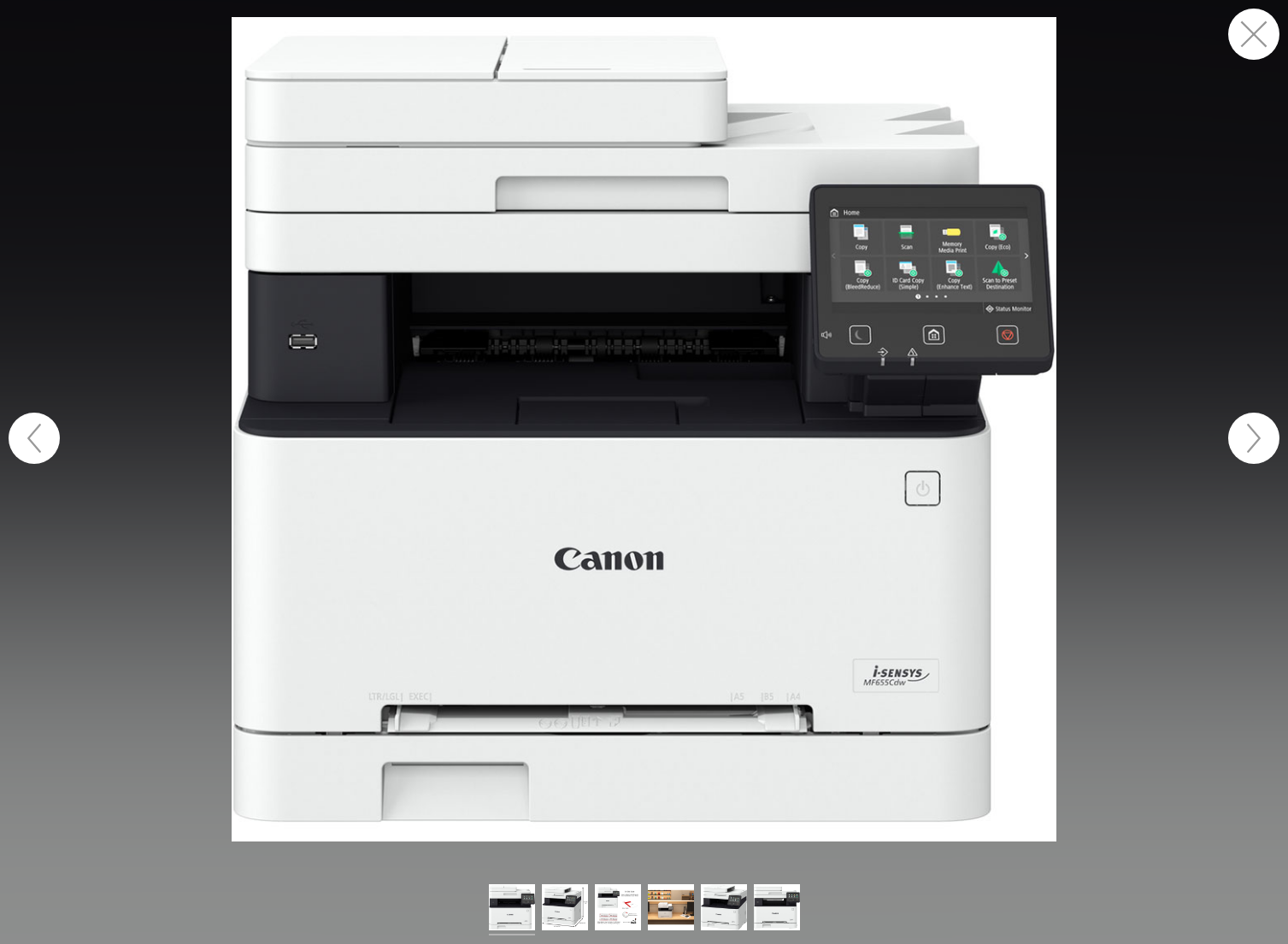
click at [1259, 440] on button "button" at bounding box center [1254, 439] width 51 height 51
click at [1248, 30] on button "button" at bounding box center [1254, 34] width 51 height 51
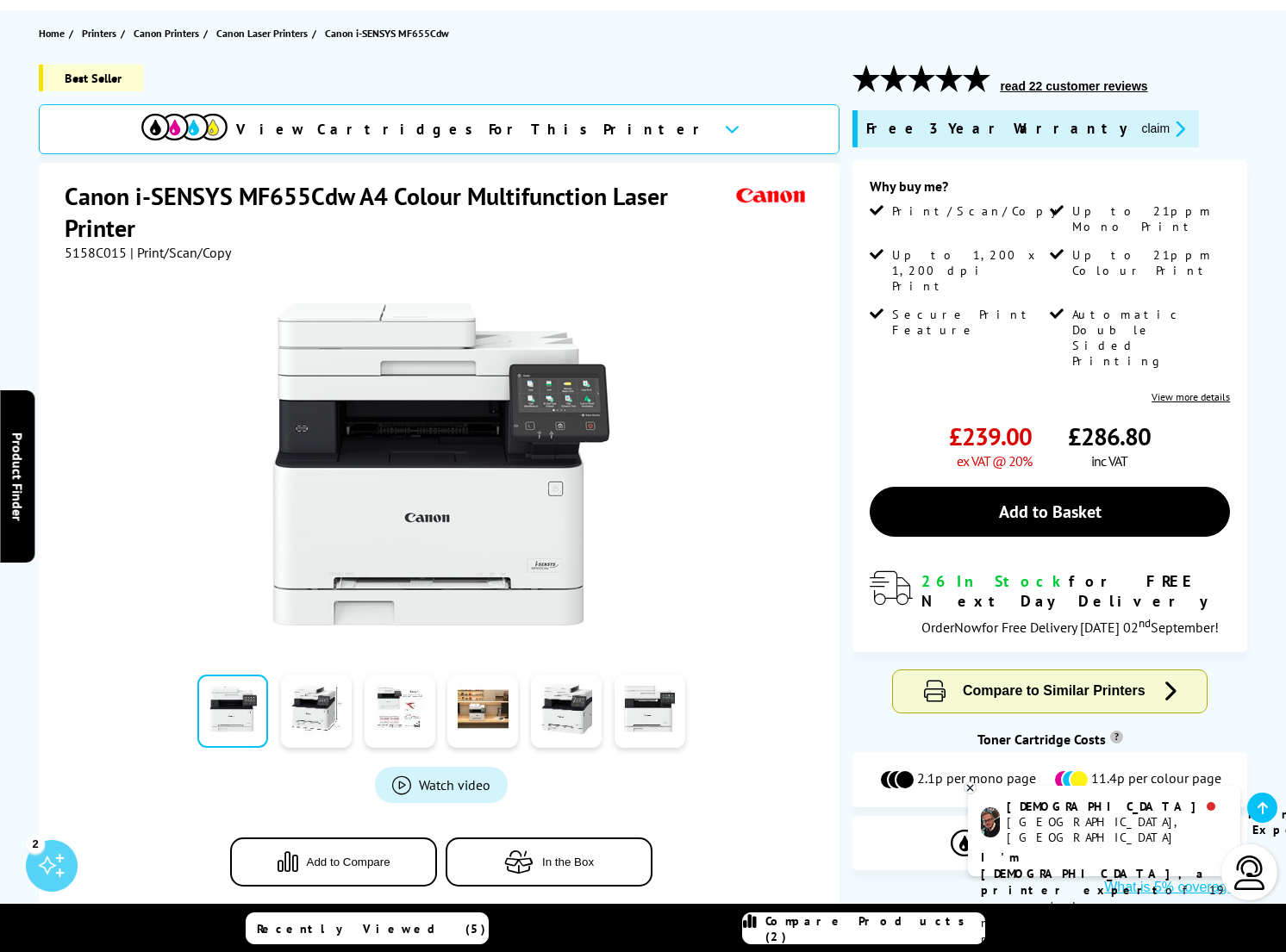
click at [1065, 84] on button "read 22 customer reviews" at bounding box center [1073, 86] width 158 height 15
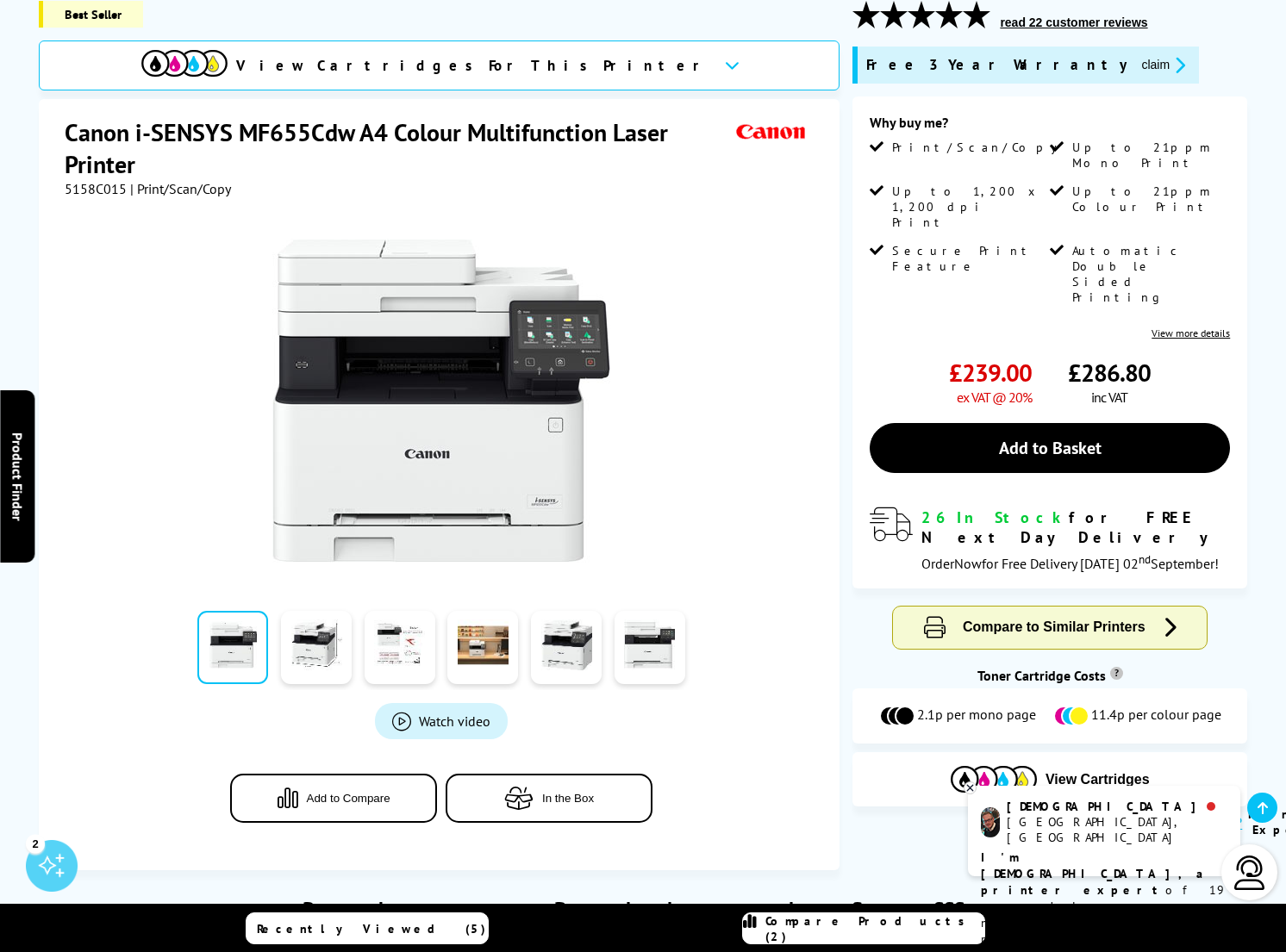
scroll to position [239, 0]
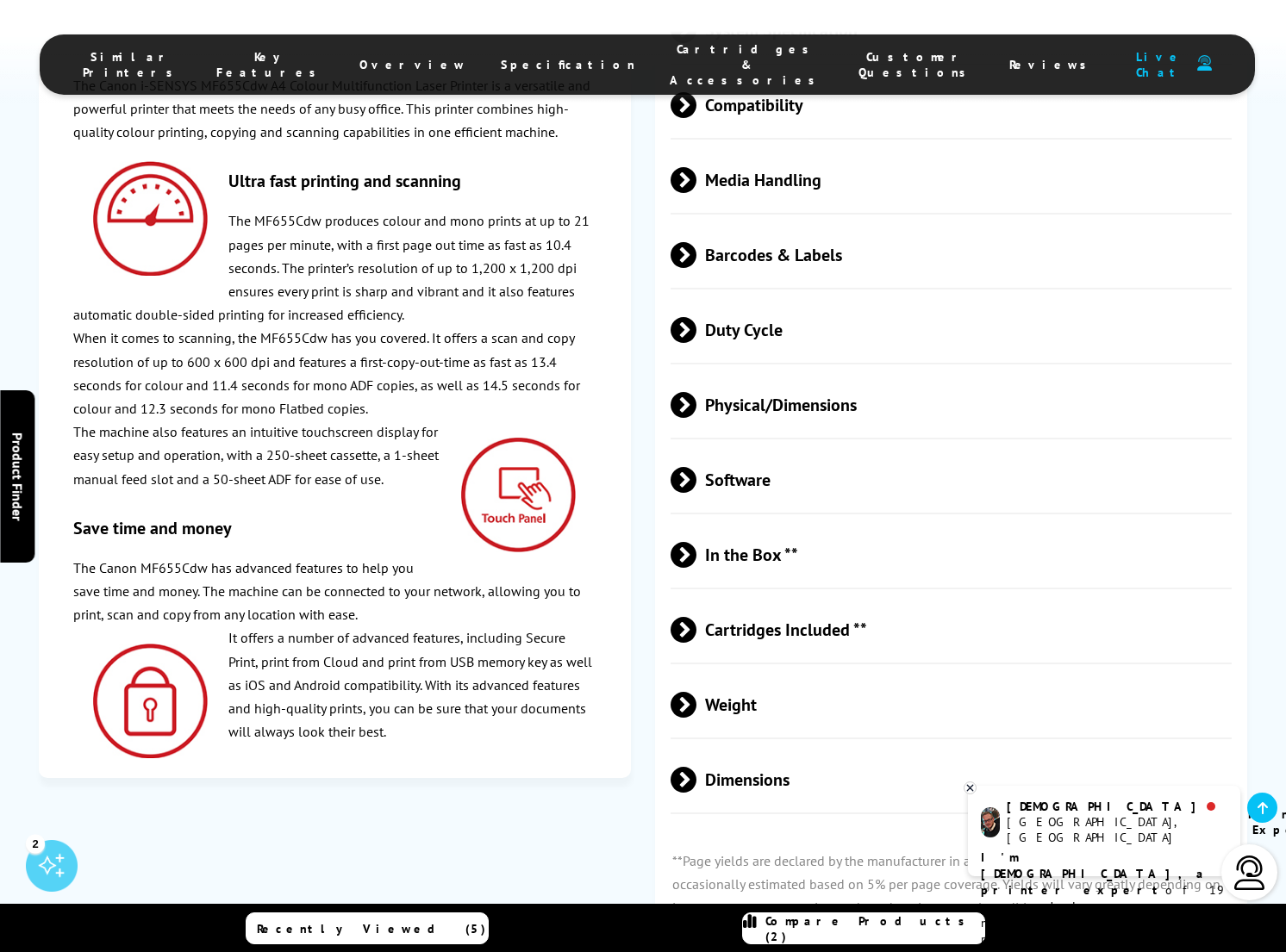
scroll to position [4564, 0]
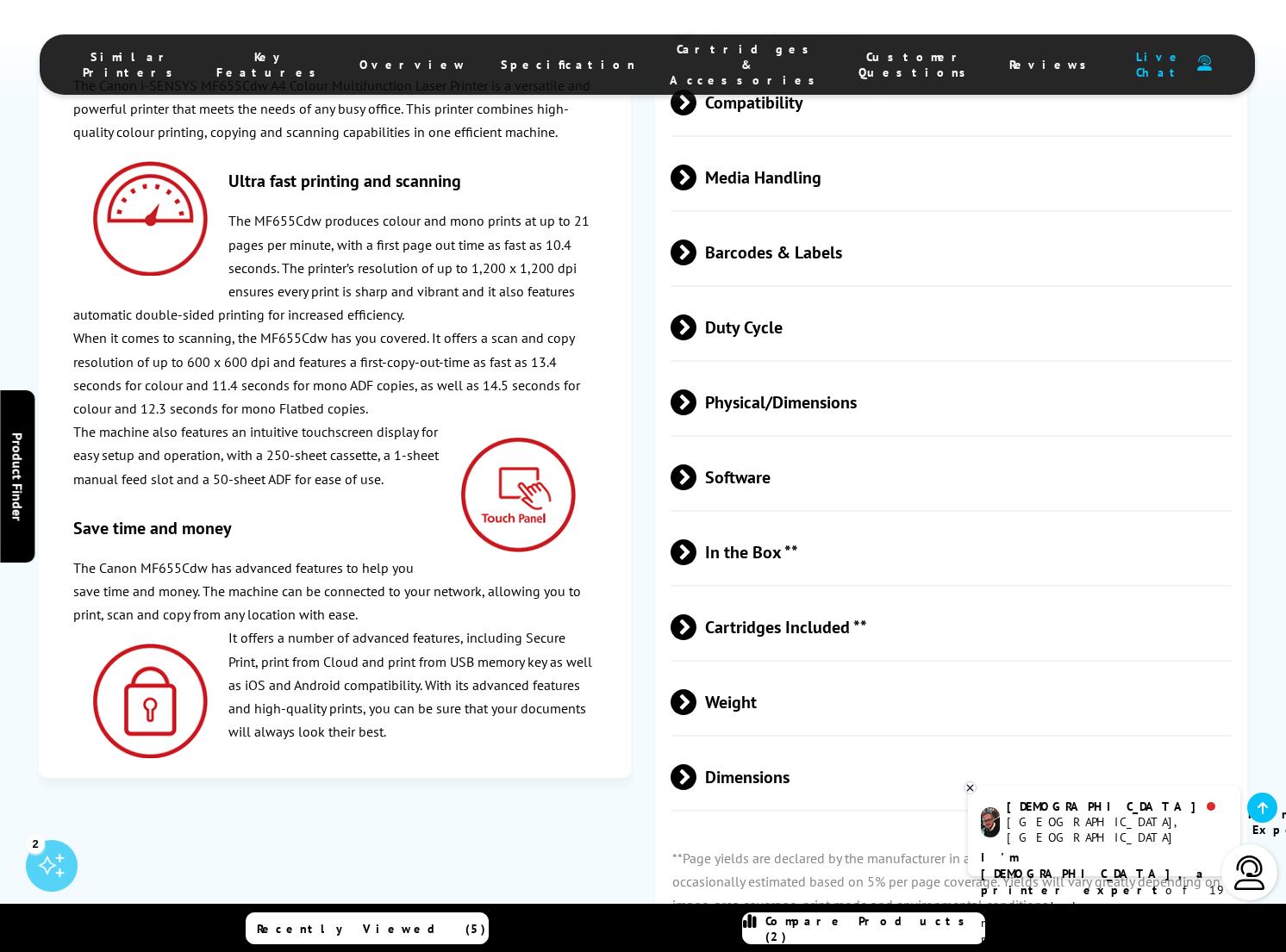
click at [720, 670] on span "Weight" at bounding box center [950, 702] width 561 height 65
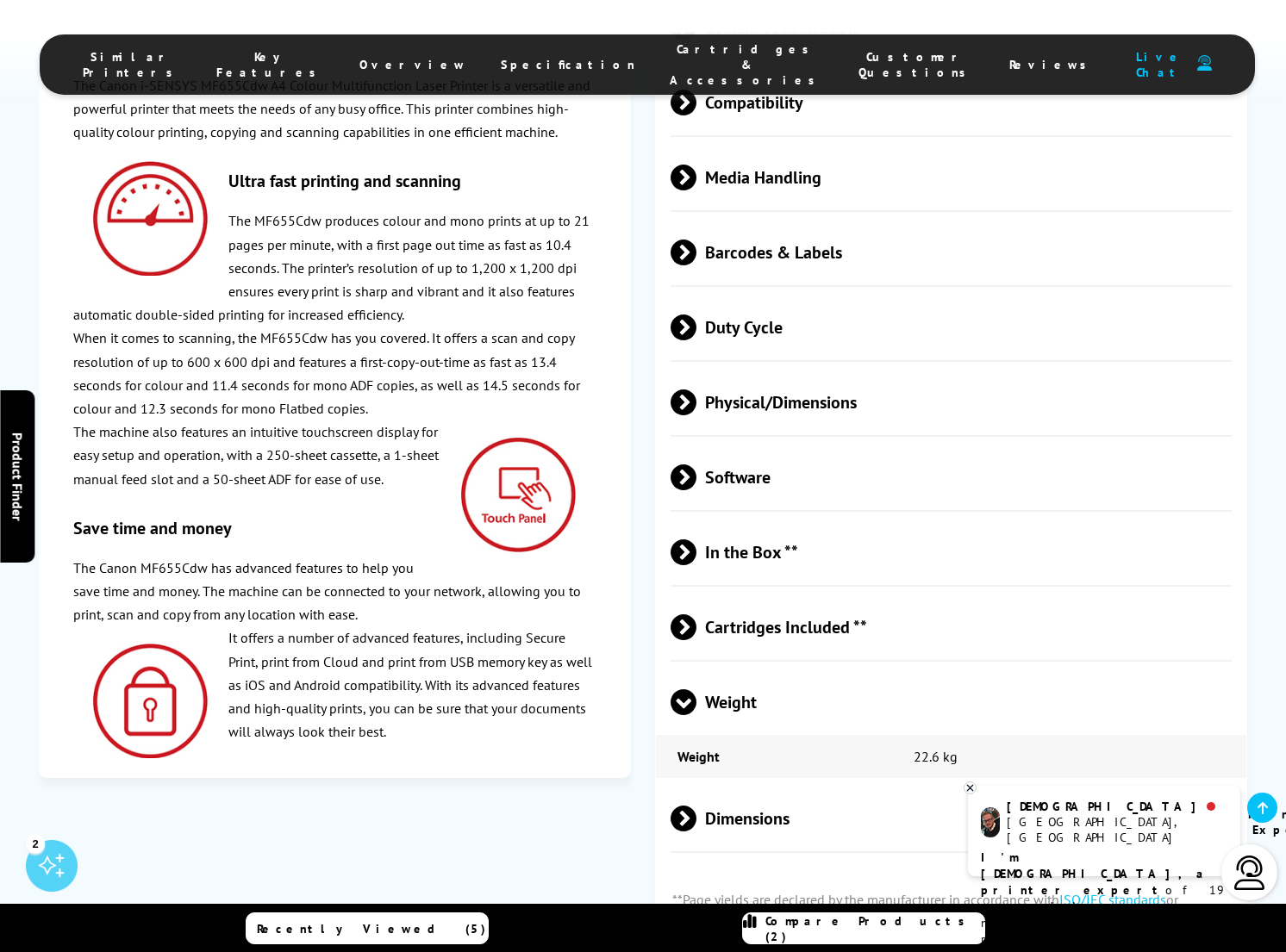
click at [720, 670] on span "Weight" at bounding box center [950, 702] width 561 height 65
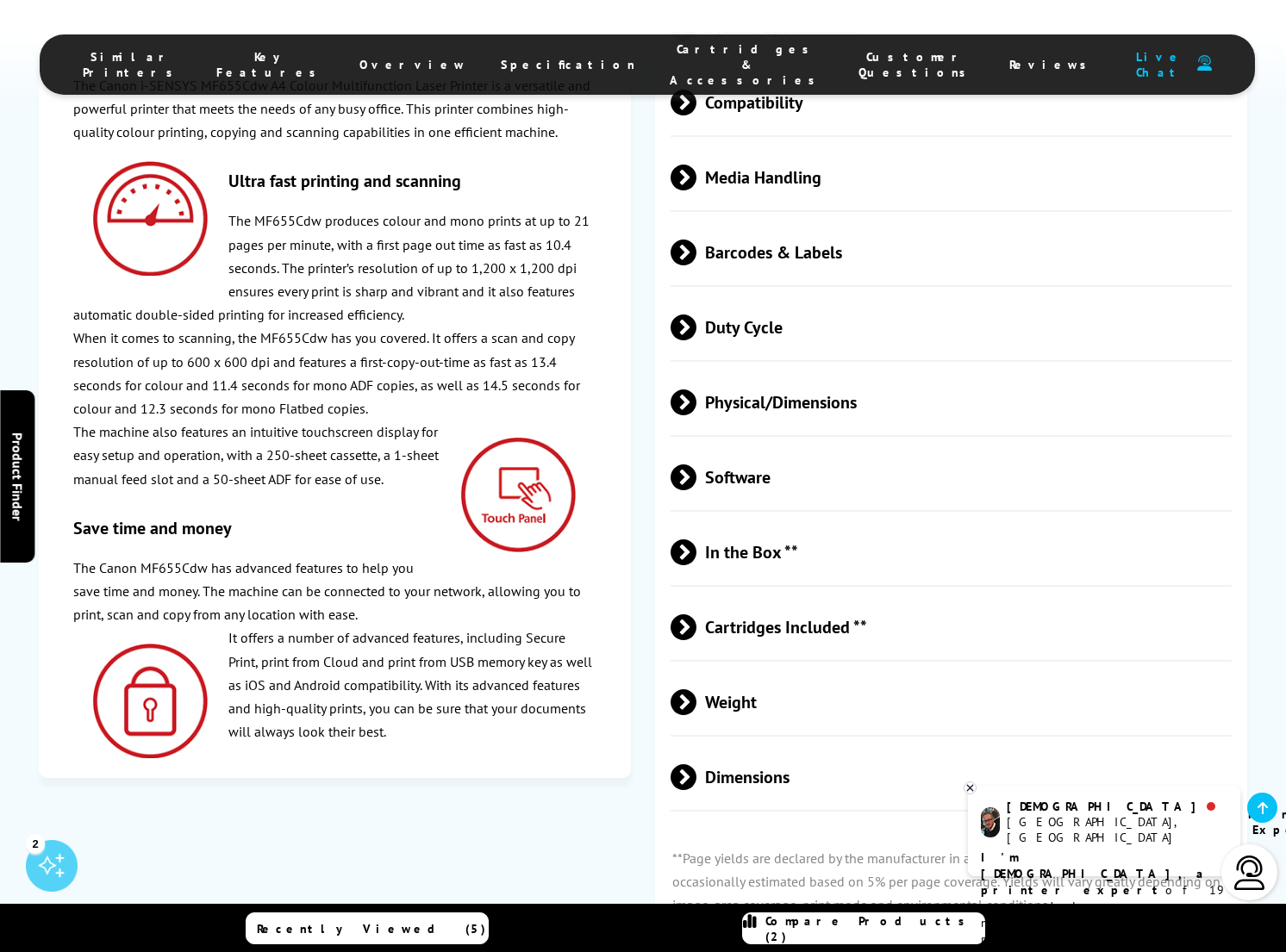
click at [757, 595] on span "Cartridges Included **" at bounding box center [950, 627] width 561 height 65
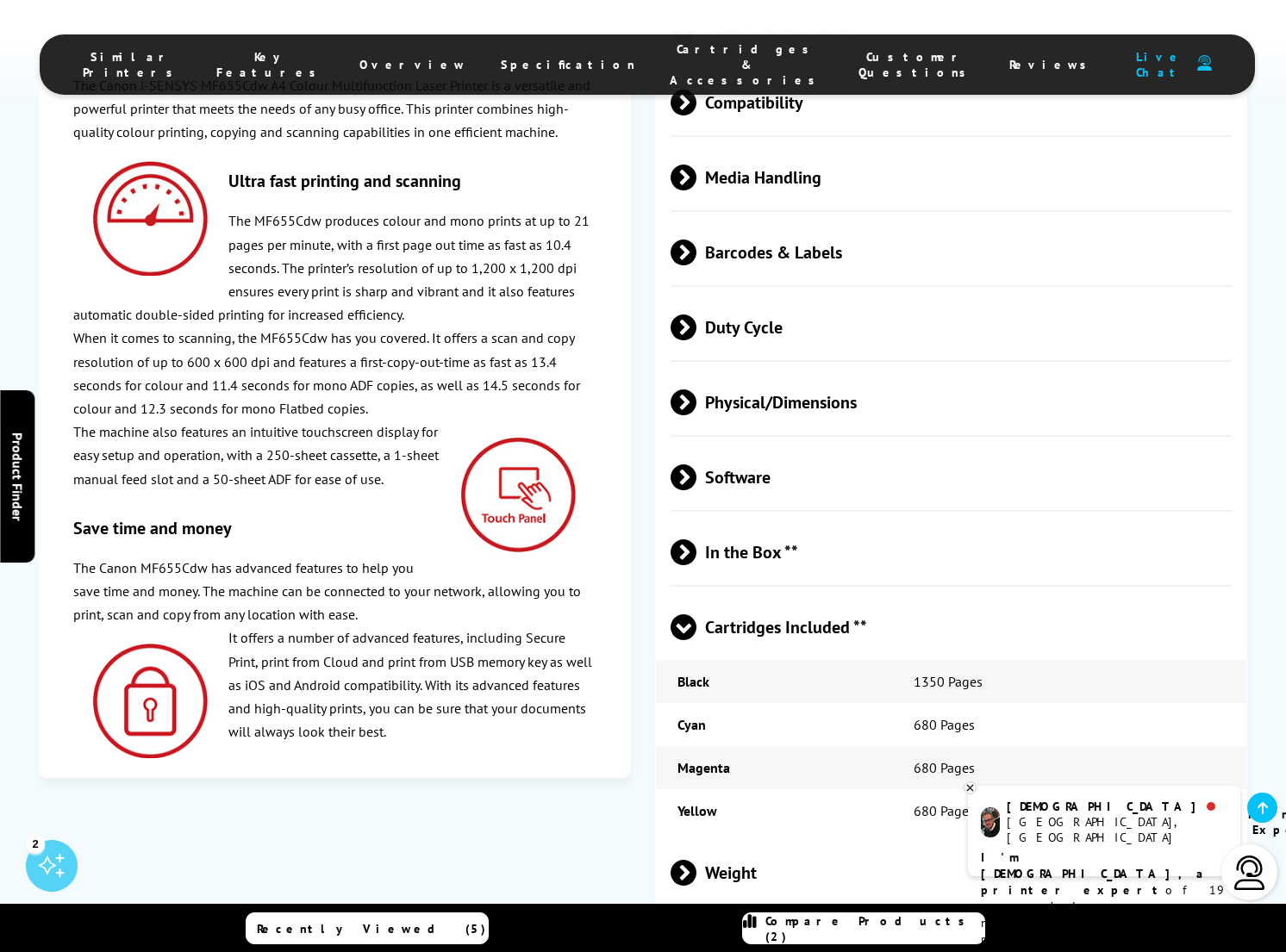
click at [757, 595] on span "Cartridges Included **" at bounding box center [950, 627] width 561 height 65
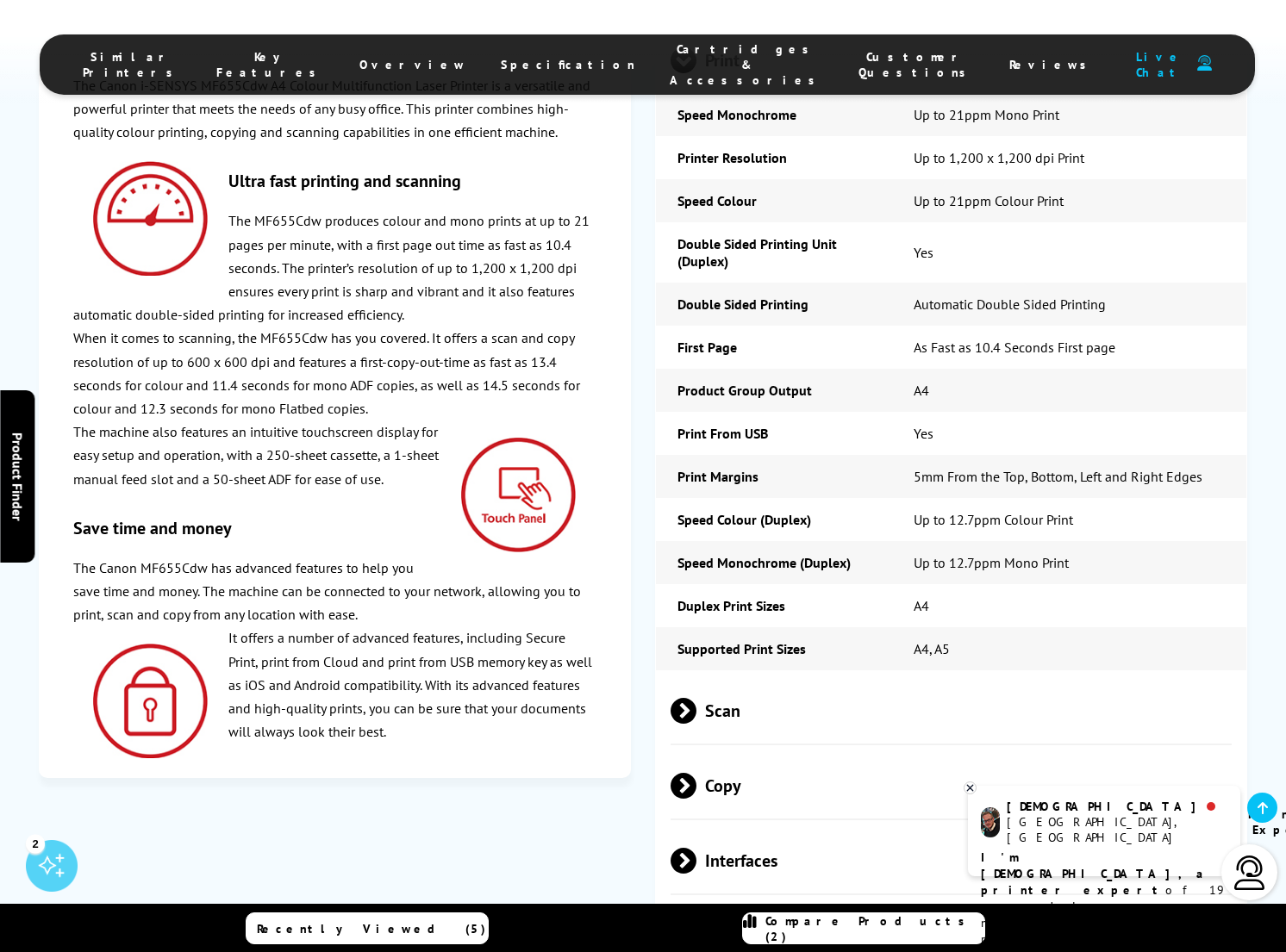
scroll to position [3635, 0]
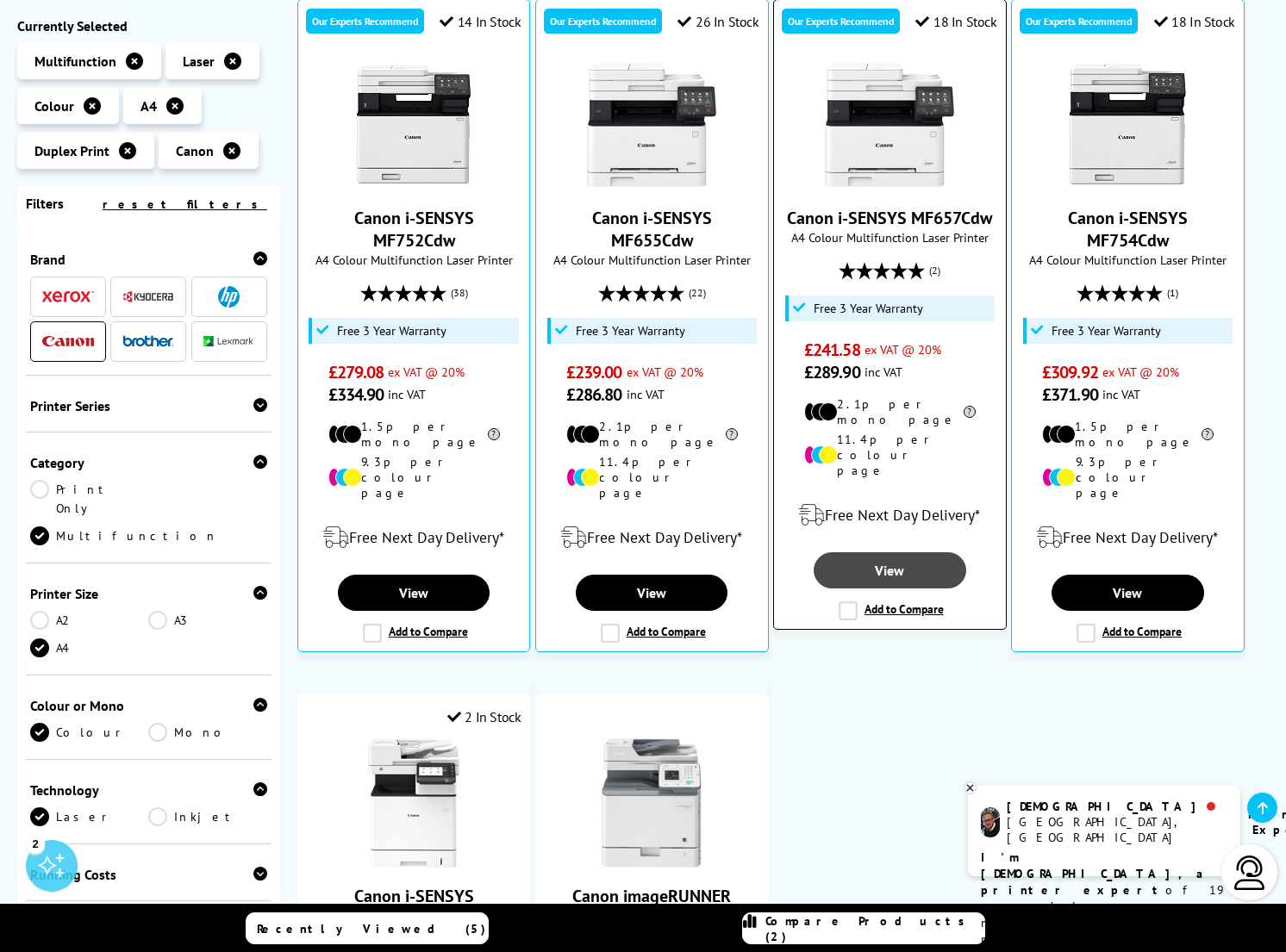
scroll to position [369, 0]
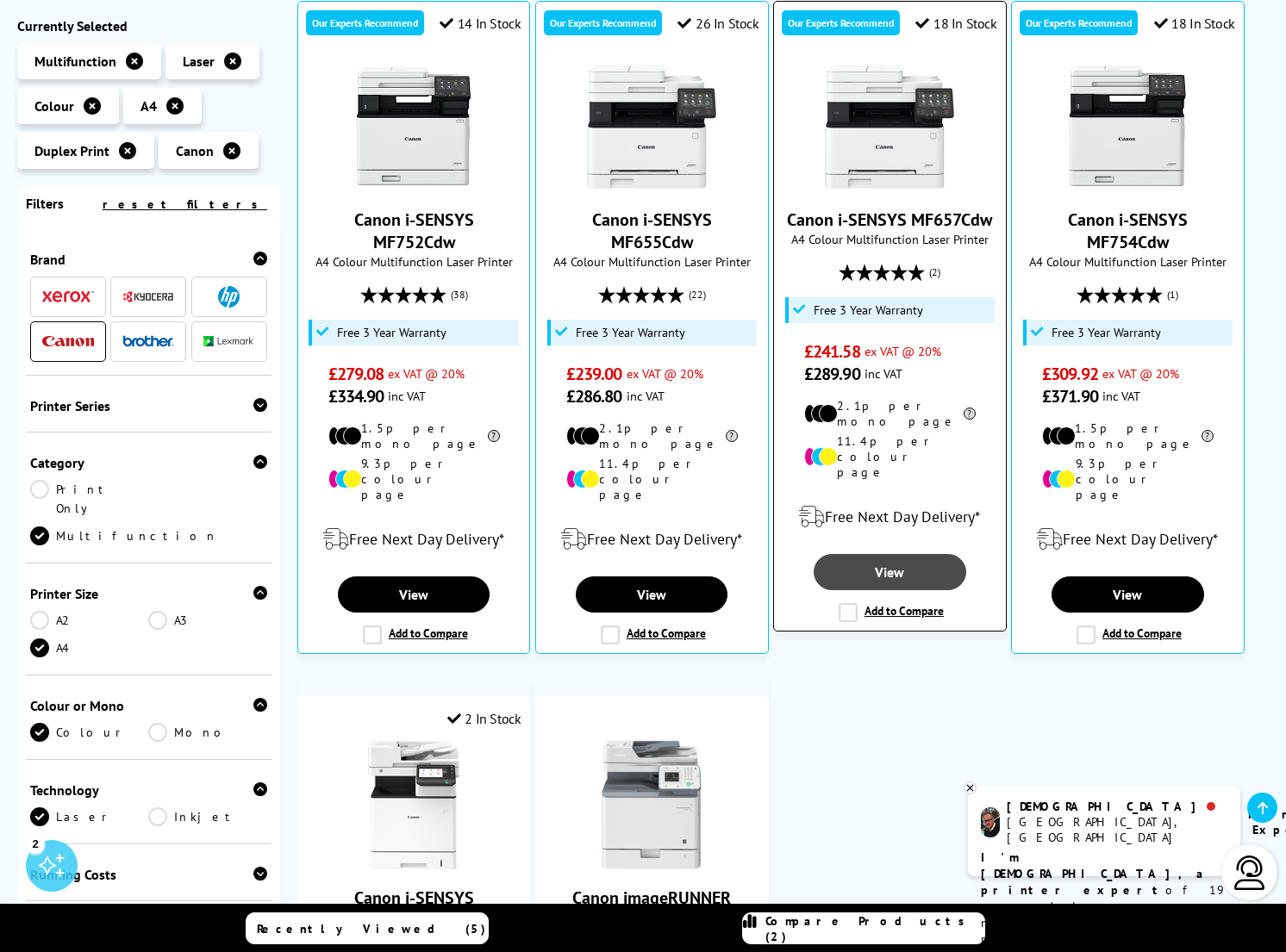
click at [896, 560] on link "View" at bounding box center [889, 572] width 152 height 36
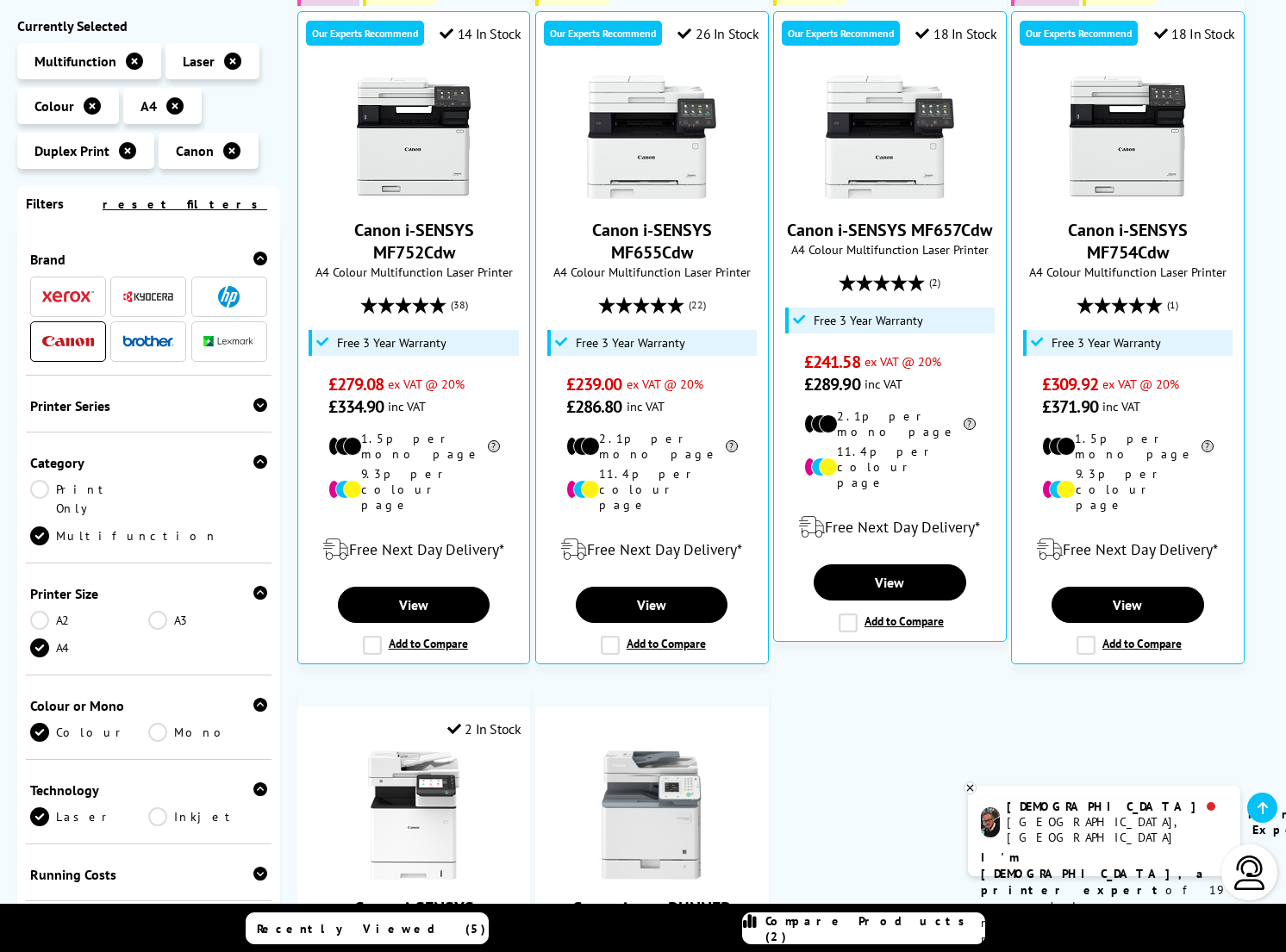
scroll to position [354, 0]
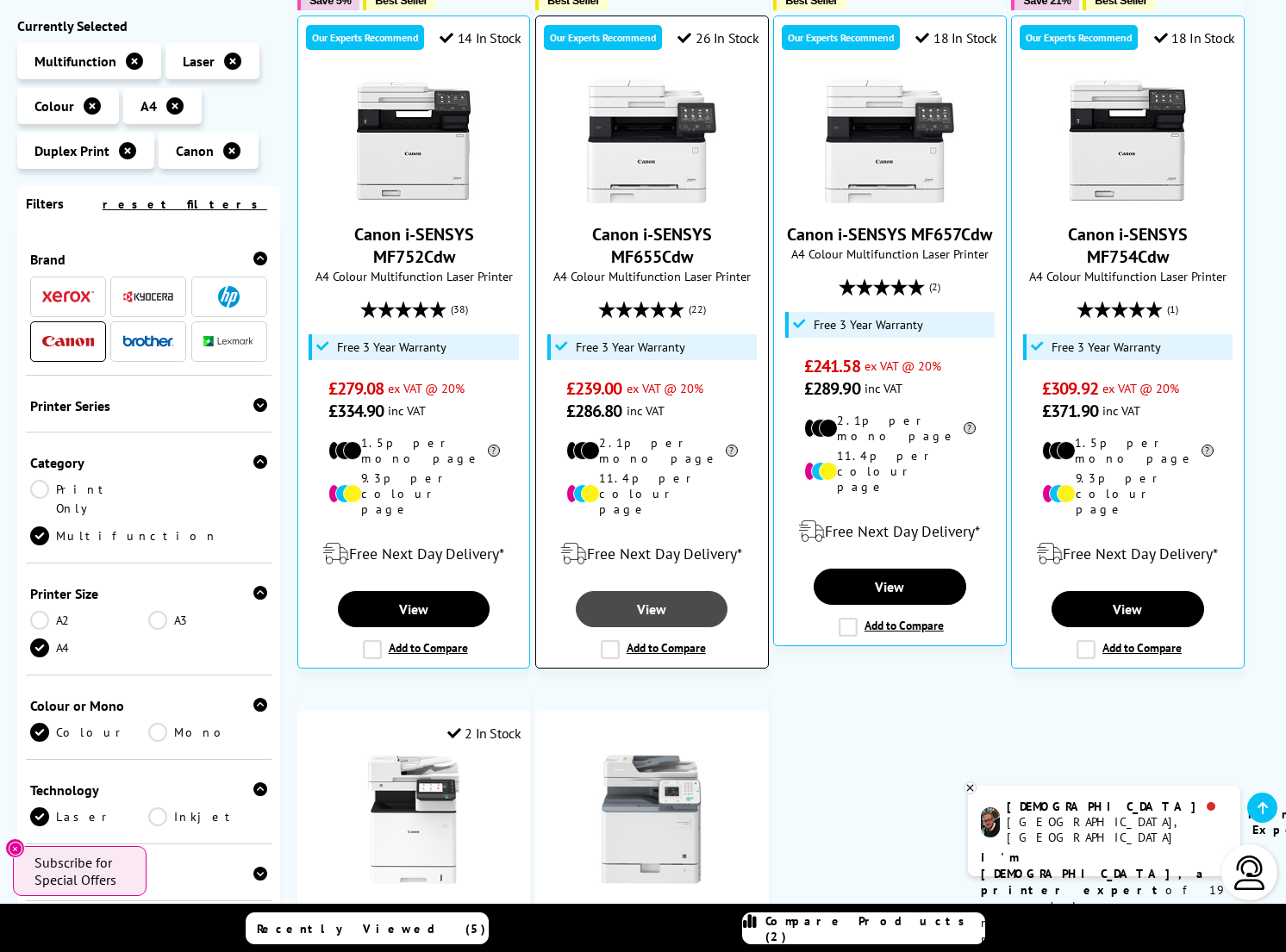
click at [662, 591] on link "View" at bounding box center [652, 609] width 152 height 36
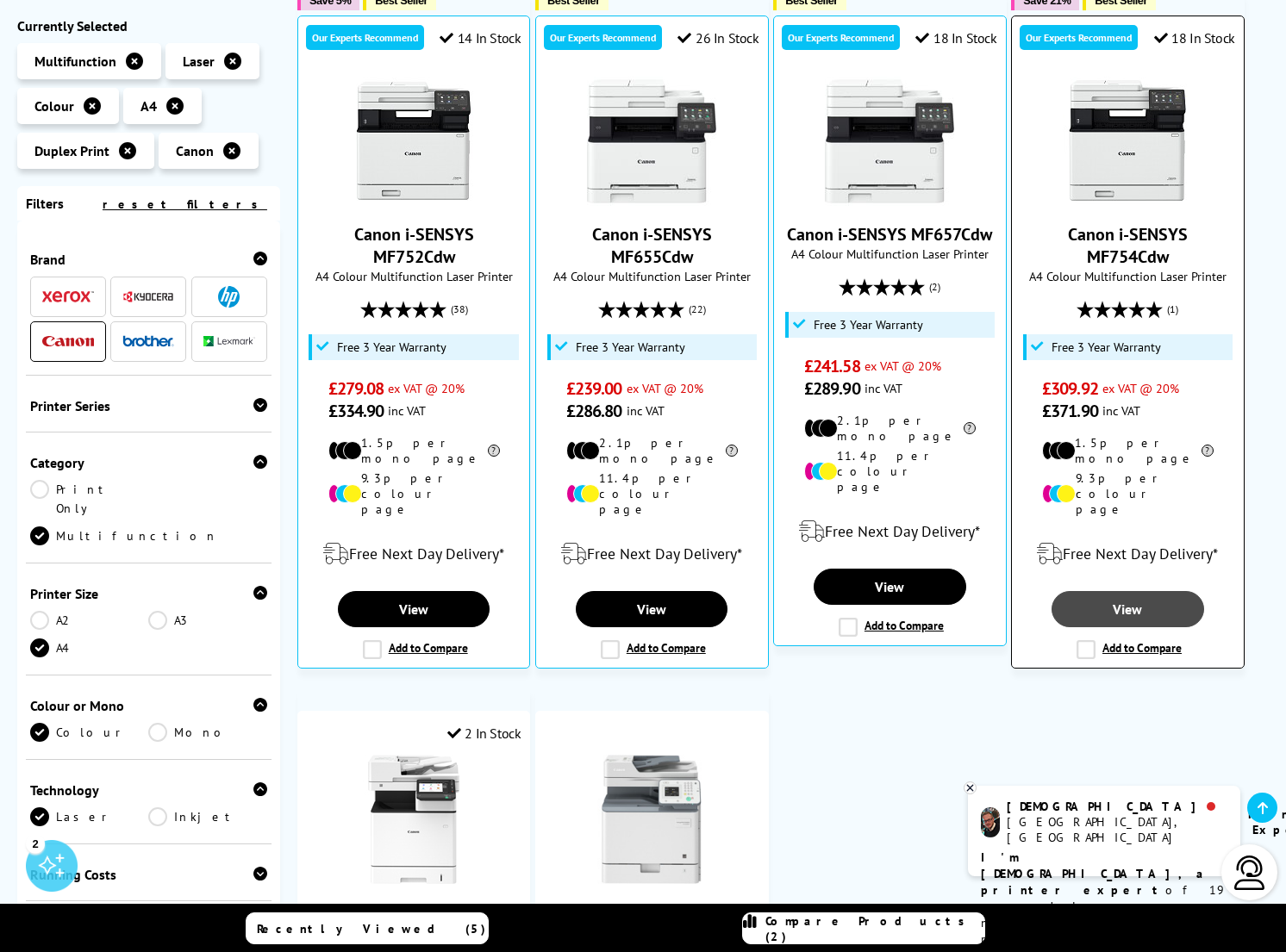
click at [1127, 591] on link "View" at bounding box center [1128, 609] width 152 height 36
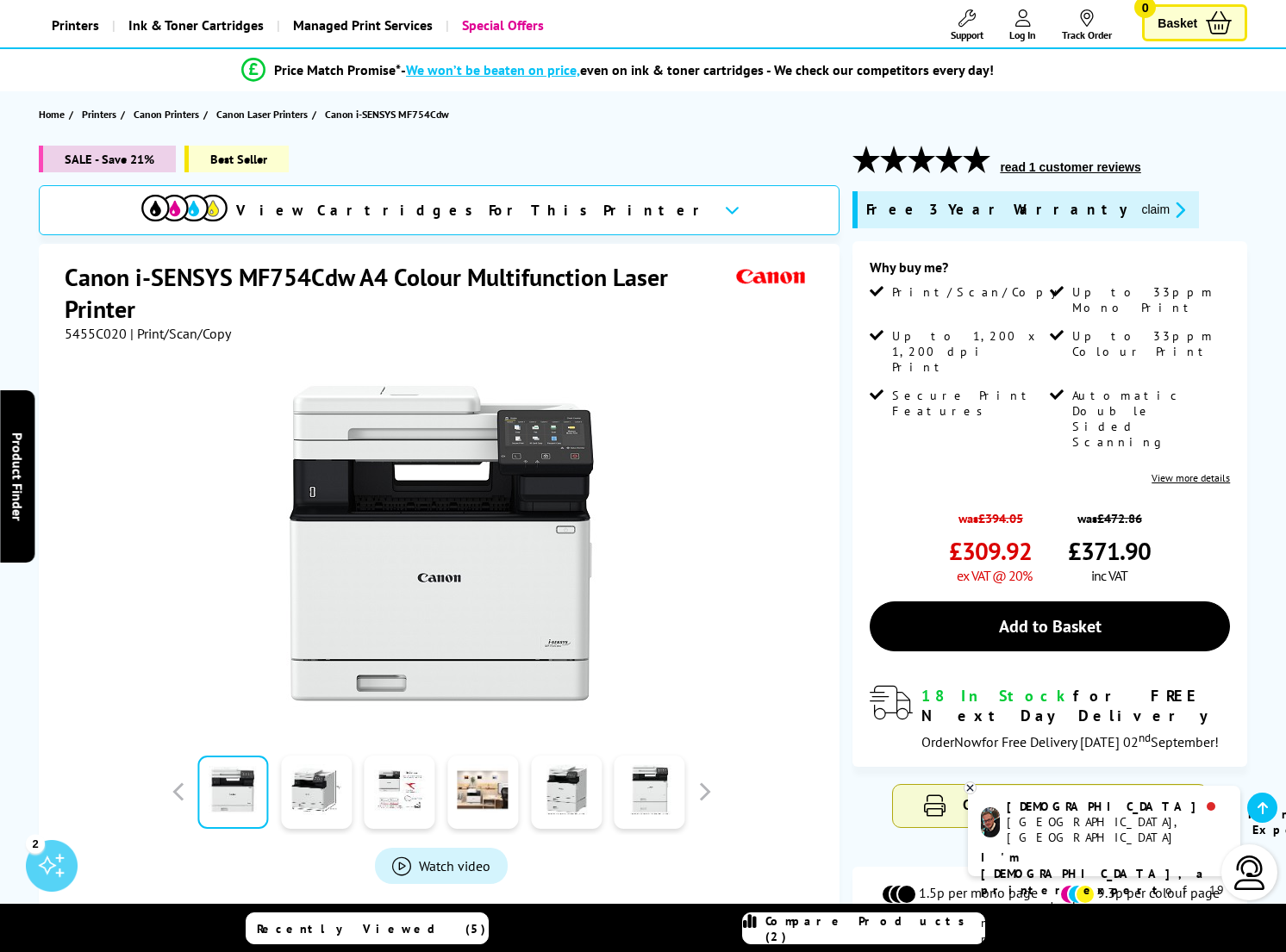
scroll to position [99, 0]
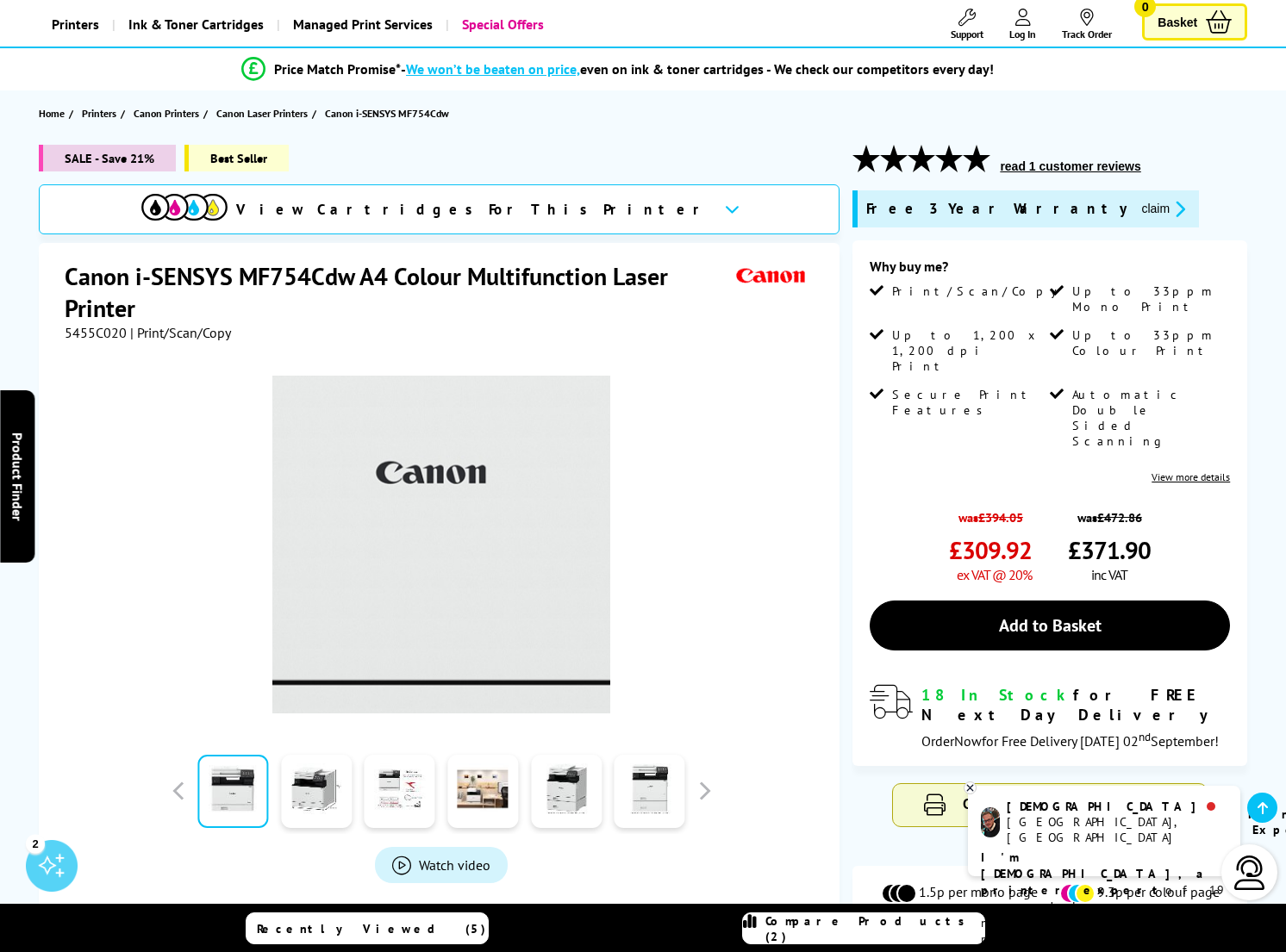
click at [432, 592] on img at bounding box center [441, 545] width 338 height 338
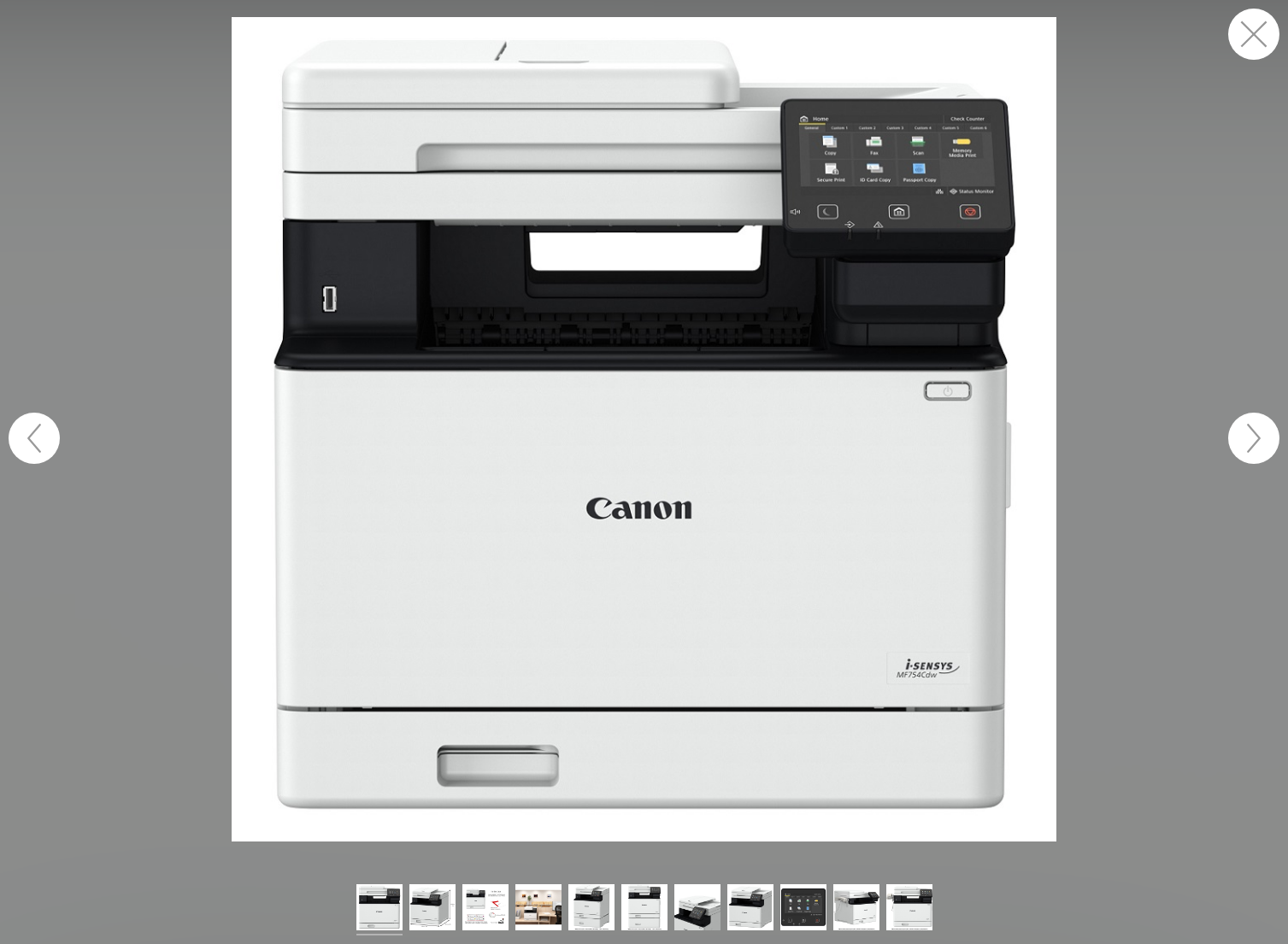
click at [1260, 433] on button "button" at bounding box center [1254, 439] width 51 height 51
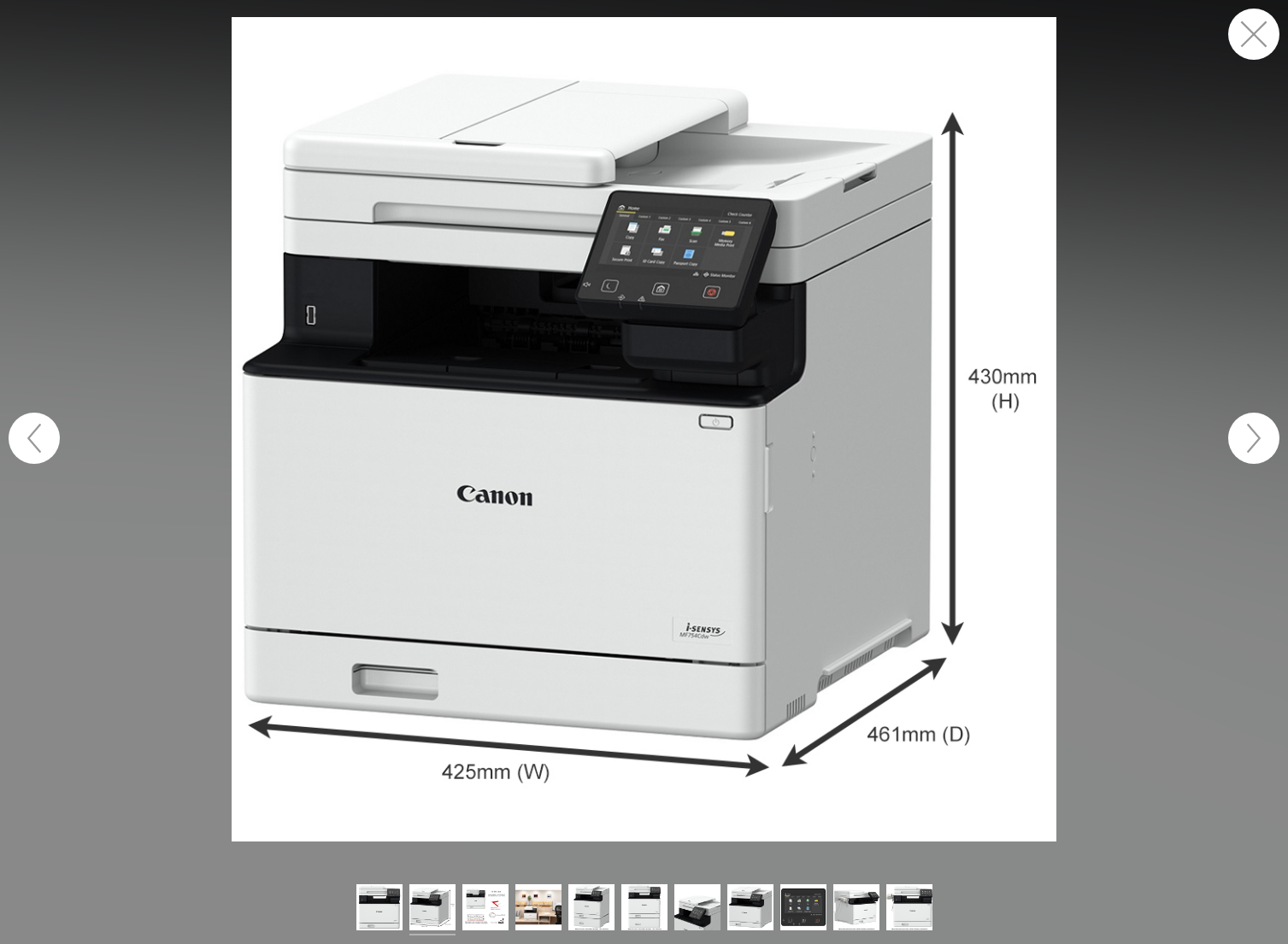
click at [1260, 433] on button "button" at bounding box center [1254, 439] width 51 height 51
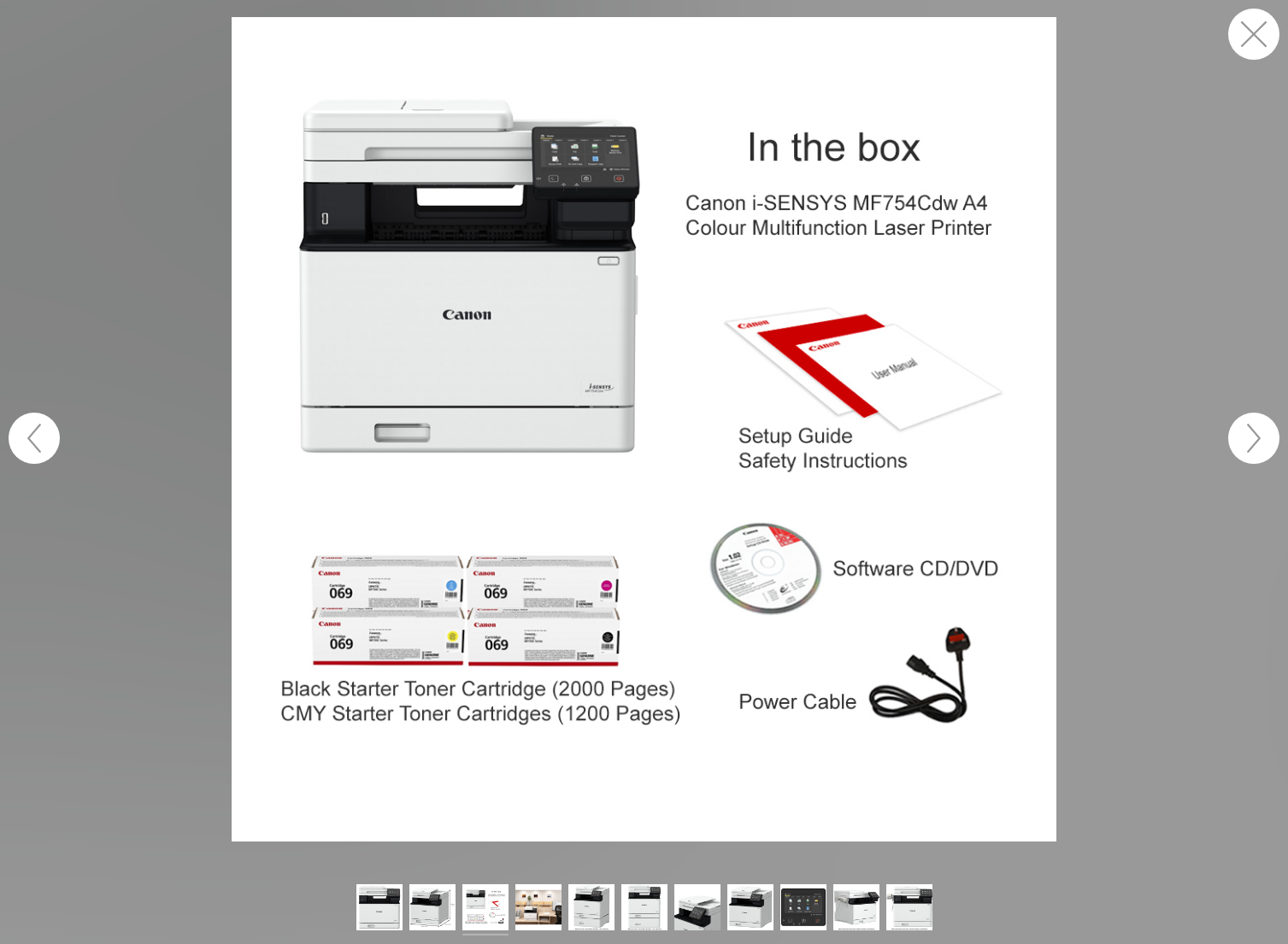
click at [1260, 433] on button "button" at bounding box center [1254, 439] width 51 height 51
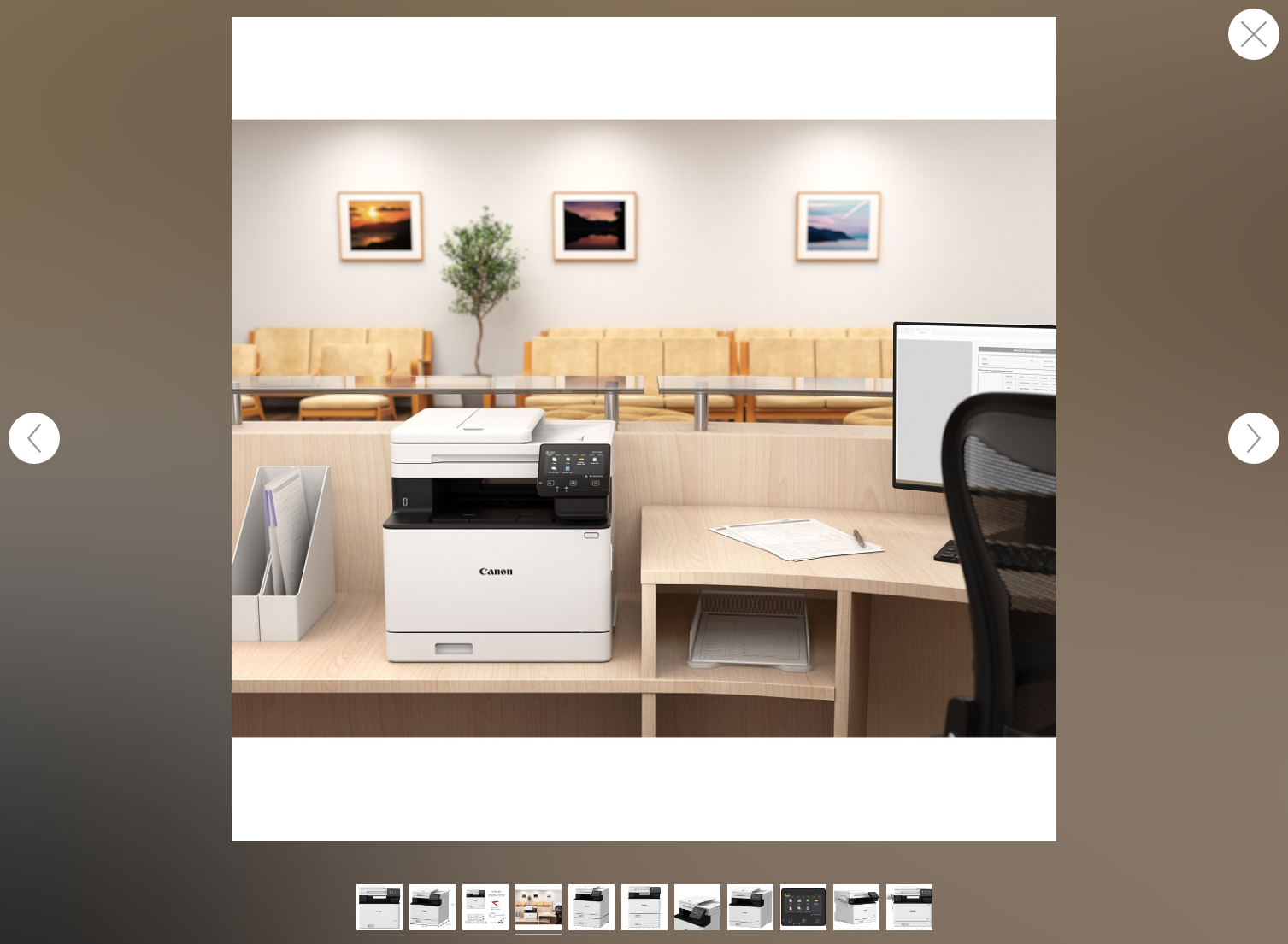
click at [1260, 433] on button "button" at bounding box center [1254, 439] width 51 height 51
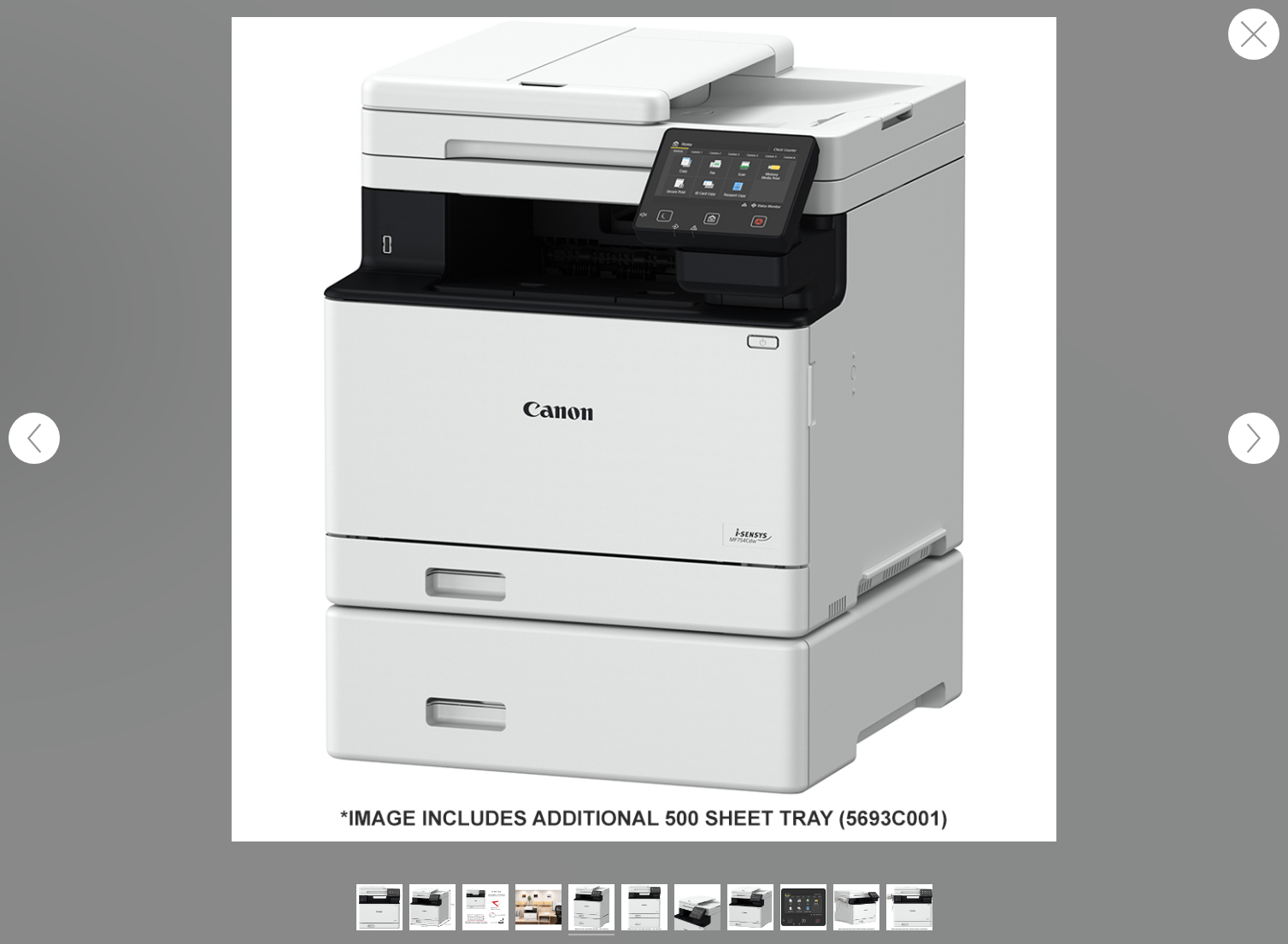
click at [1260, 433] on button "button" at bounding box center [1254, 439] width 51 height 51
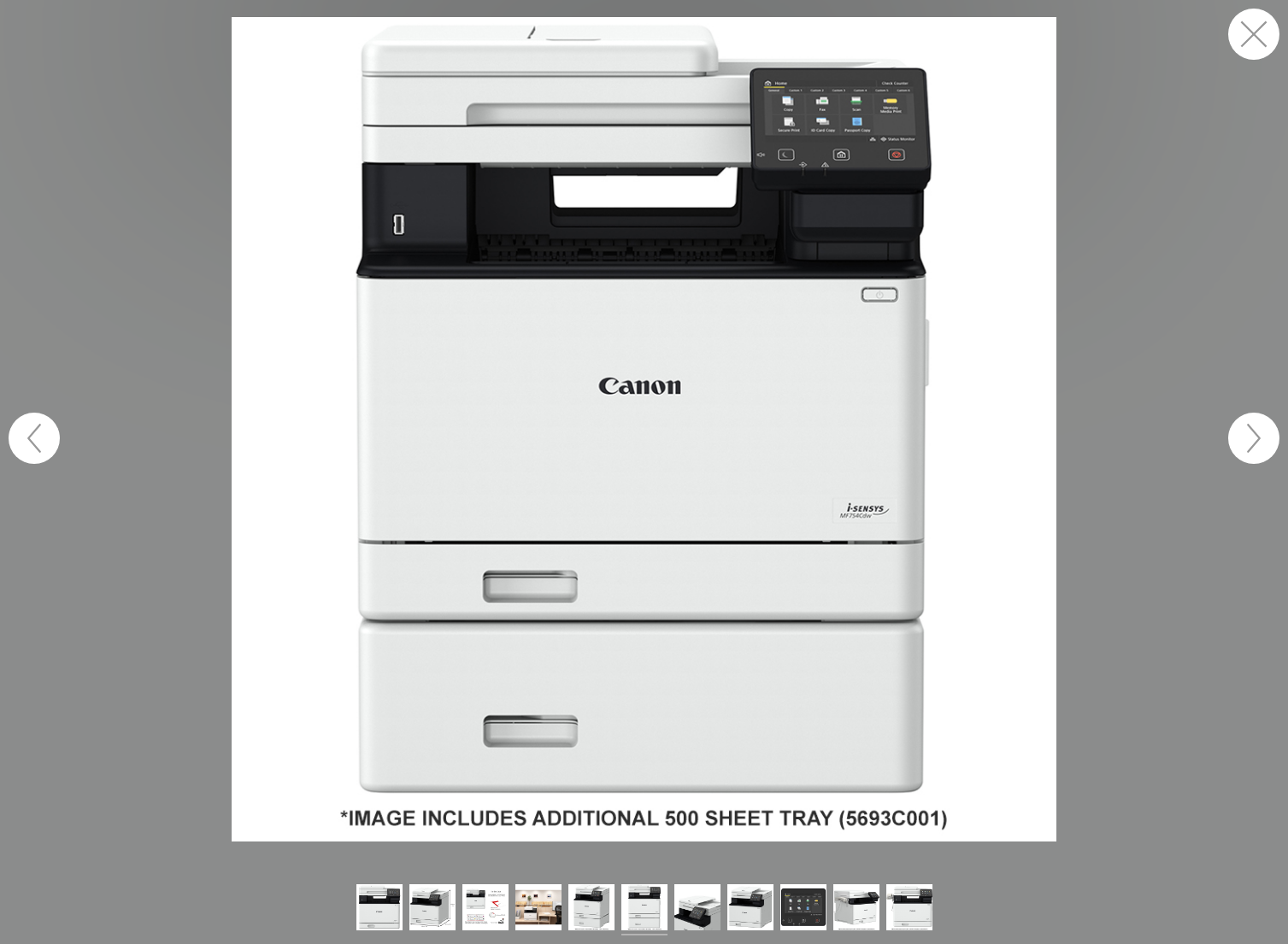
click at [1260, 434] on button "button" at bounding box center [1254, 439] width 51 height 51
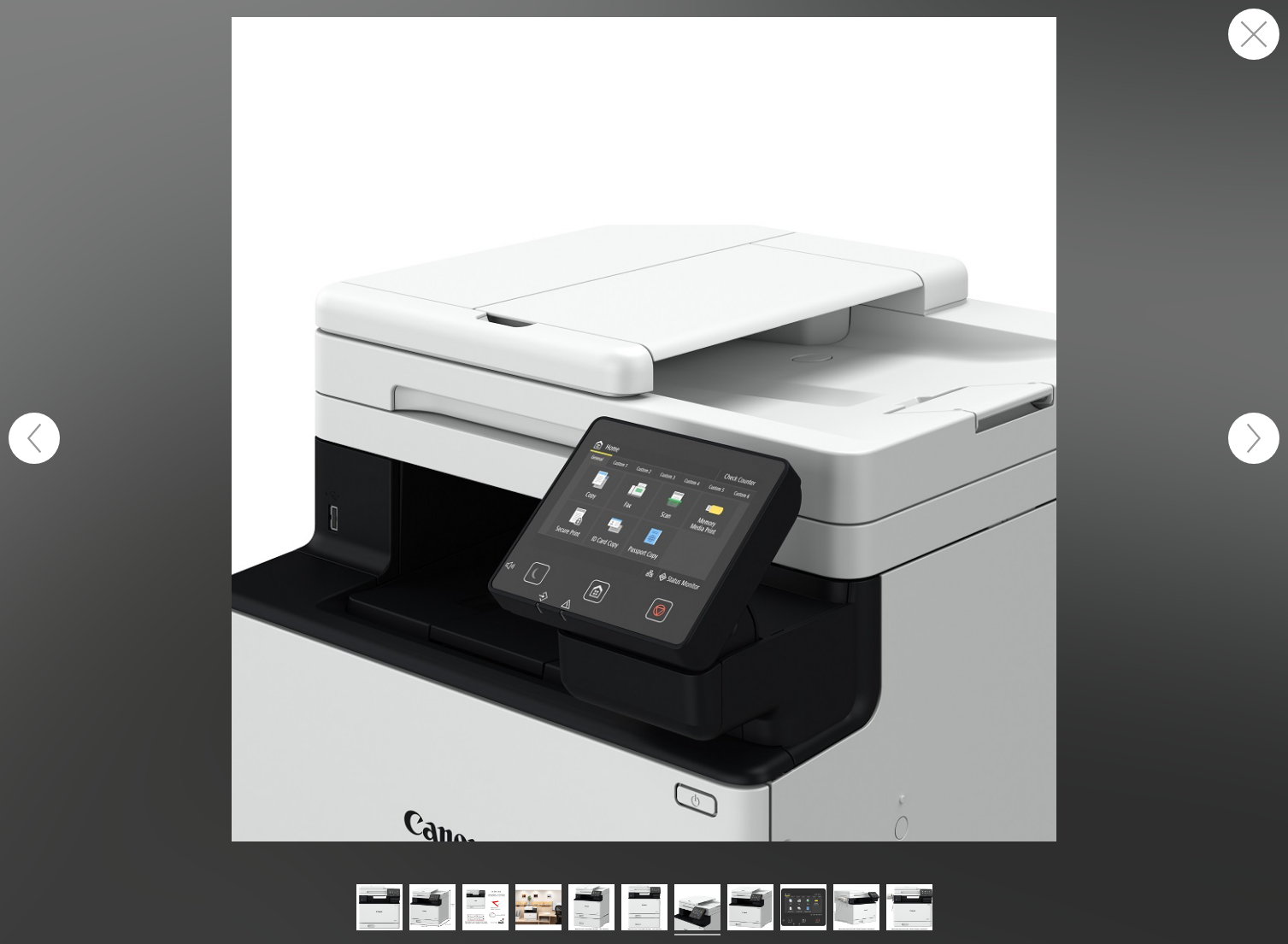
click at [1255, 28] on button "button" at bounding box center [1254, 34] width 51 height 51
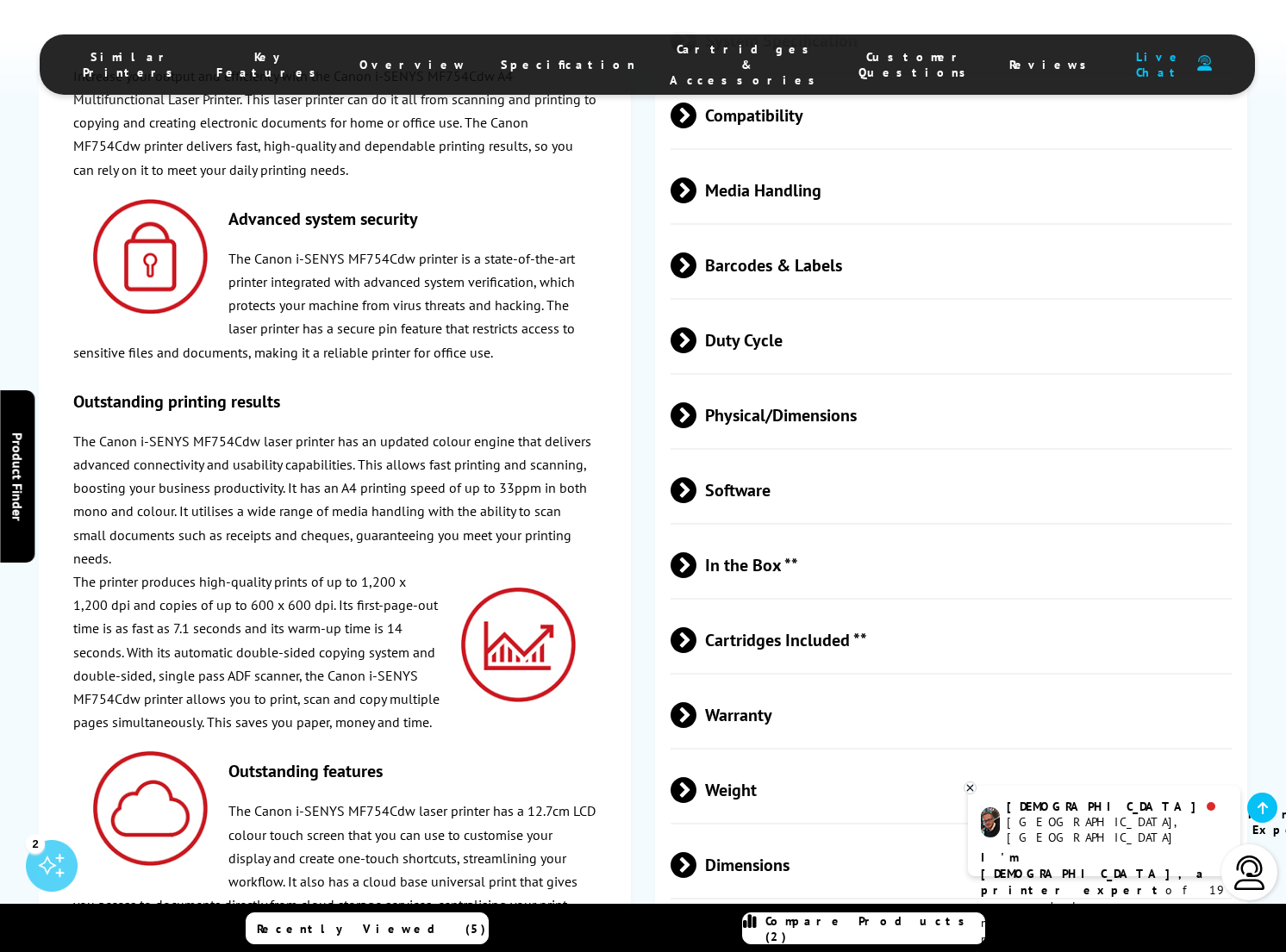
scroll to position [4503, 0]
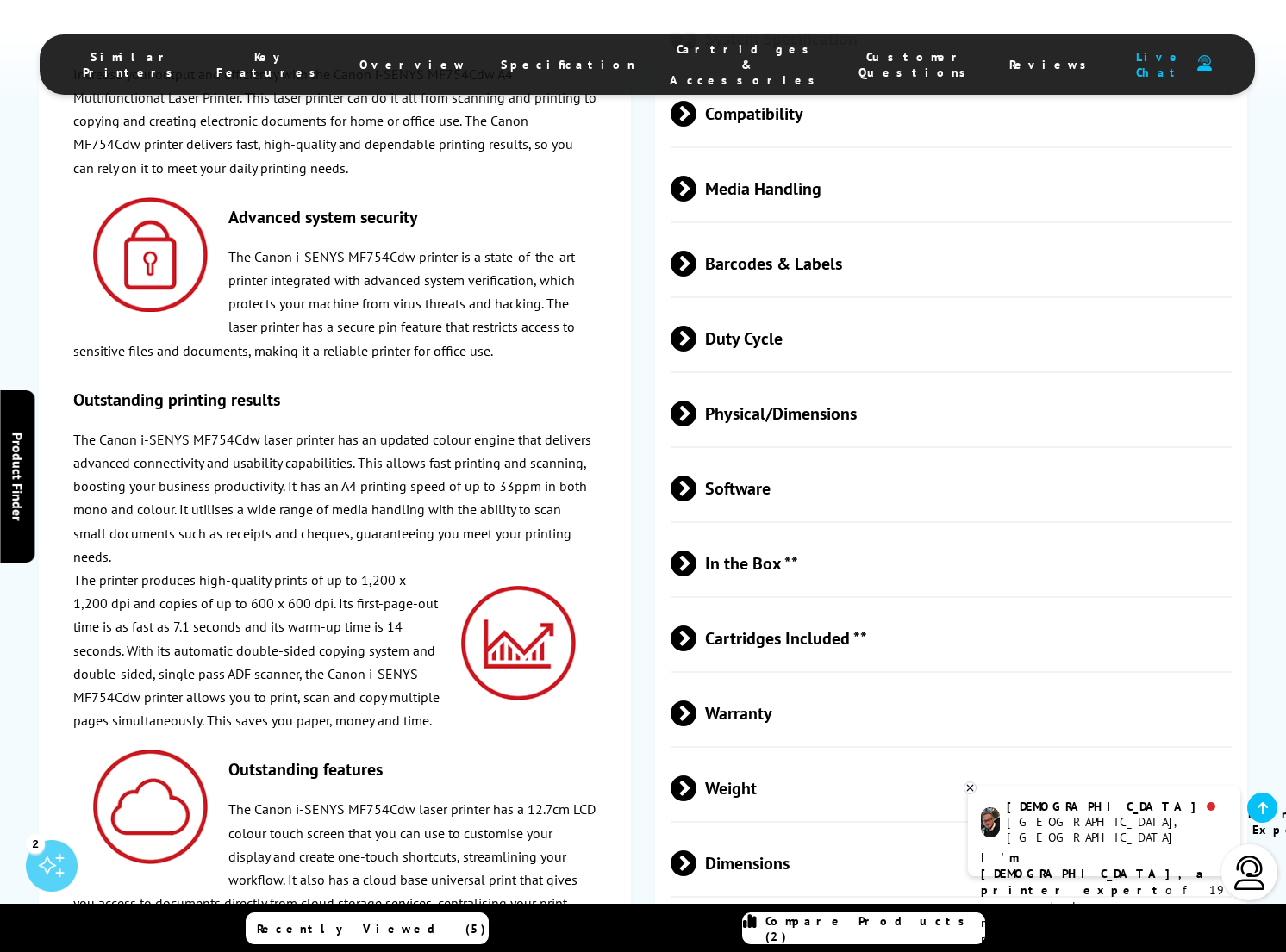
click at [697, 775] on span at bounding box center [697, 788] width 0 height 26
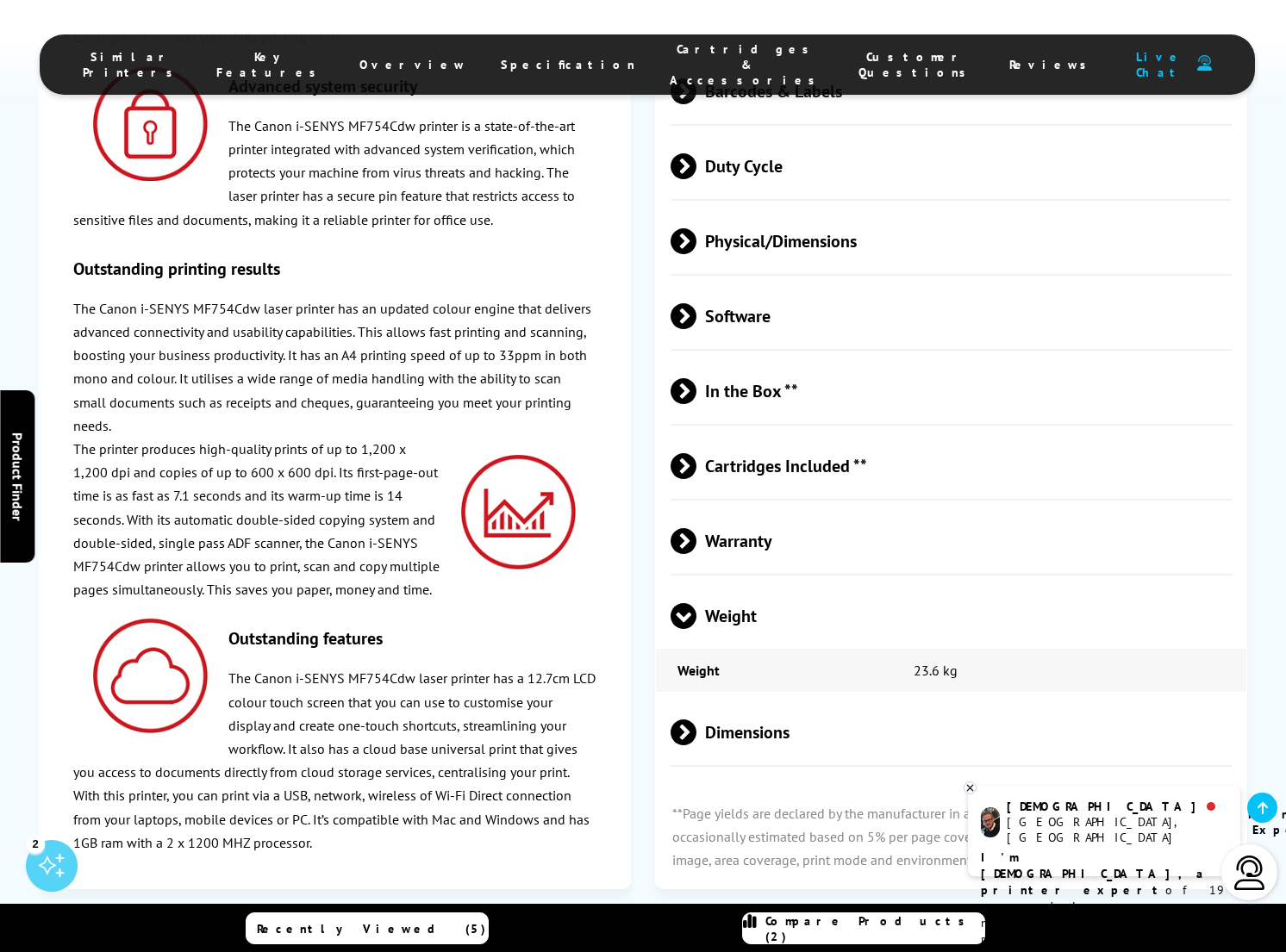
scroll to position [4676, 0]
click at [697, 719] on span at bounding box center [697, 731] width 0 height 26
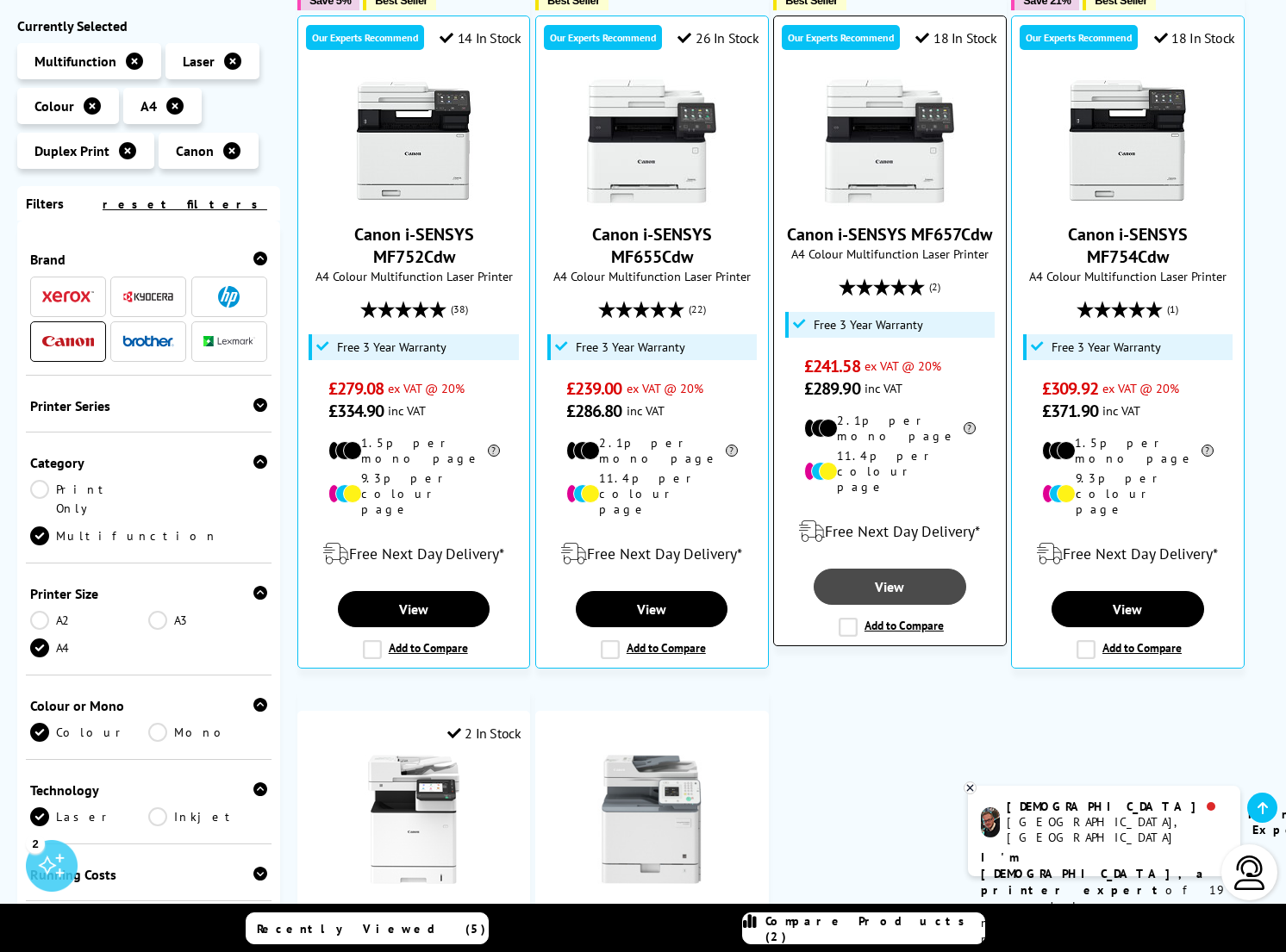
click at [895, 569] on link "View" at bounding box center [889, 587] width 152 height 36
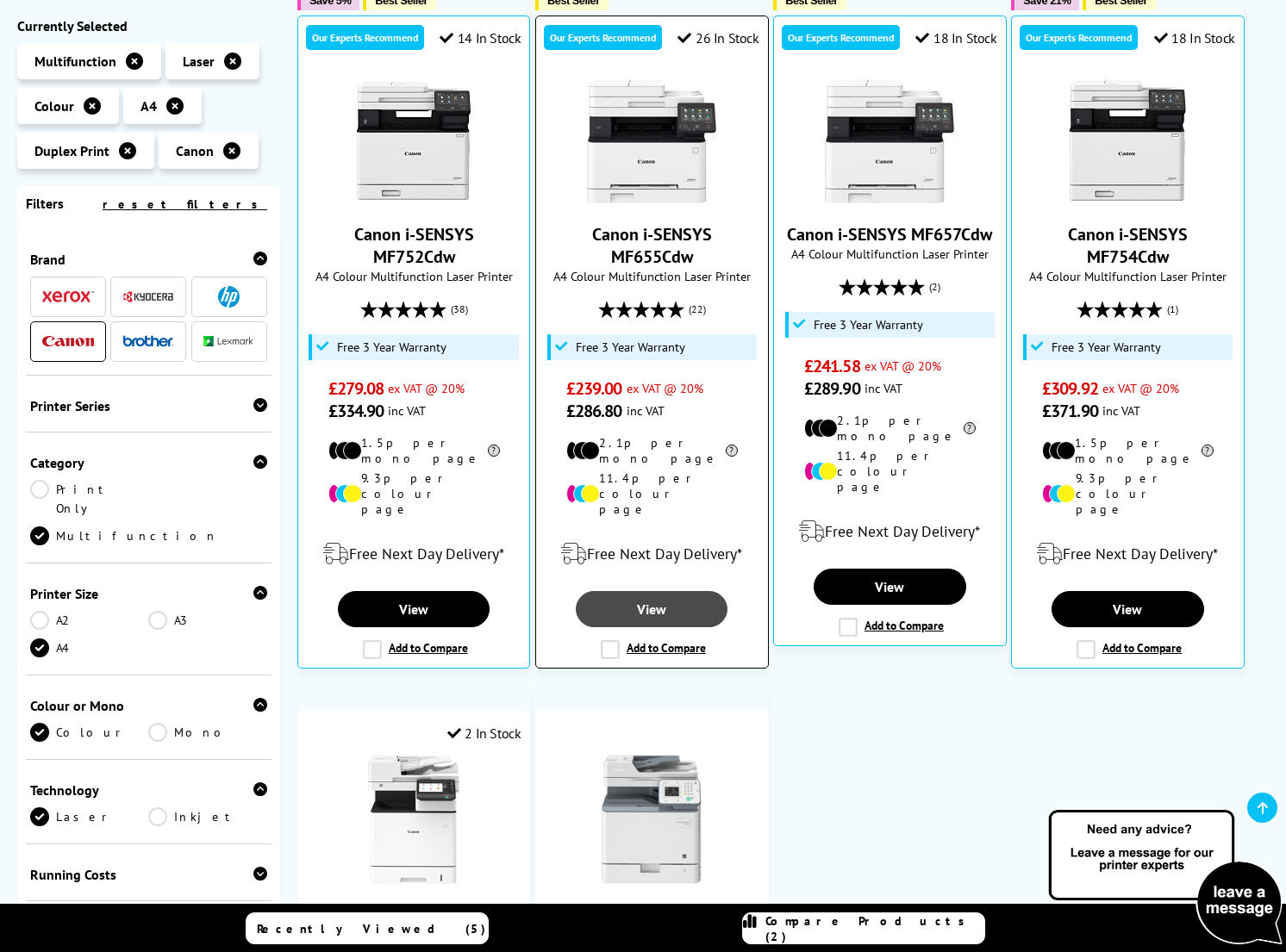
scroll to position [354, 0]
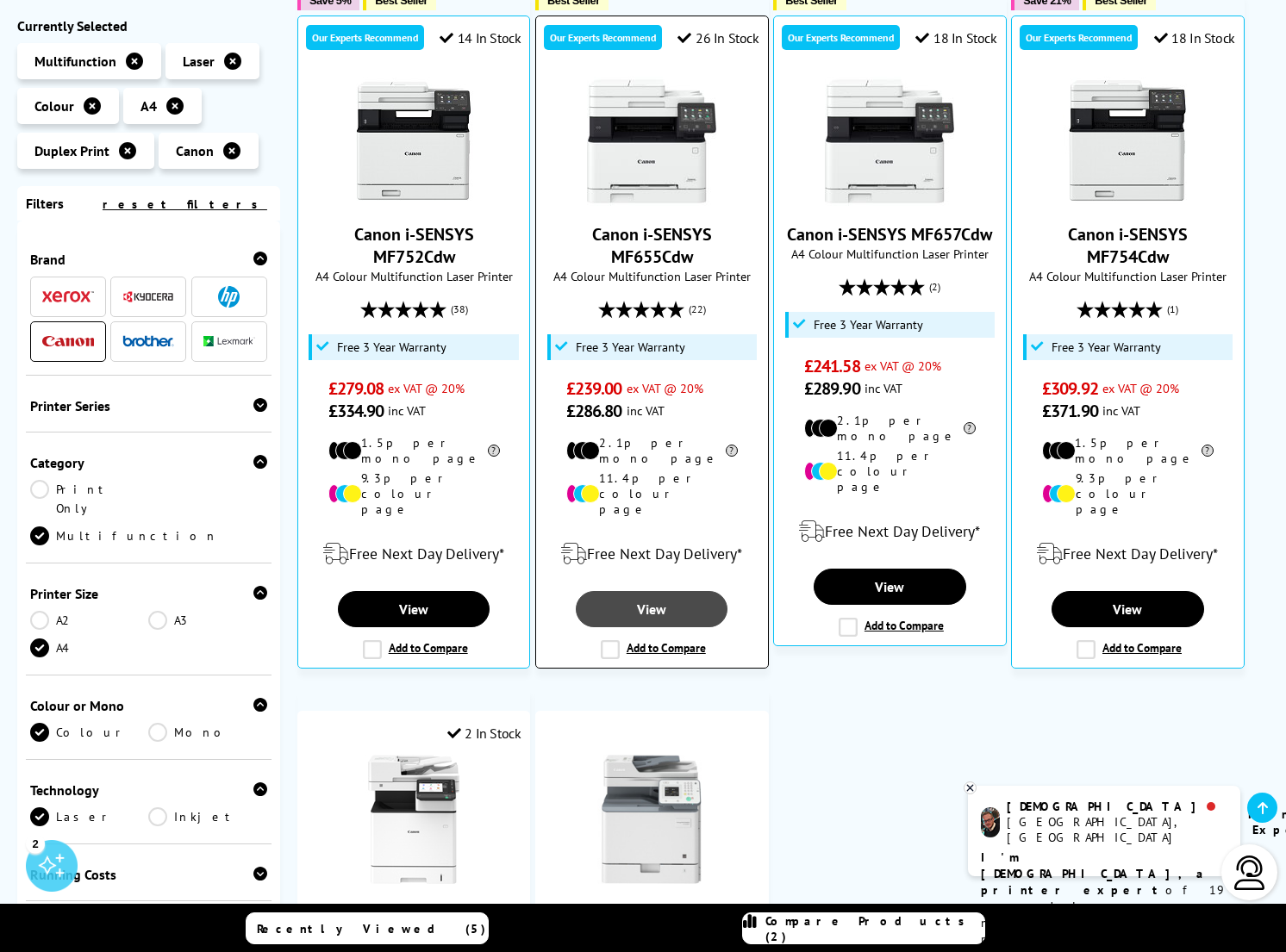
click at [646, 591] on link "View" at bounding box center [652, 609] width 152 height 36
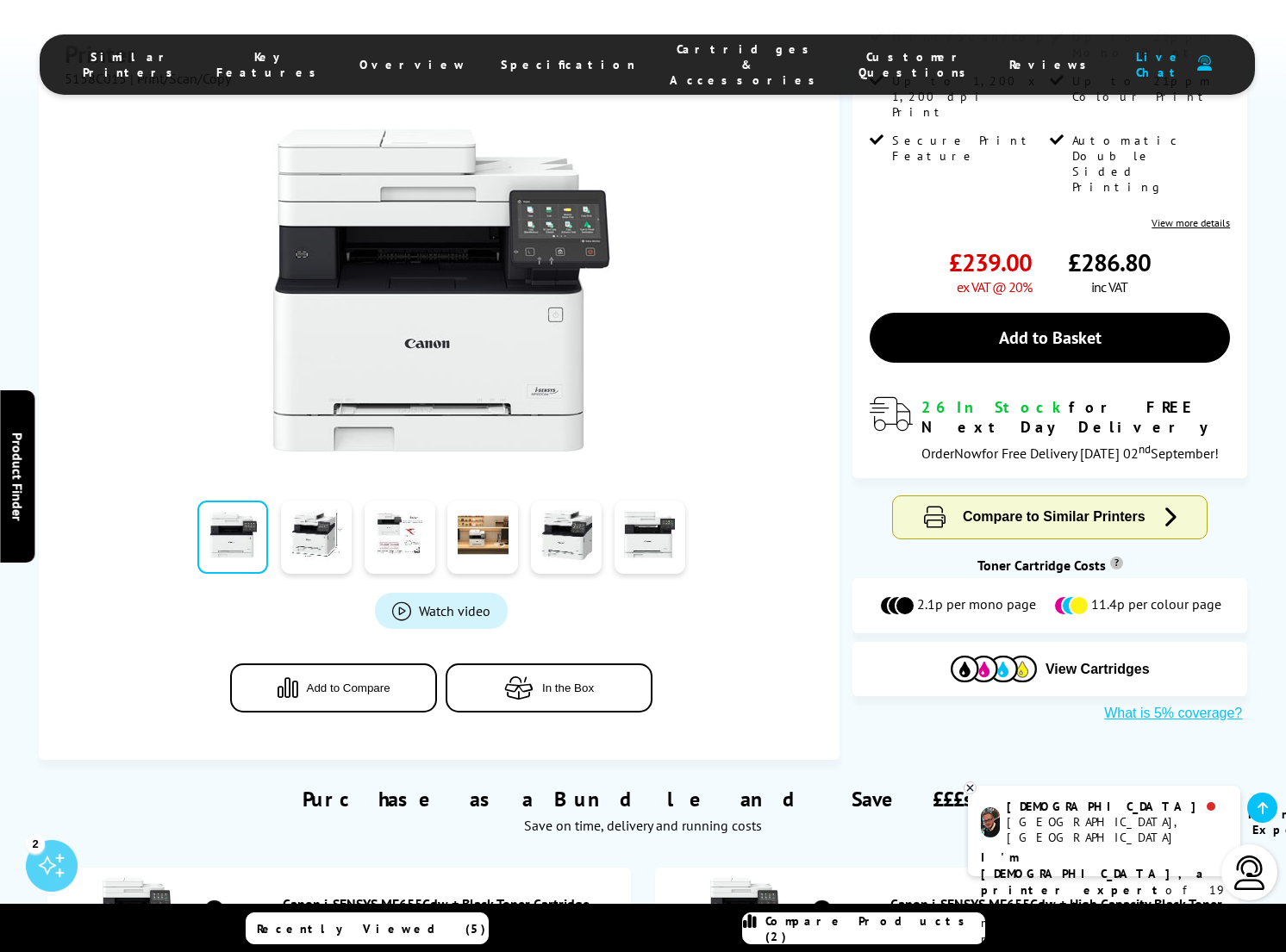
scroll to position [355, 0]
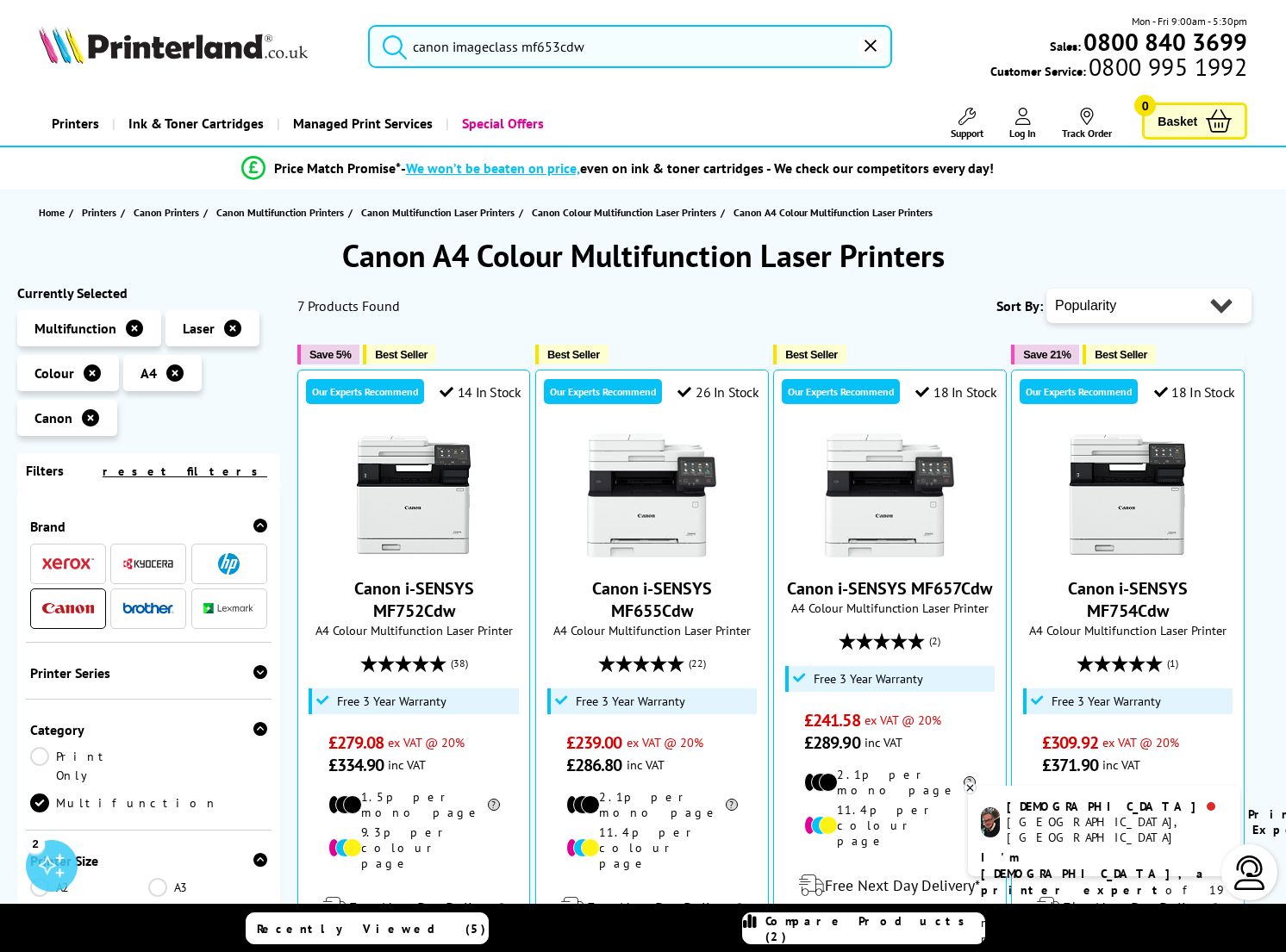
type input "canon imageclass mf653"
type input "canon imageclass mf65"
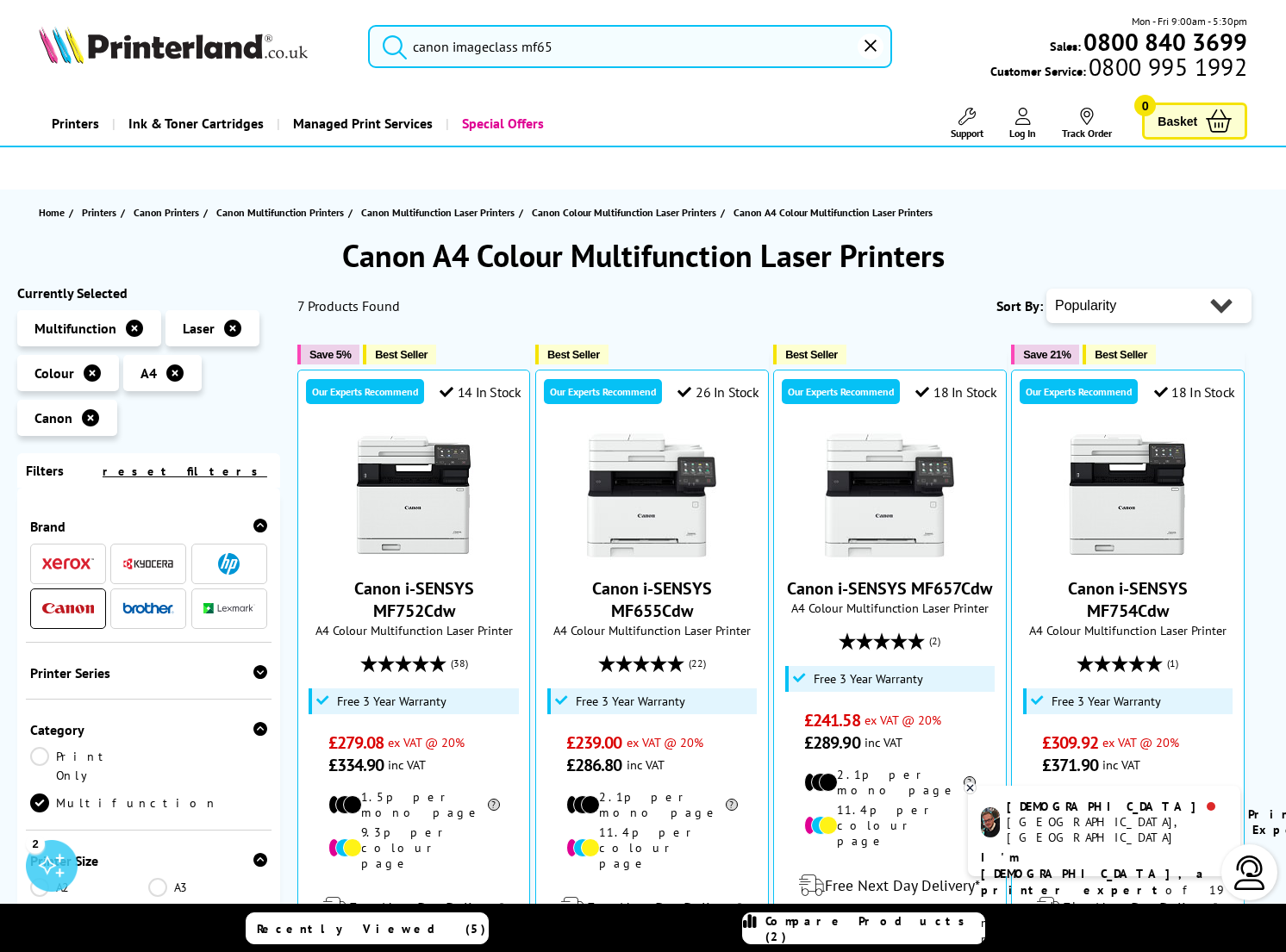
click at [553, 46] on input "canon imageclass mf65" at bounding box center [630, 46] width 524 height 43
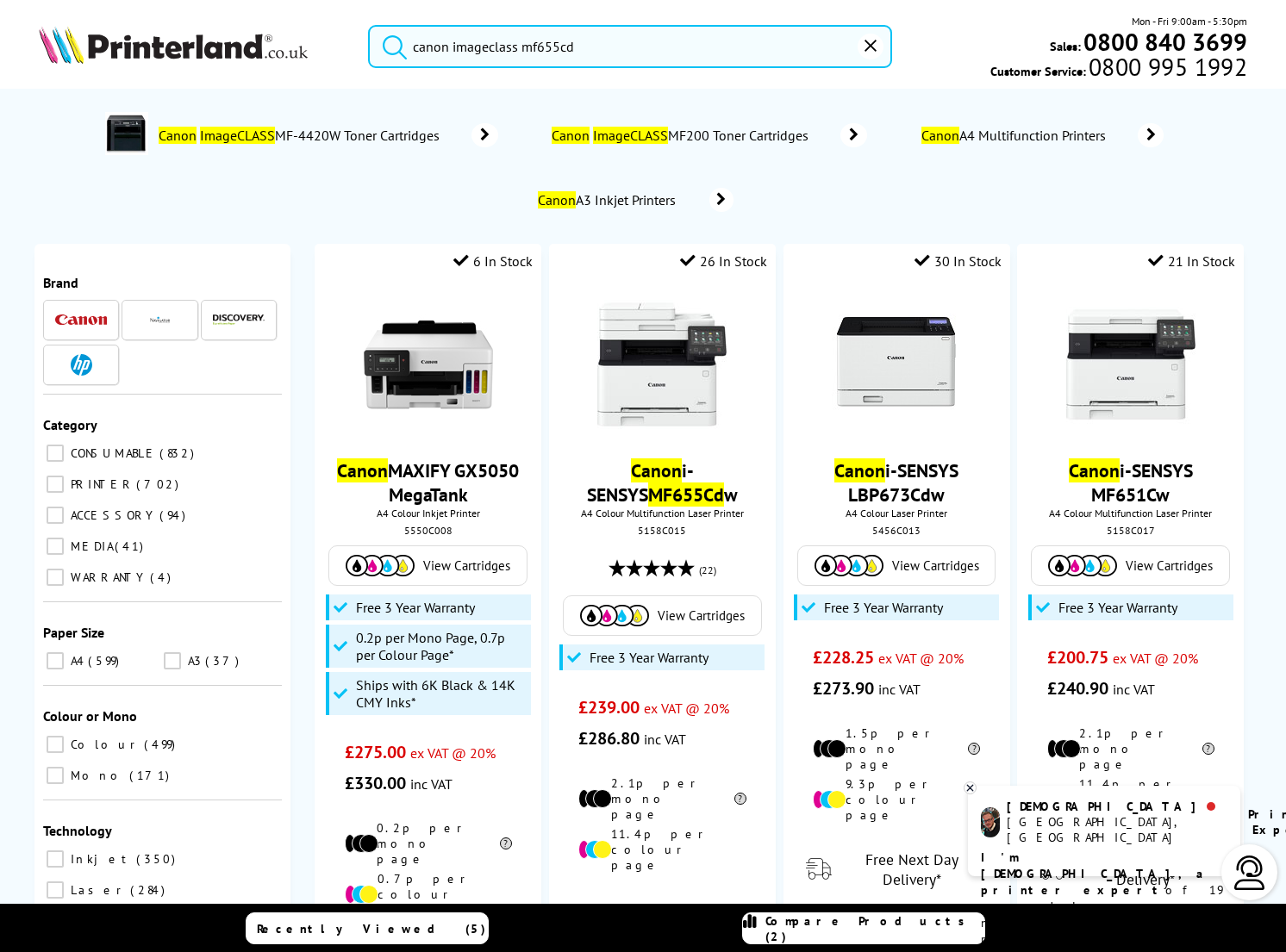
type input "canon imageclass mf655cdw"
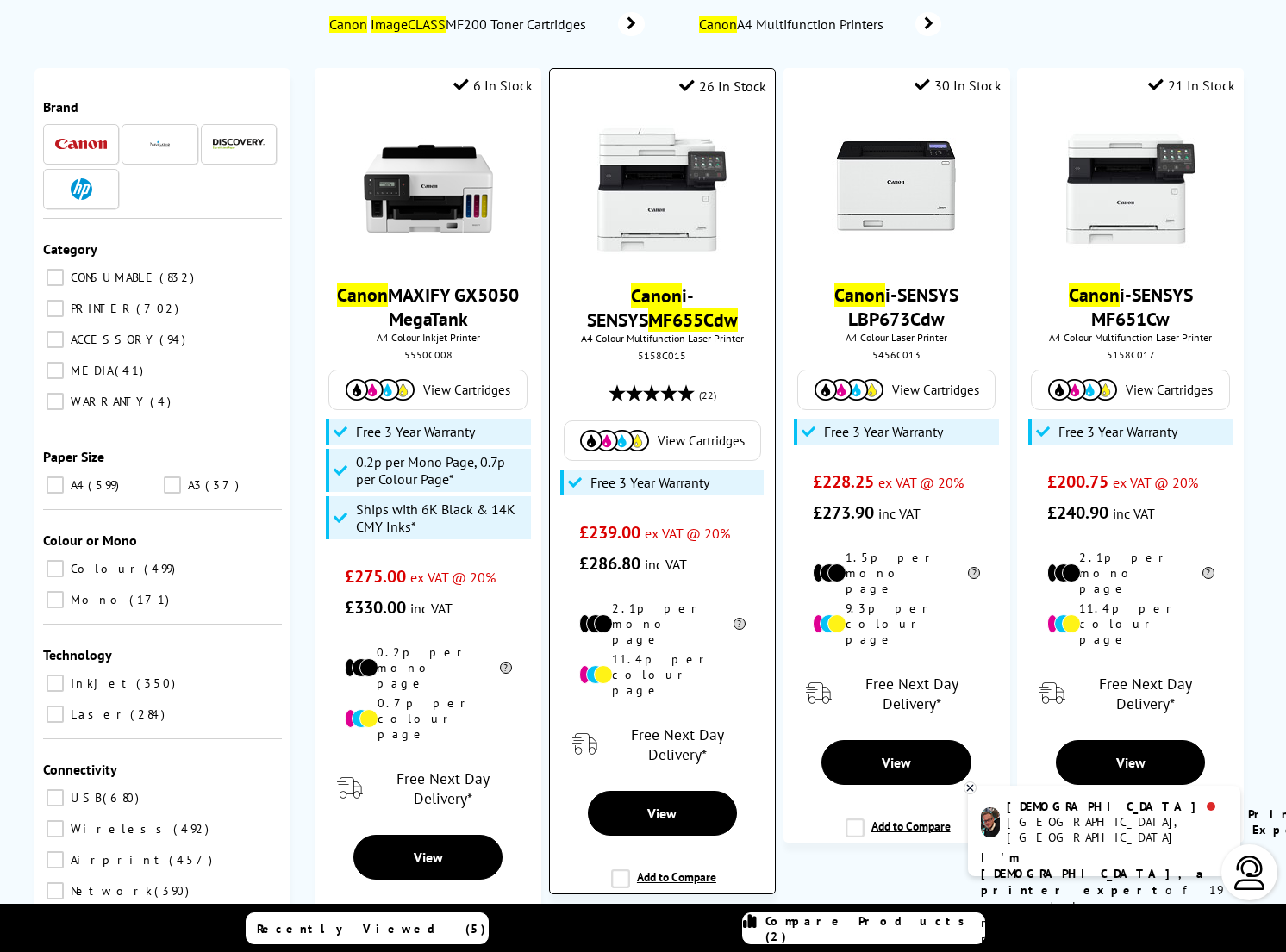
scroll to position [178, 0]
